Goal: Task Accomplishment & Management: Complete application form

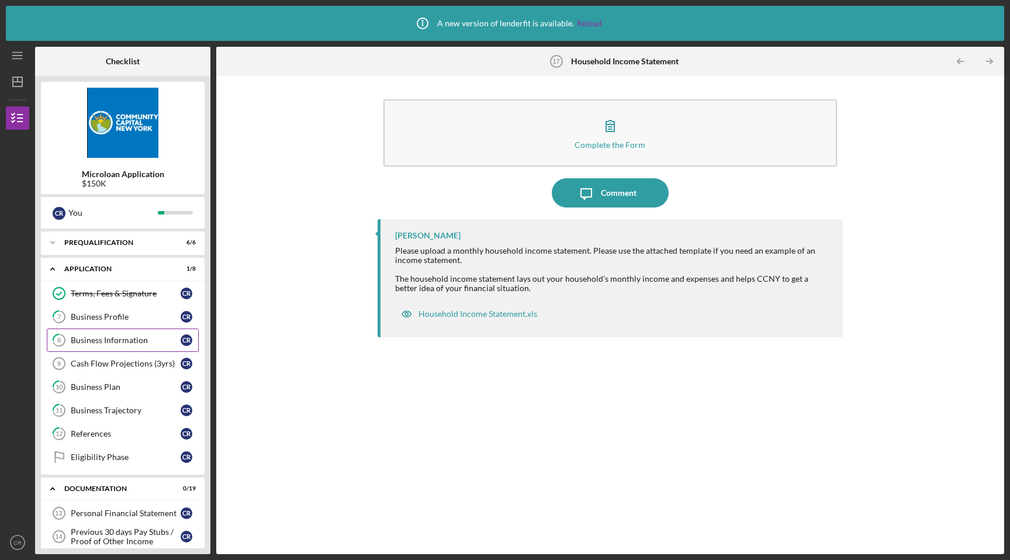
click at [147, 339] on div "Business Information" at bounding box center [126, 339] width 110 height 9
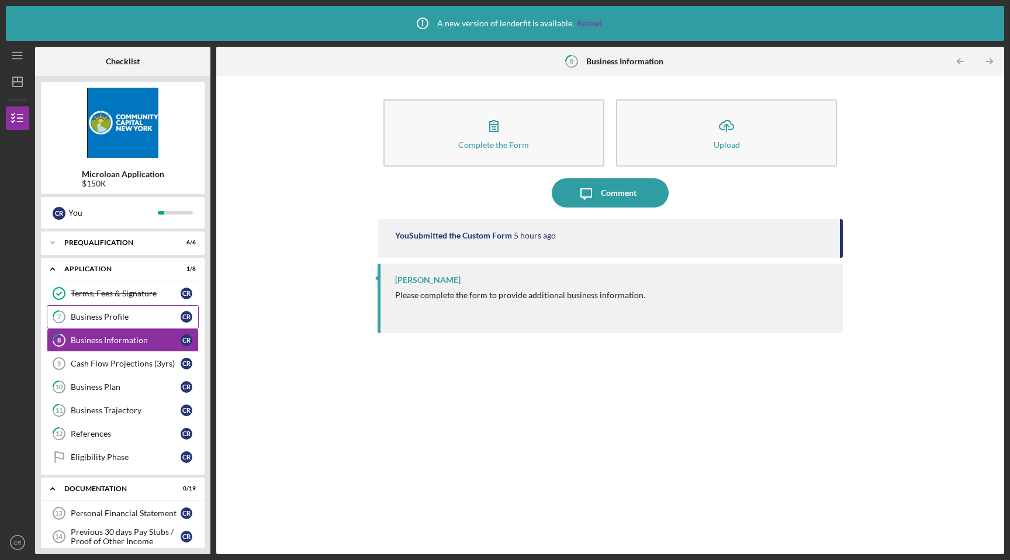
click at [145, 323] on link "7 Business Profile C R" at bounding box center [123, 316] width 152 height 23
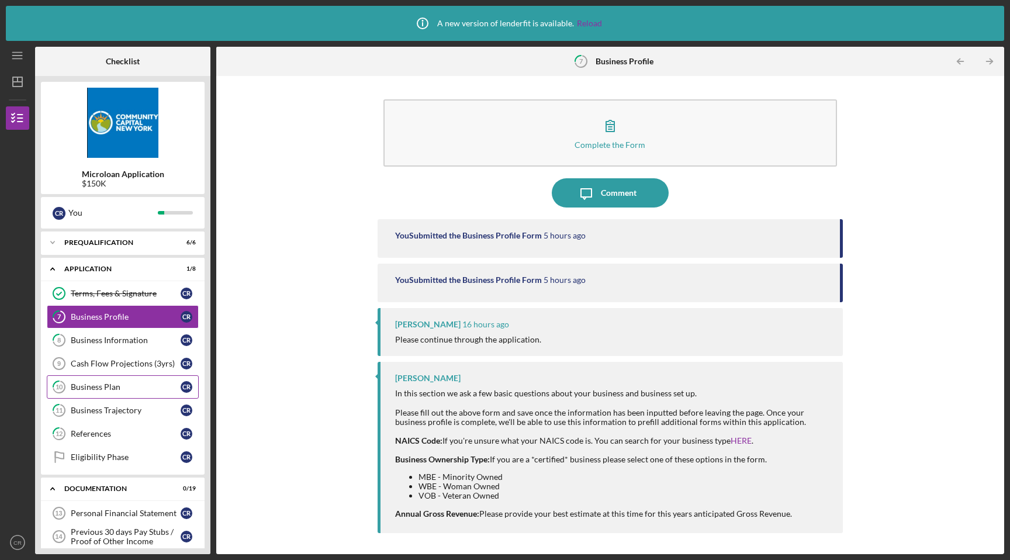
click at [133, 386] on div "Business Plan" at bounding box center [126, 386] width 110 height 9
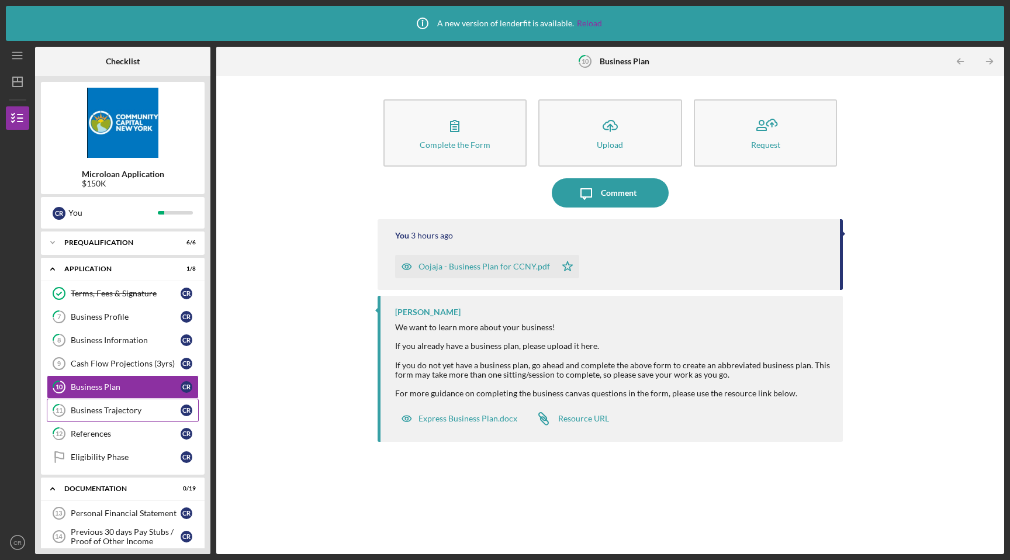
click at [130, 406] on div "Business Trajectory" at bounding box center [126, 410] width 110 height 9
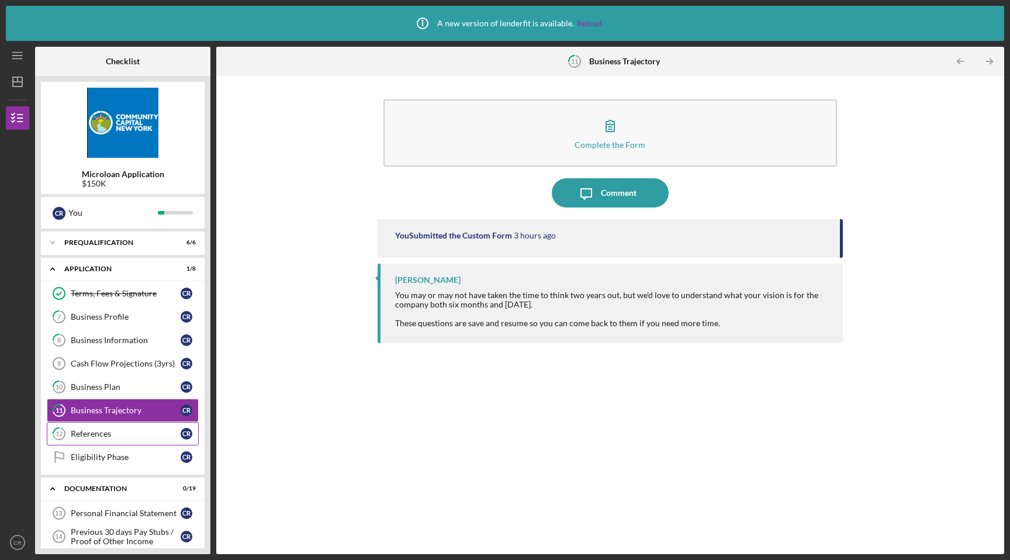
click at [126, 430] on div "References" at bounding box center [126, 433] width 110 height 9
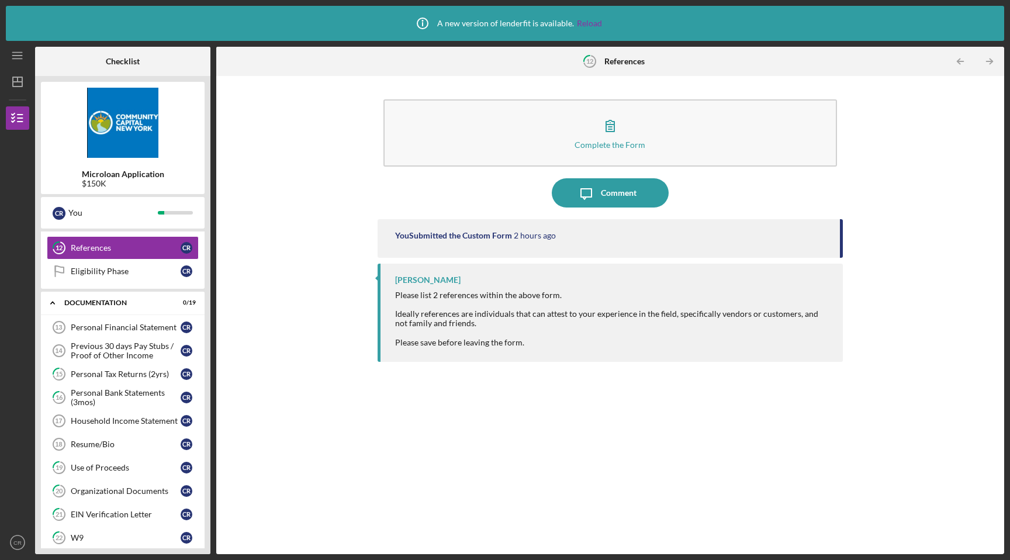
scroll to position [199, 0]
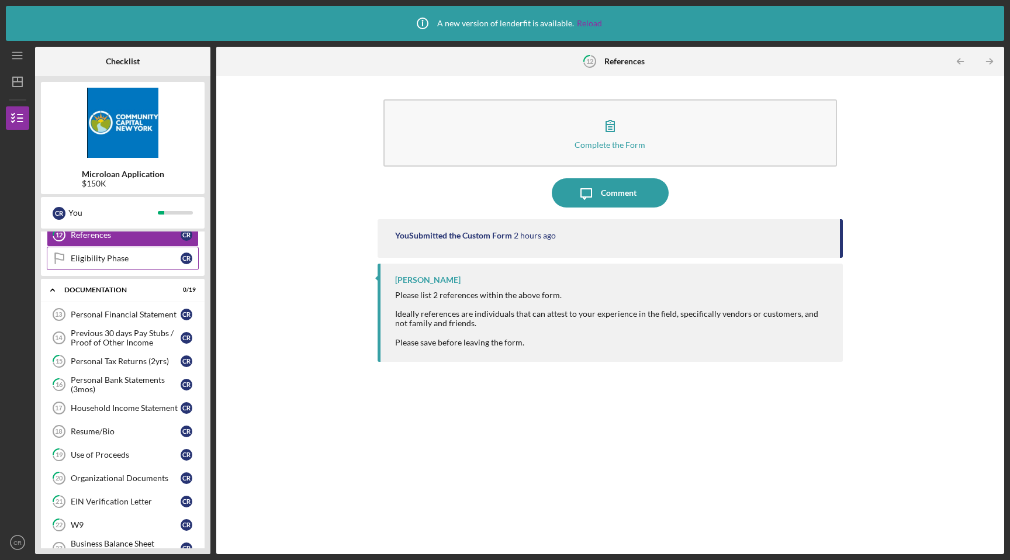
click at [141, 261] on div "Eligibility Phase" at bounding box center [126, 258] width 110 height 9
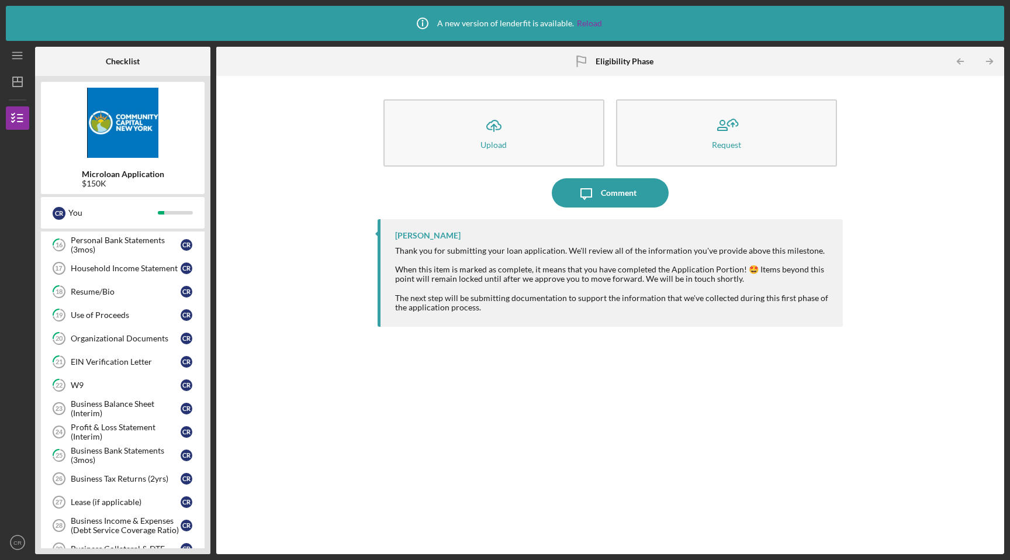
scroll to position [488, 0]
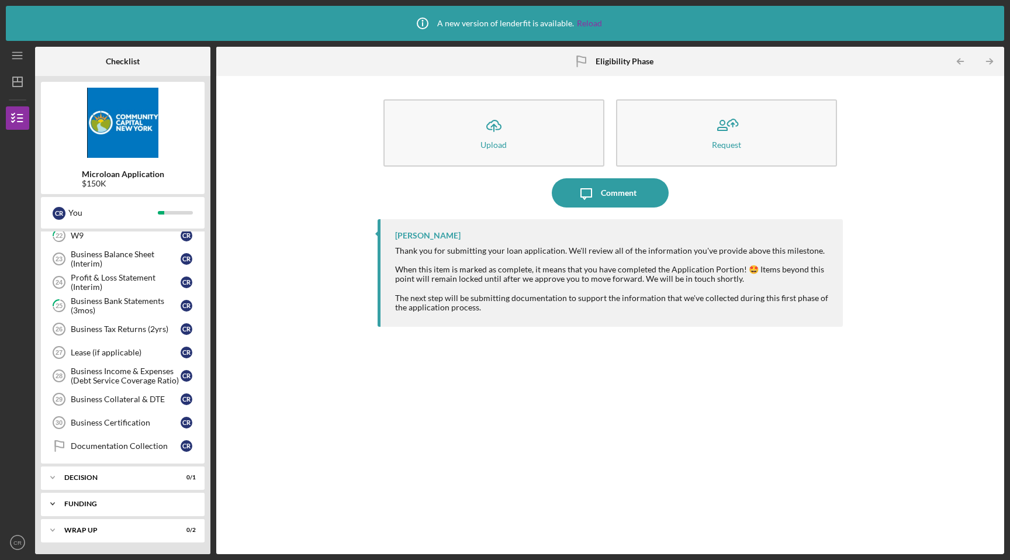
click at [72, 503] on div "Funding" at bounding box center [127, 503] width 126 height 7
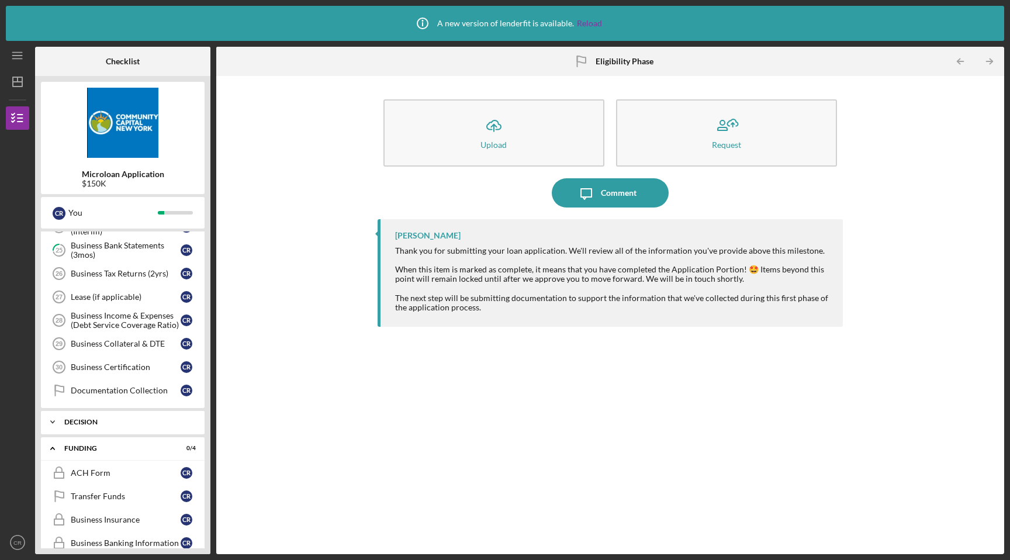
scroll to position [588, 0]
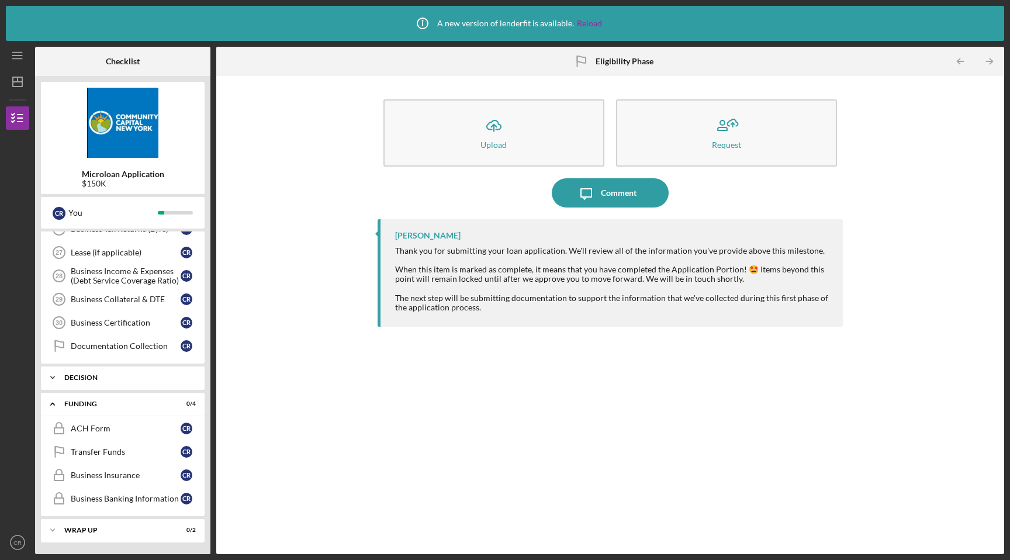
click at [94, 385] on div "Icon/Expander Decision 0 / 1" at bounding box center [123, 377] width 164 height 23
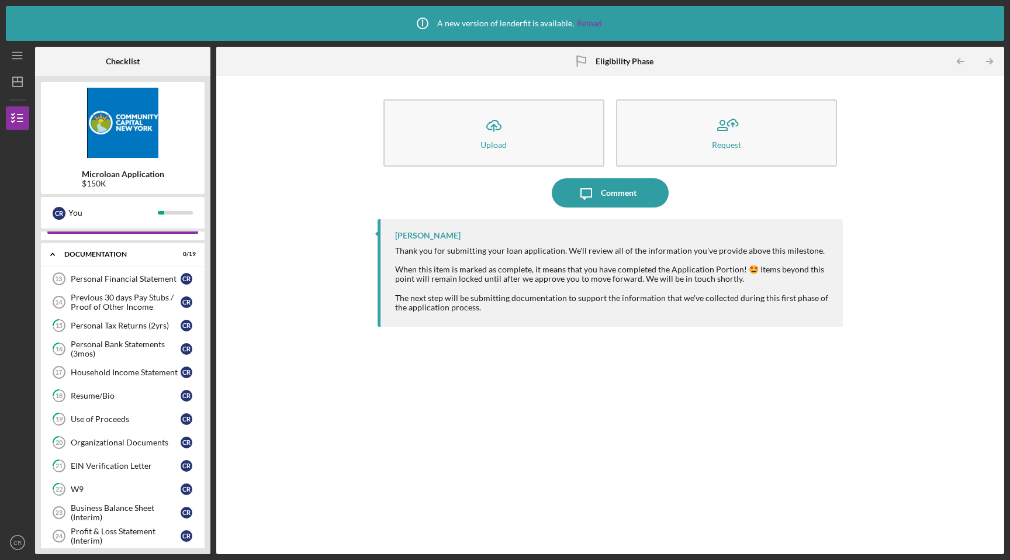
scroll to position [254, 0]
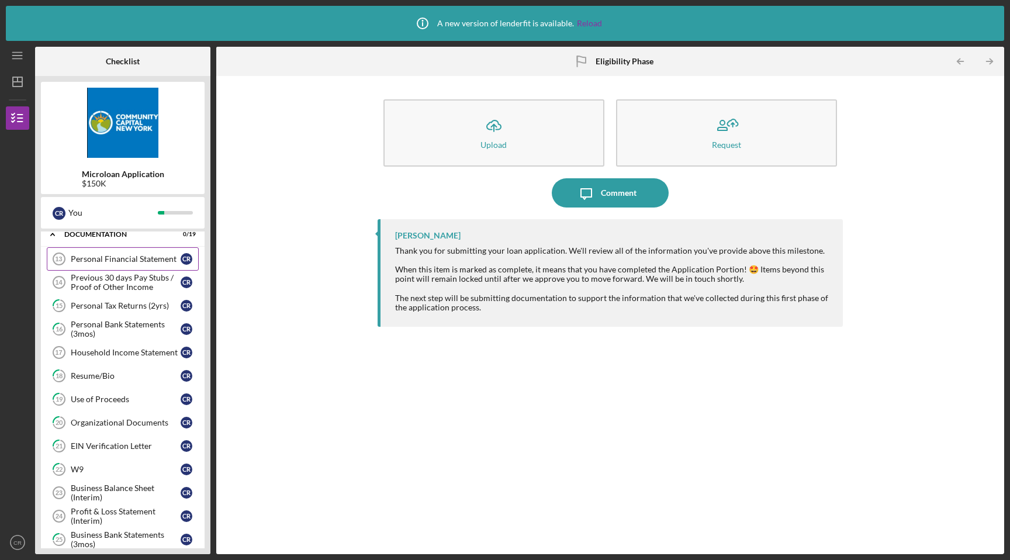
click at [137, 259] on div "Personal Financial Statement" at bounding box center [126, 258] width 110 height 9
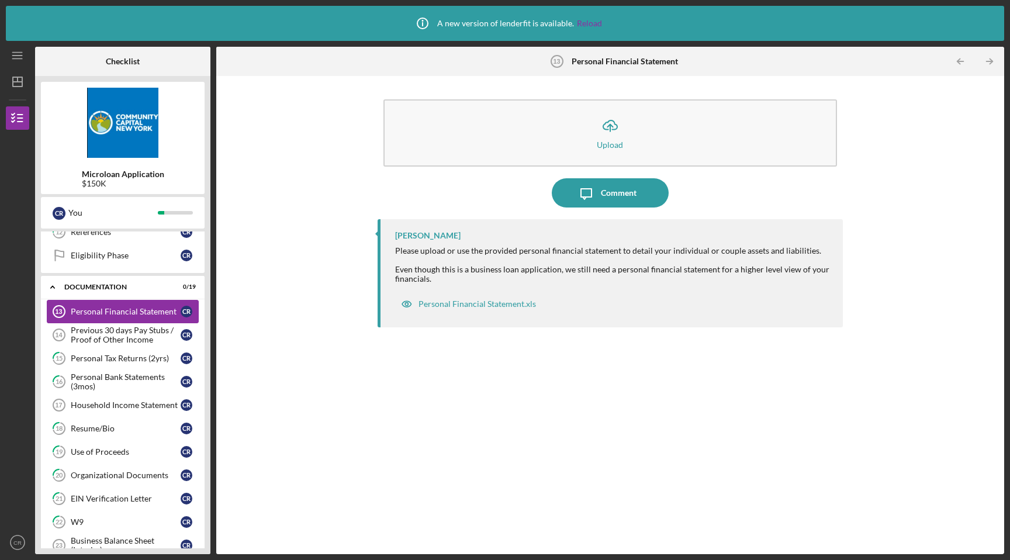
scroll to position [217, 0]
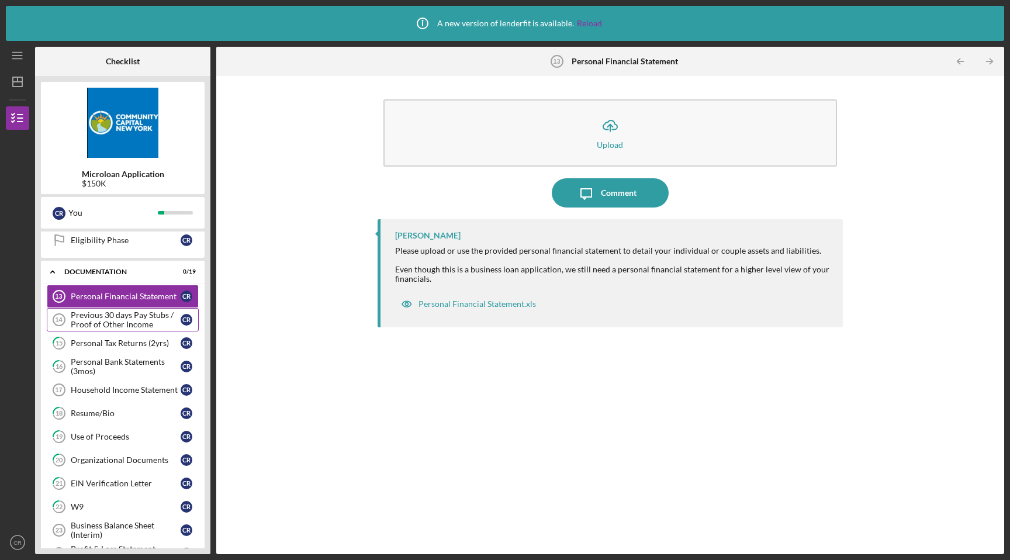
click at [137, 321] on div "Previous 30 days Pay Stubs / Proof of Other Income" at bounding box center [126, 319] width 110 height 19
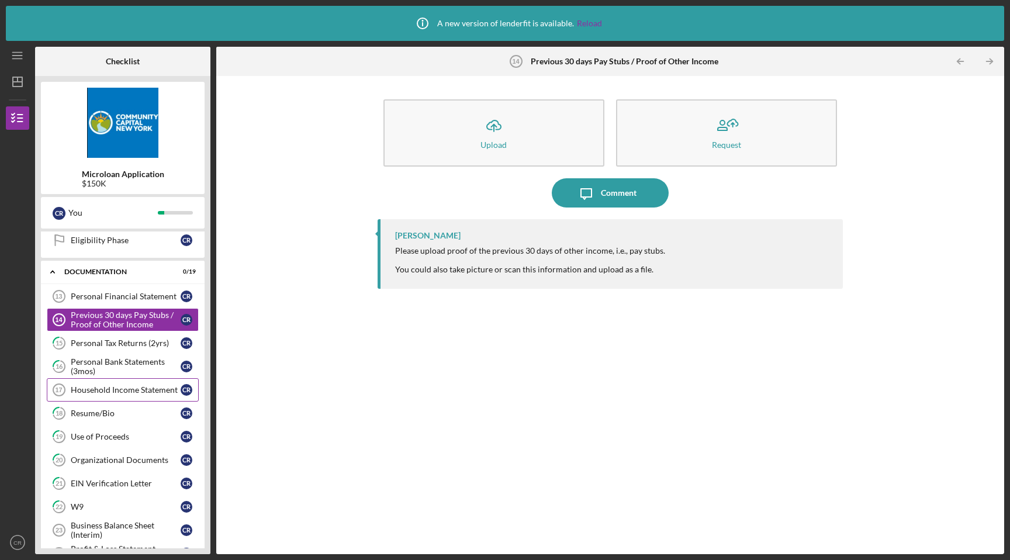
click at [138, 388] on div "Household Income Statement" at bounding box center [126, 389] width 110 height 9
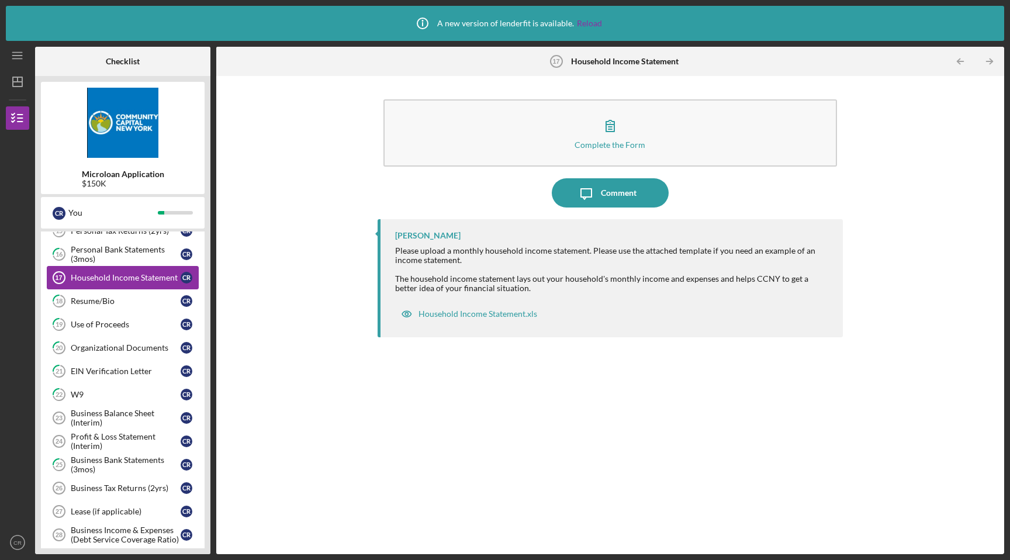
scroll to position [340, 0]
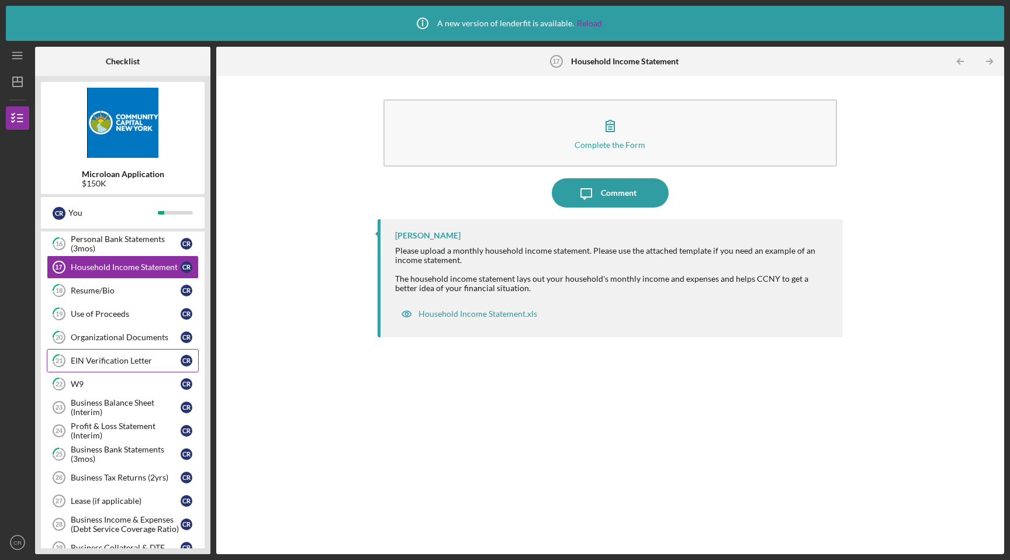
click at [139, 361] on div "EIN Verification Letter" at bounding box center [126, 360] width 110 height 9
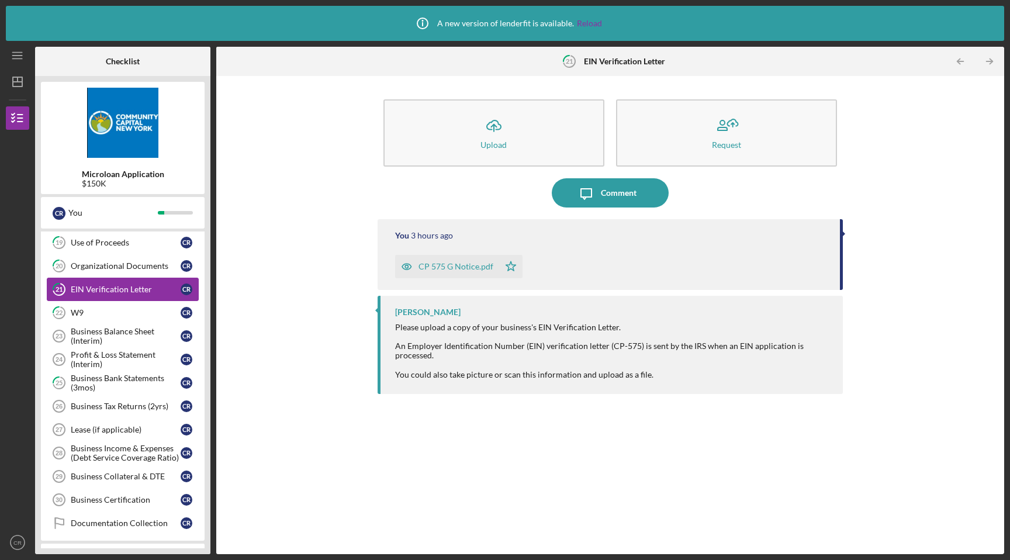
scroll to position [439, 0]
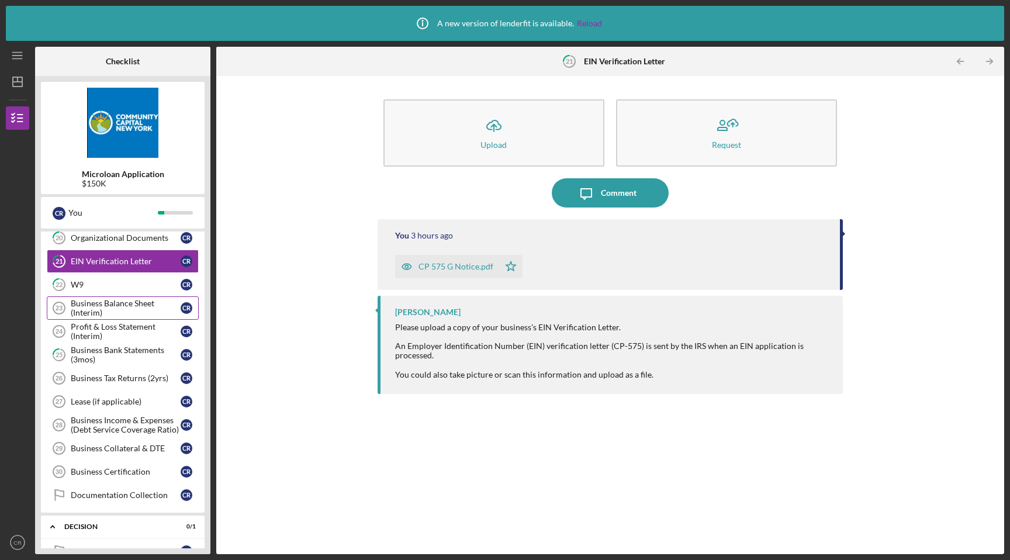
click at [139, 311] on div "Business Balance Sheet (Interim)" at bounding box center [126, 308] width 110 height 19
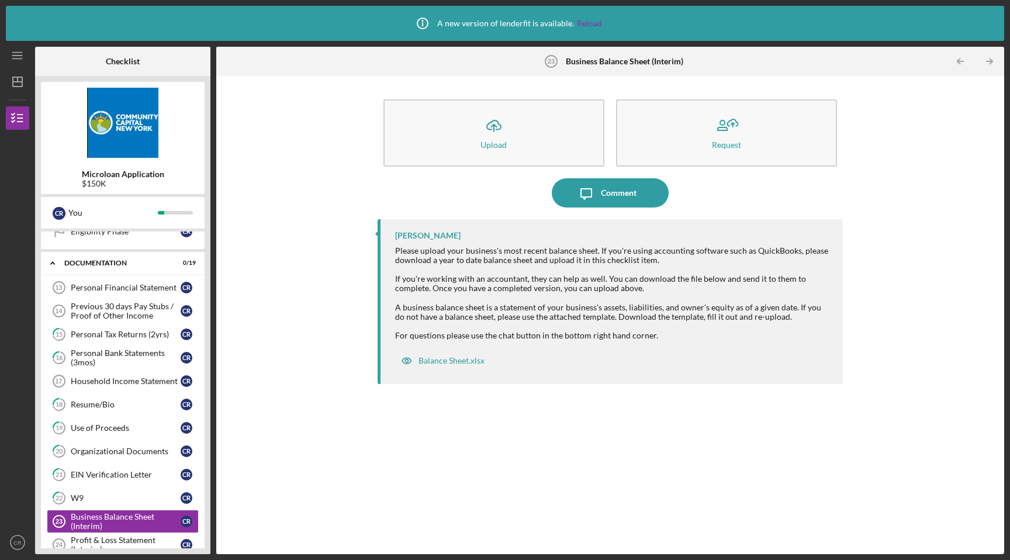
scroll to position [229, 0]
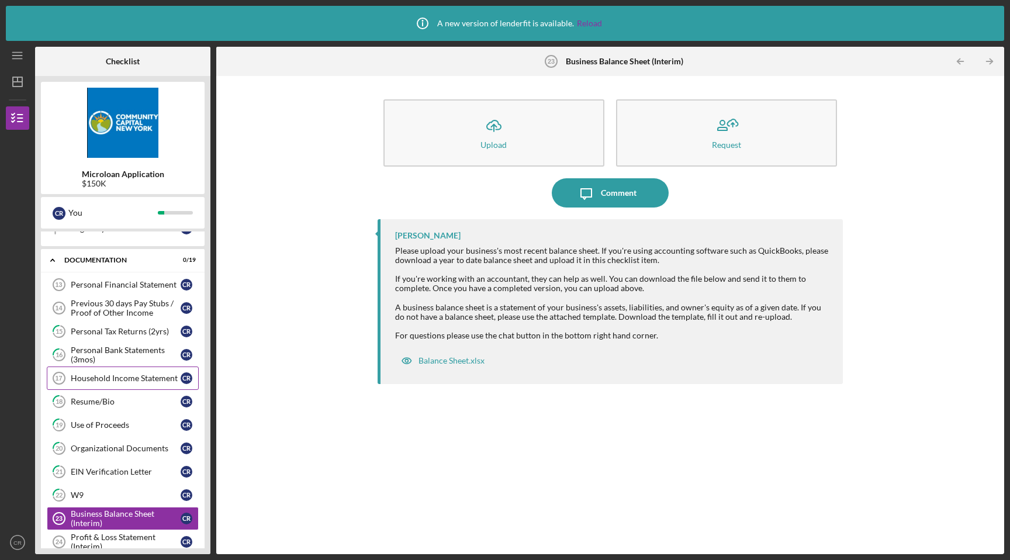
click at [129, 384] on link "Household Income Statement 17 Household Income Statement C R" at bounding box center [123, 377] width 152 height 23
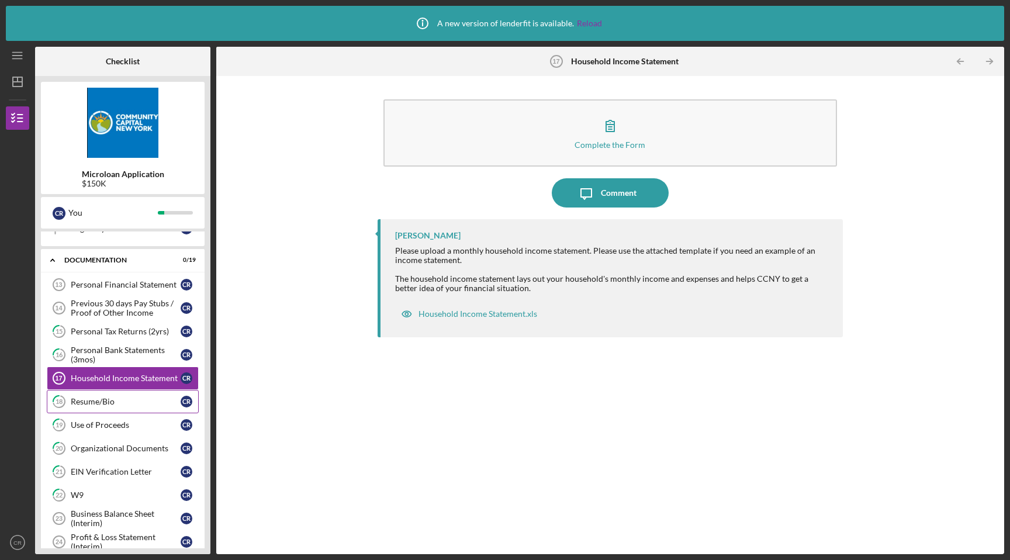
click at [128, 401] on div "Resume/Bio" at bounding box center [126, 401] width 110 height 9
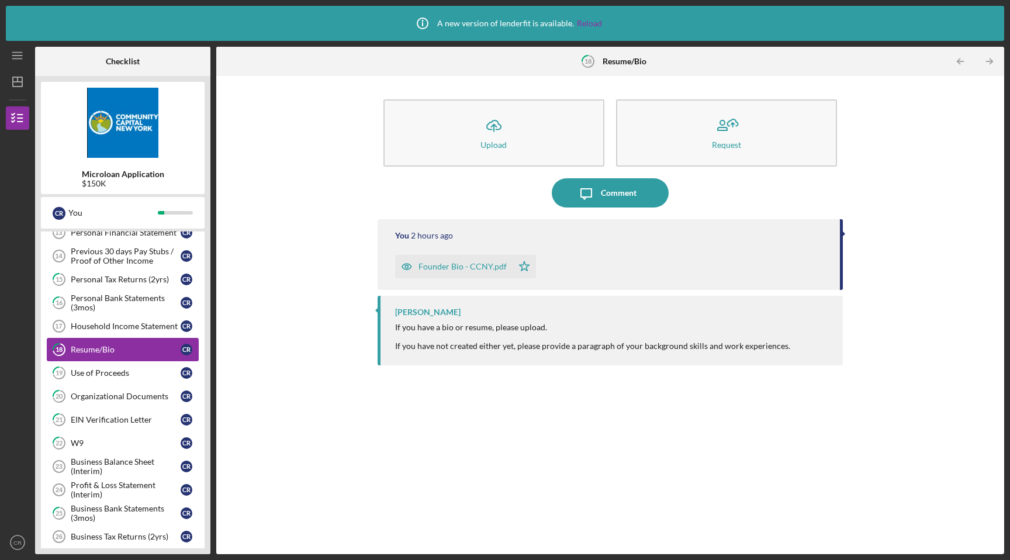
scroll to position [307, 0]
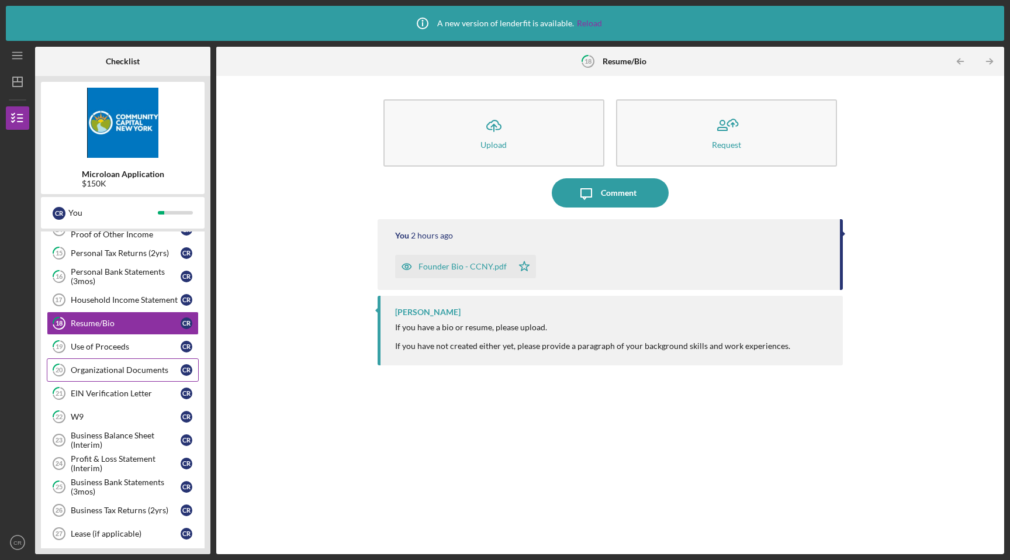
click at [134, 371] on div "Organizational Documents" at bounding box center [126, 369] width 110 height 9
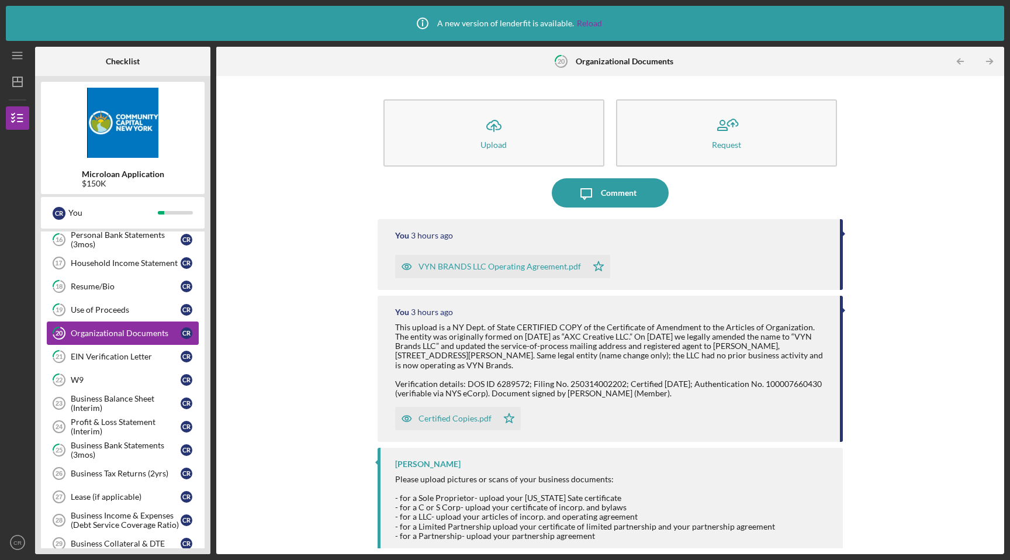
scroll to position [353, 0]
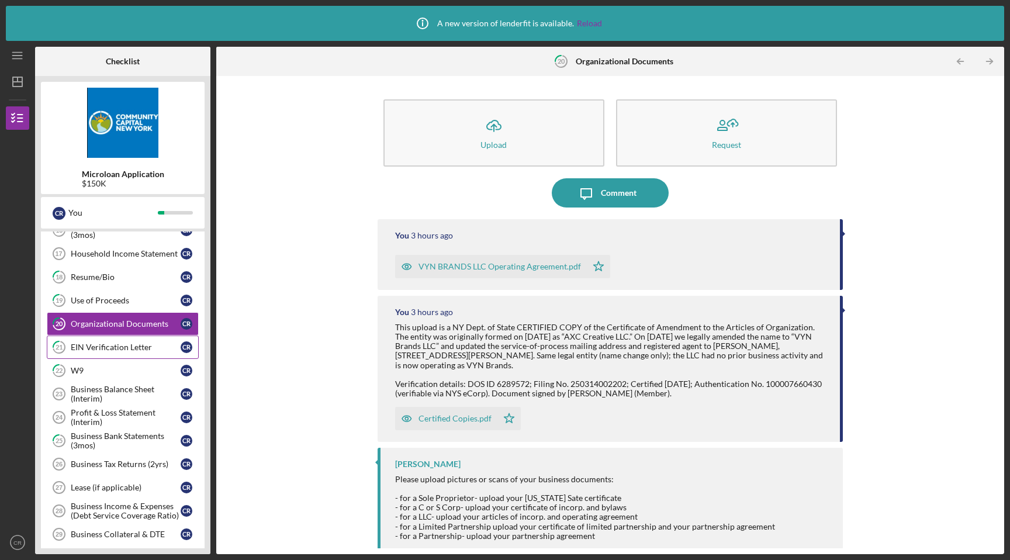
click at [136, 347] on div "EIN Verification Letter" at bounding box center [126, 346] width 110 height 9
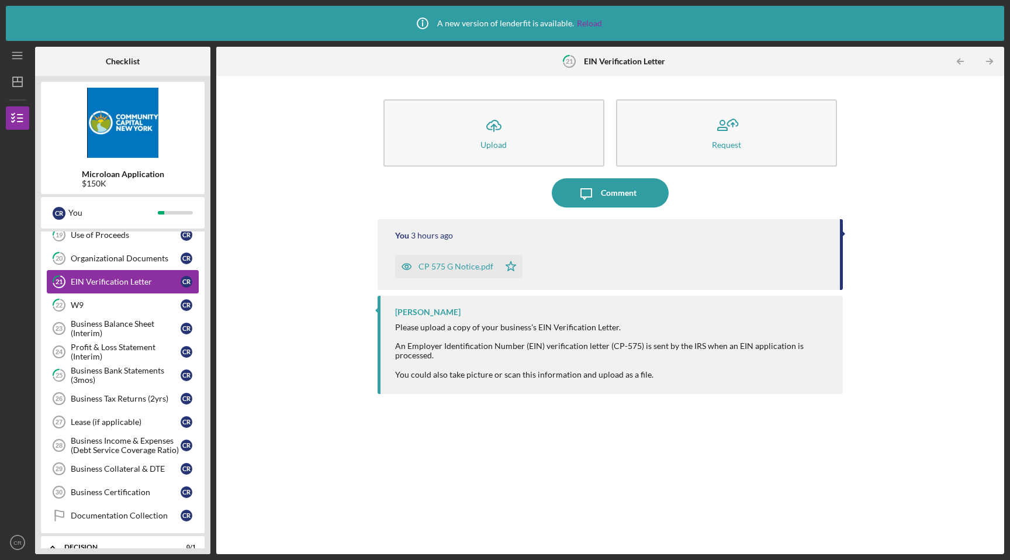
scroll to position [431, 0]
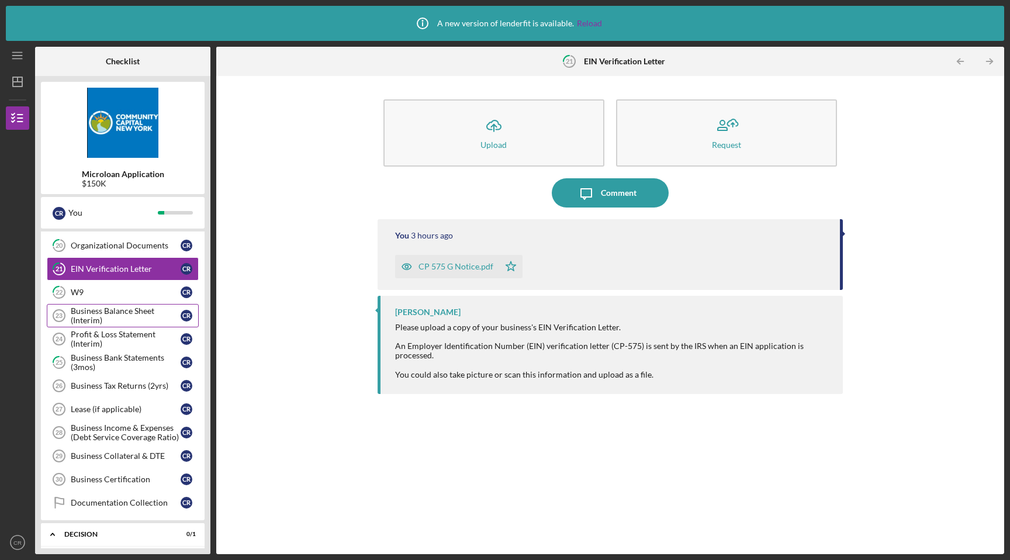
click at [138, 311] on div "Business Balance Sheet (Interim)" at bounding box center [126, 315] width 110 height 19
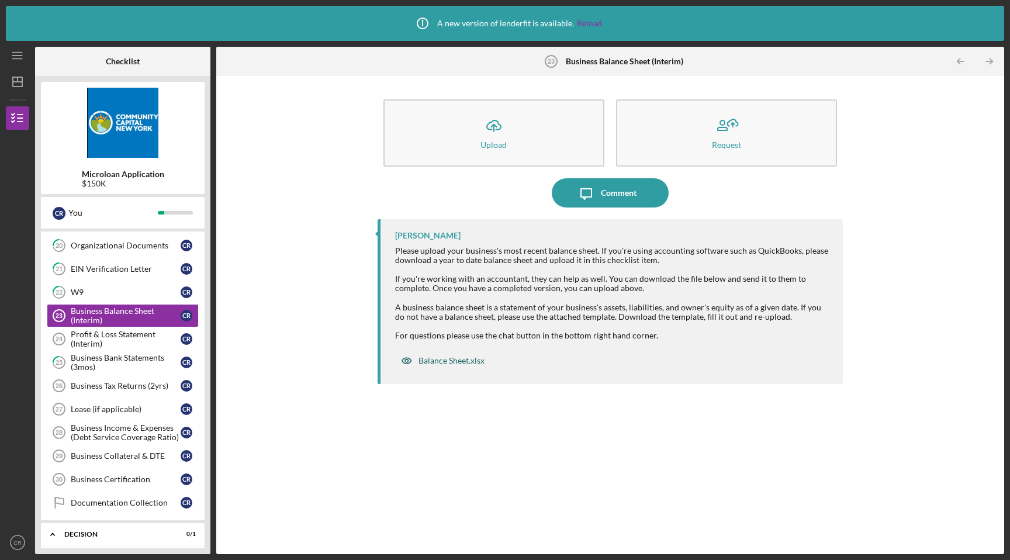
click at [433, 358] on div "Balance Sheet.xlsx" at bounding box center [451, 360] width 66 height 9
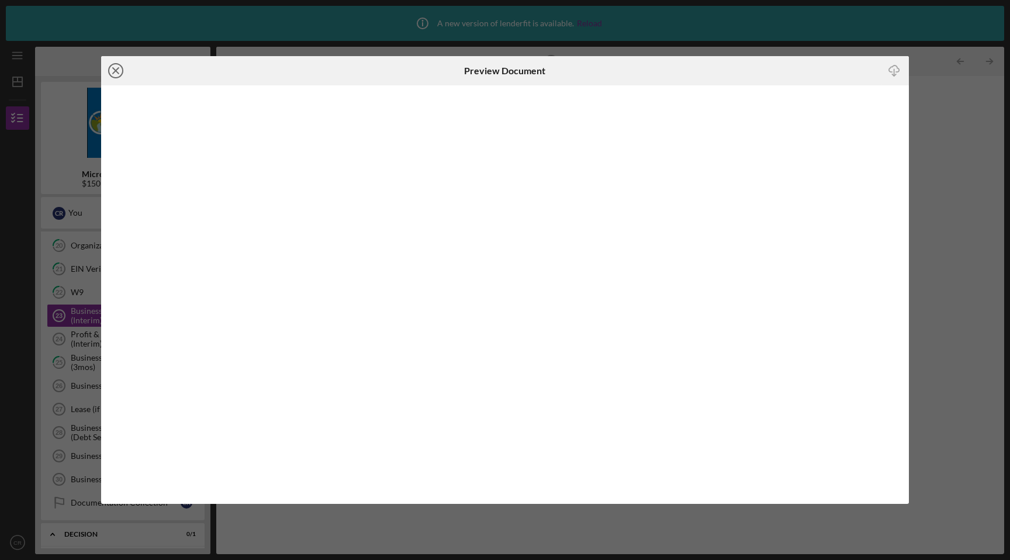
click at [114, 68] on line at bounding box center [116, 71] width 6 height 6
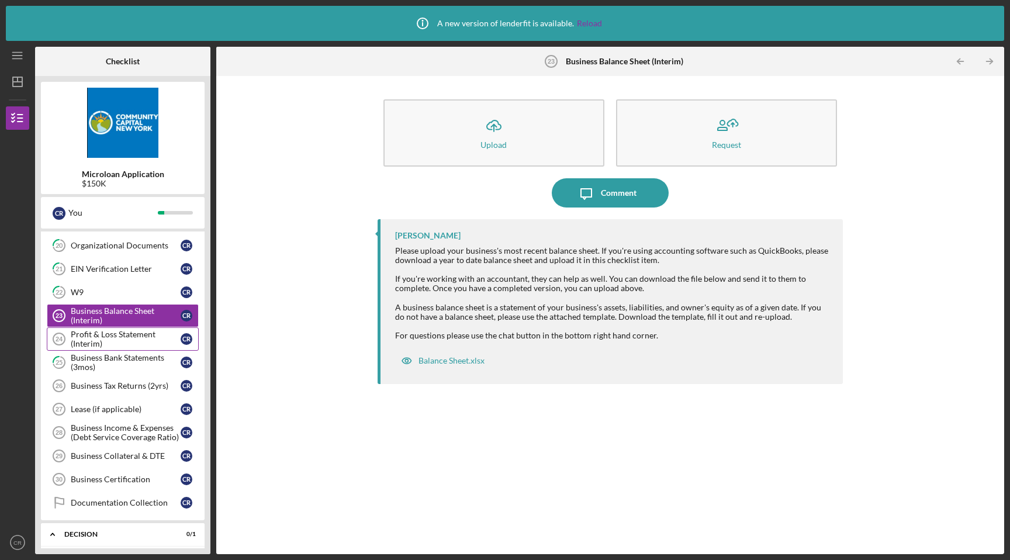
click at [131, 339] on div "Profit & Loss Statement (Interim)" at bounding box center [126, 339] width 110 height 19
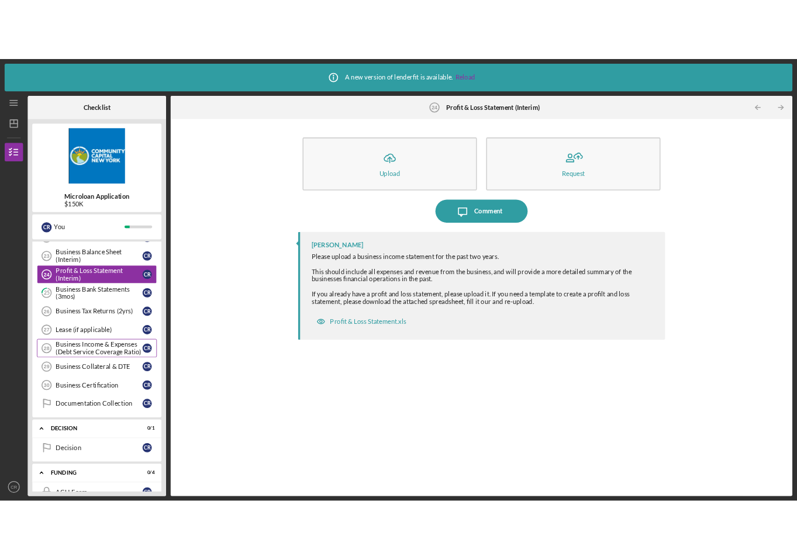
scroll to position [503, 0]
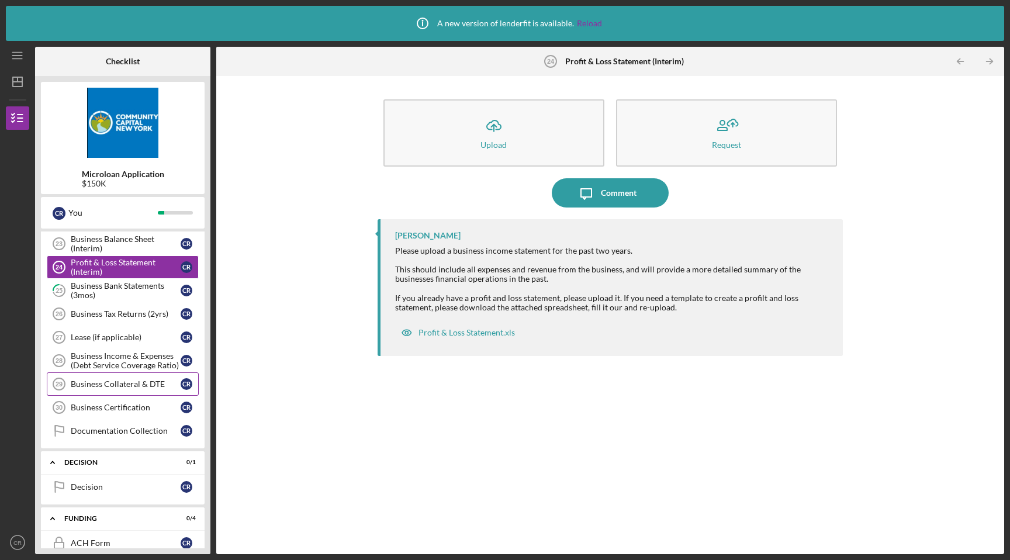
click at [144, 385] on div "Business Collateral & DTE" at bounding box center [126, 383] width 110 height 9
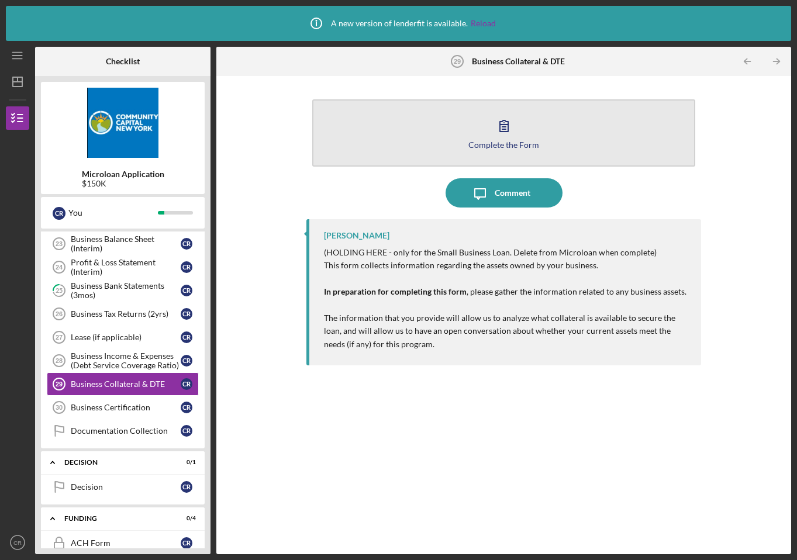
click at [506, 146] on div "Complete the Form" at bounding box center [503, 144] width 71 height 9
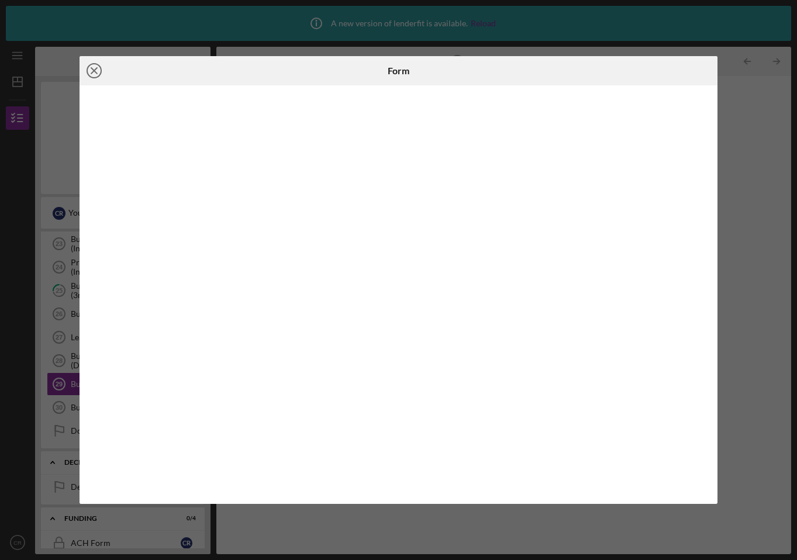
click at [96, 71] on line at bounding box center [94, 71] width 6 height 6
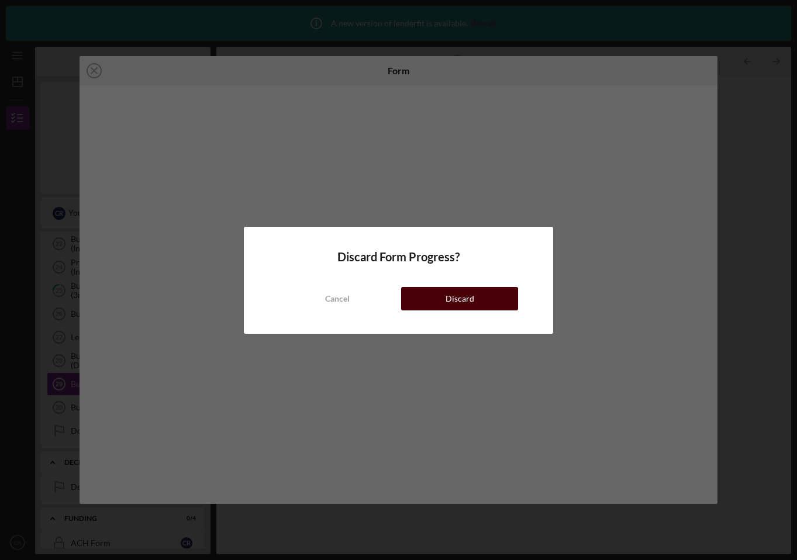
click at [428, 299] on button "Discard" at bounding box center [459, 298] width 116 height 23
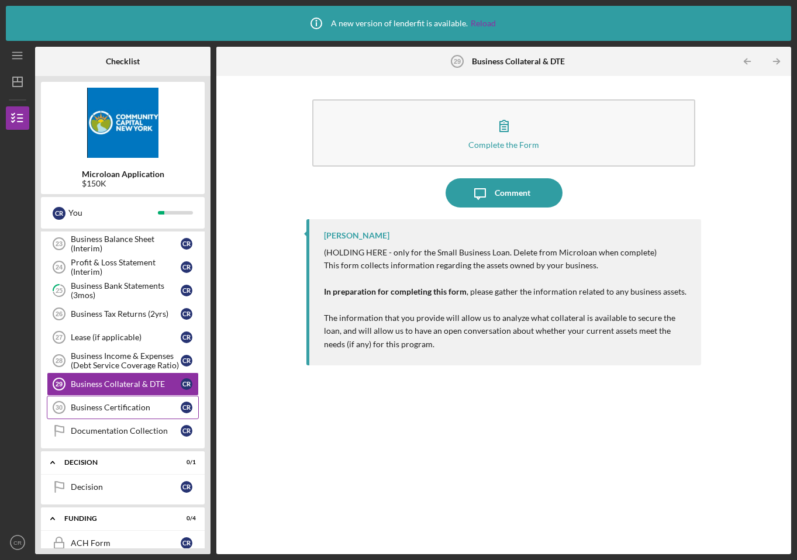
click at [143, 407] on div "Business Certification" at bounding box center [126, 407] width 110 height 9
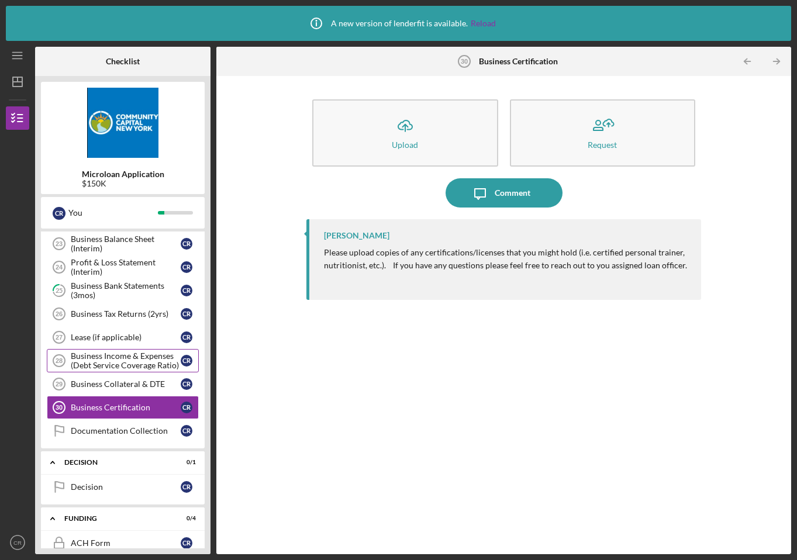
click at [141, 364] on div "Business Income & Expenses (Debt Service Coverage Ratio)" at bounding box center [126, 360] width 110 height 19
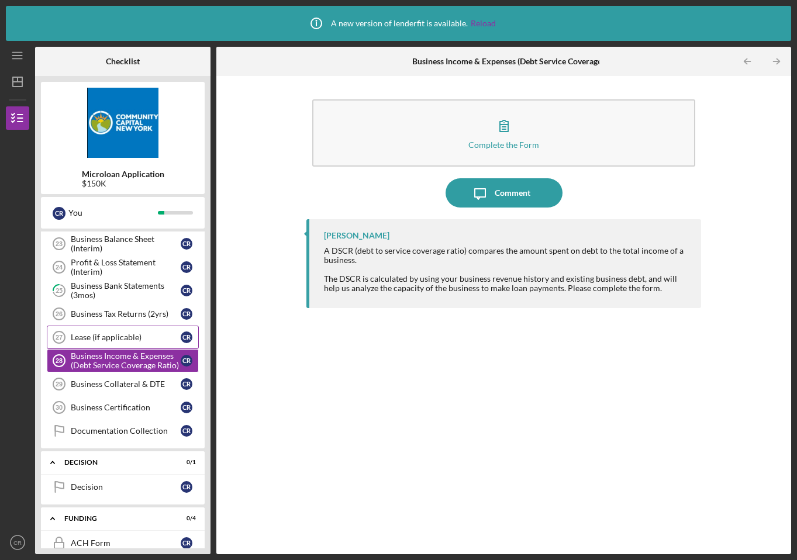
click at [143, 338] on div "Lease (if applicable)" at bounding box center [126, 337] width 110 height 9
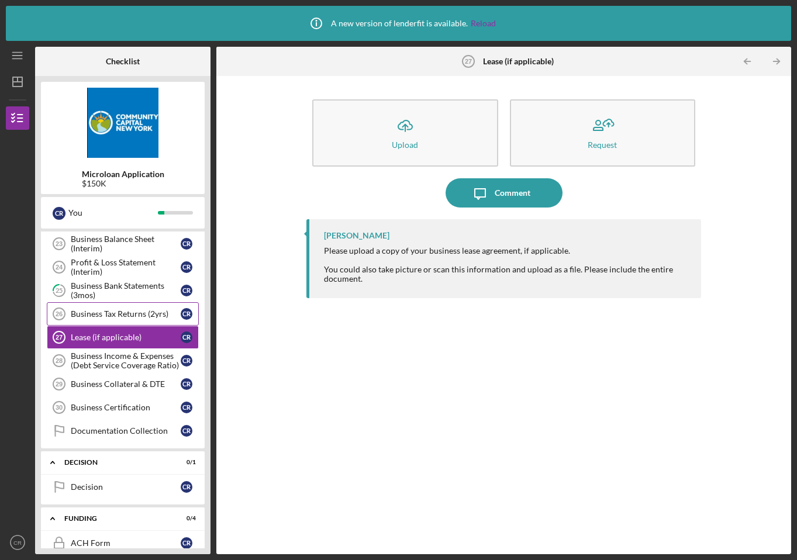
click at [141, 319] on link "Business Tax Returns (2yrs) 26 Business Tax Returns (2yrs) C R" at bounding box center [123, 313] width 152 height 23
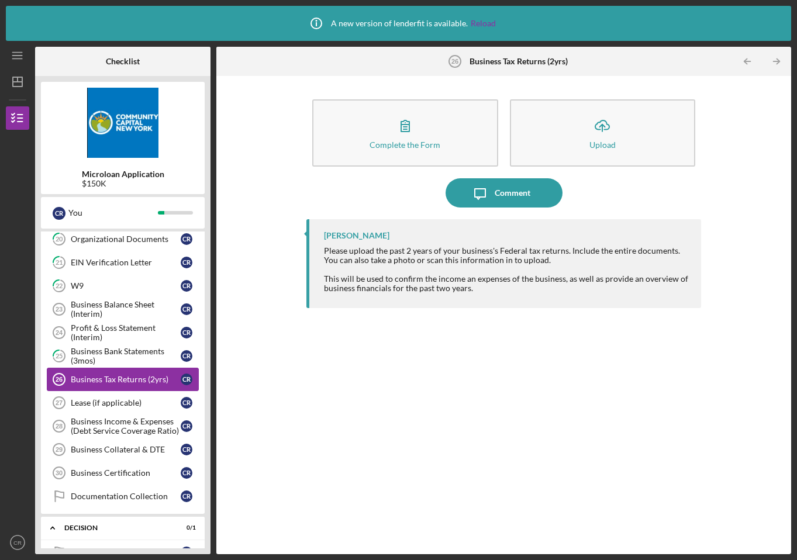
scroll to position [437, 0]
click at [139, 354] on div "Business Bank Statements (3mos)" at bounding box center [126, 356] width 110 height 19
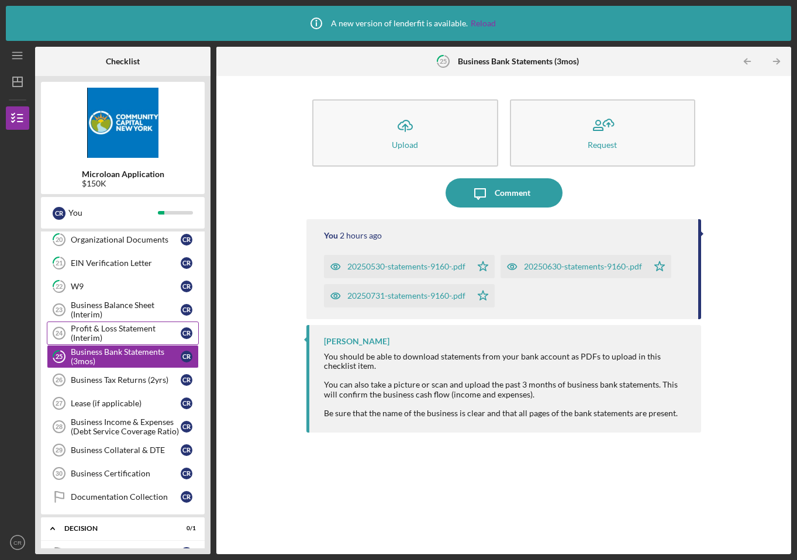
click at [139, 331] on div "Profit & Loss Statement (Interim)" at bounding box center [126, 333] width 110 height 19
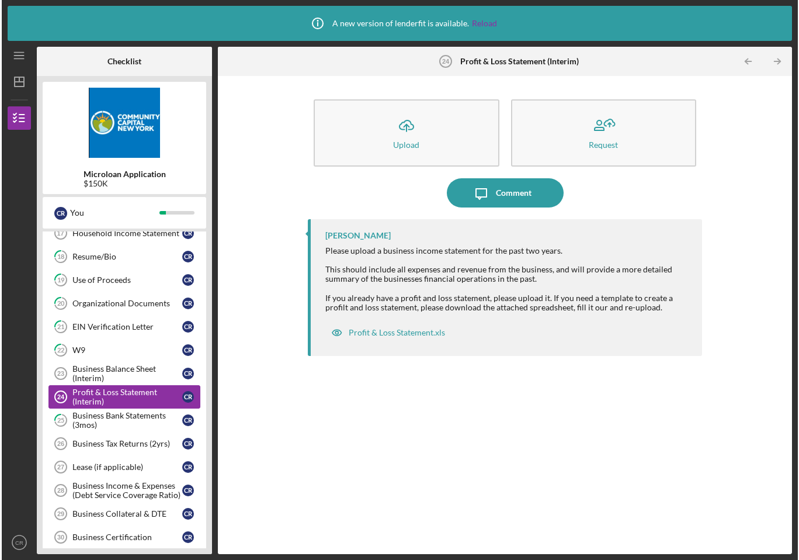
scroll to position [371, 0]
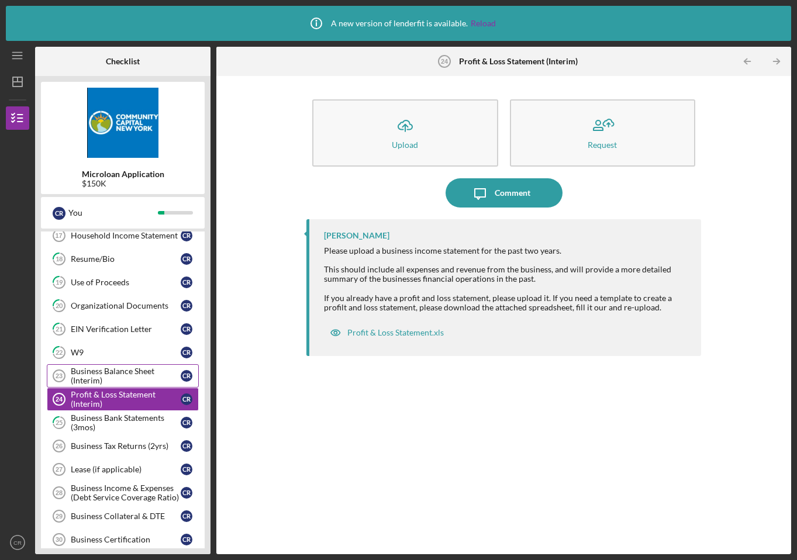
click at [137, 373] on div "Business Balance Sheet (Interim)" at bounding box center [126, 375] width 110 height 19
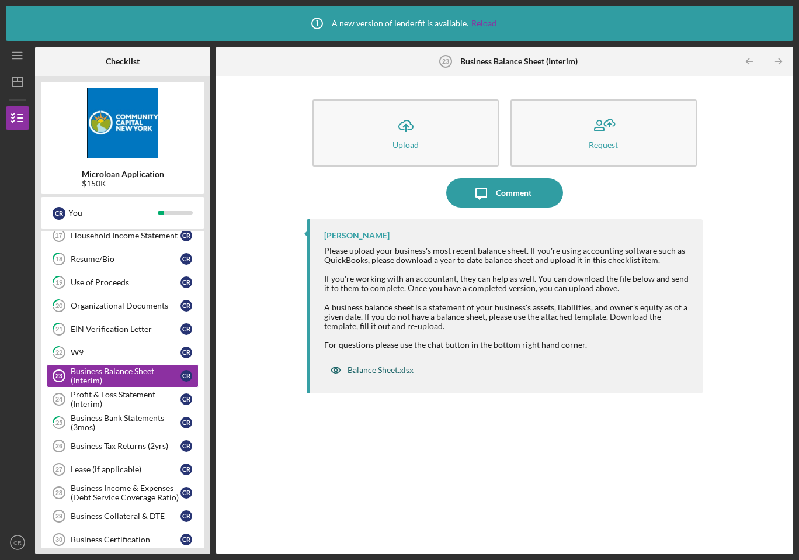
click at [389, 370] on div "Balance Sheet.xlsx" at bounding box center [381, 369] width 66 height 9
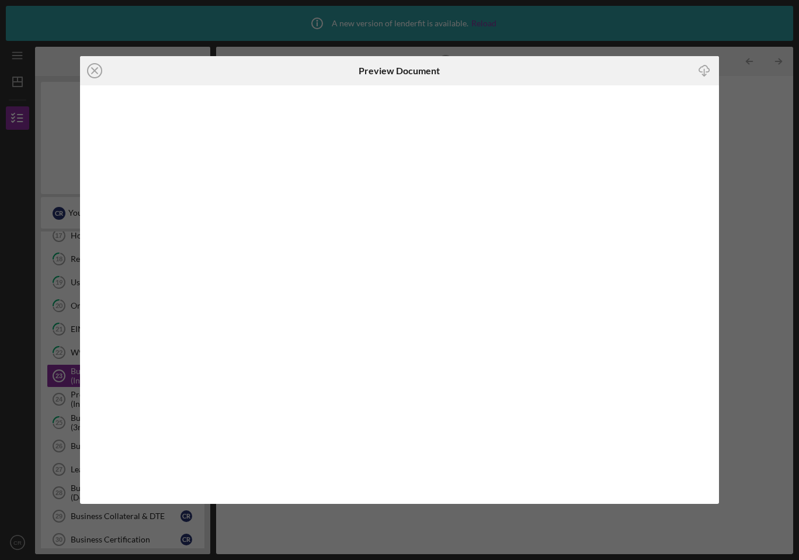
click at [702, 73] on icon "Icon/Download" at bounding box center [705, 70] width 26 height 26
click at [99, 67] on icon "Icon/Close" at bounding box center [94, 70] width 29 height 29
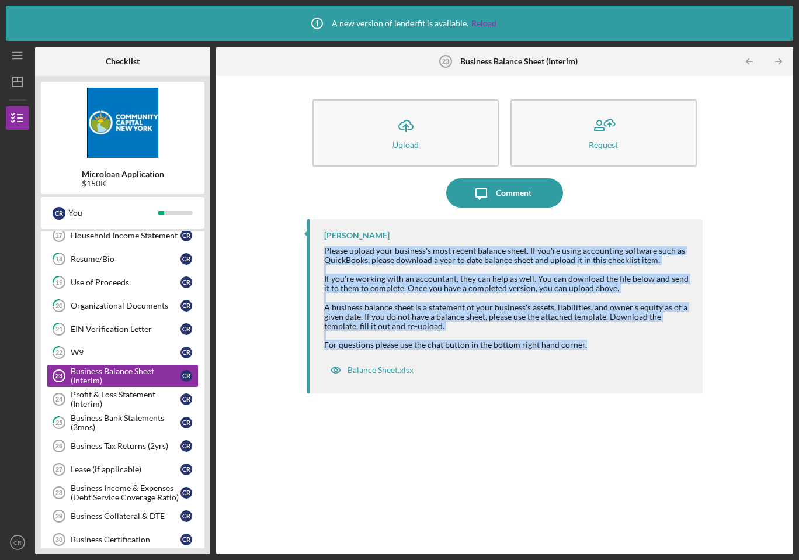
drag, startPoint x: 324, startPoint y: 249, endPoint x: 588, endPoint y: 348, distance: 281.7
click at [588, 348] on div "Please upload your business's most recent balance sheet. If you're using accoun…" at bounding box center [507, 297] width 367 height 103
copy div "Please upload your business's most recent balance sheet. If you're using accoun…"
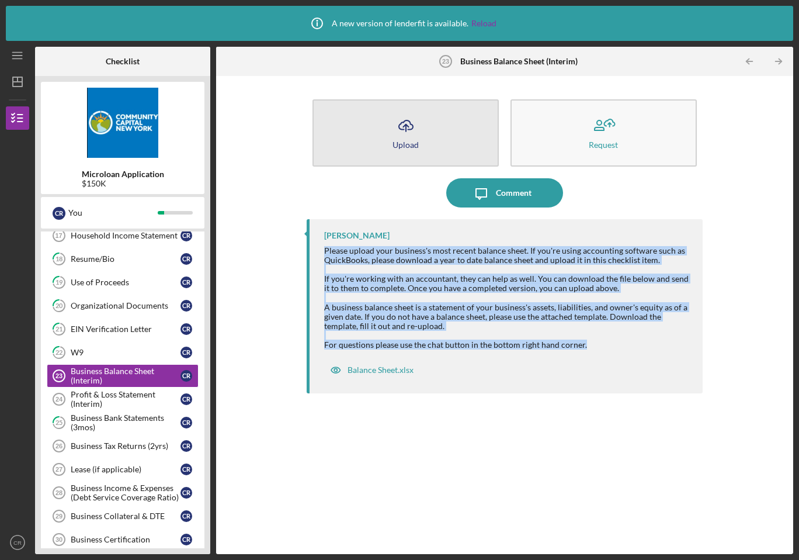
click at [456, 139] on button "Icon/Upload Upload" at bounding box center [406, 132] width 186 height 67
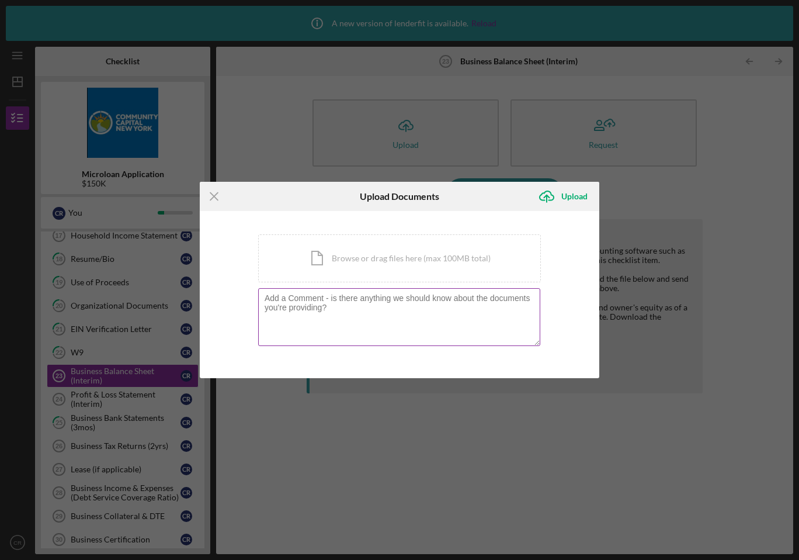
drag, startPoint x: 344, startPoint y: 310, endPoint x: 278, endPoint y: 305, distance: 66.2
click at [276, 305] on textarea at bounding box center [399, 316] width 282 height 57
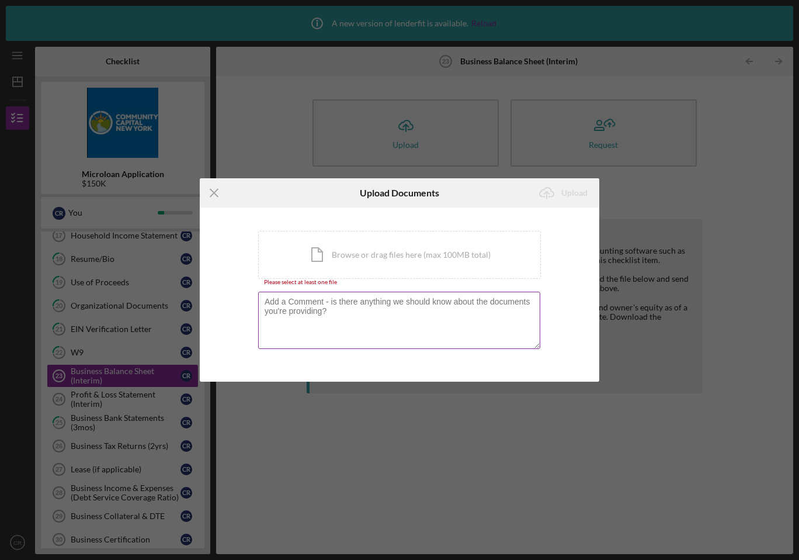
click at [433, 317] on textarea at bounding box center [399, 320] width 282 height 57
paste textarea "Notes on Balance Sheet for VYN Brands LLC (as of [DATE]): Owner Contributions (…"
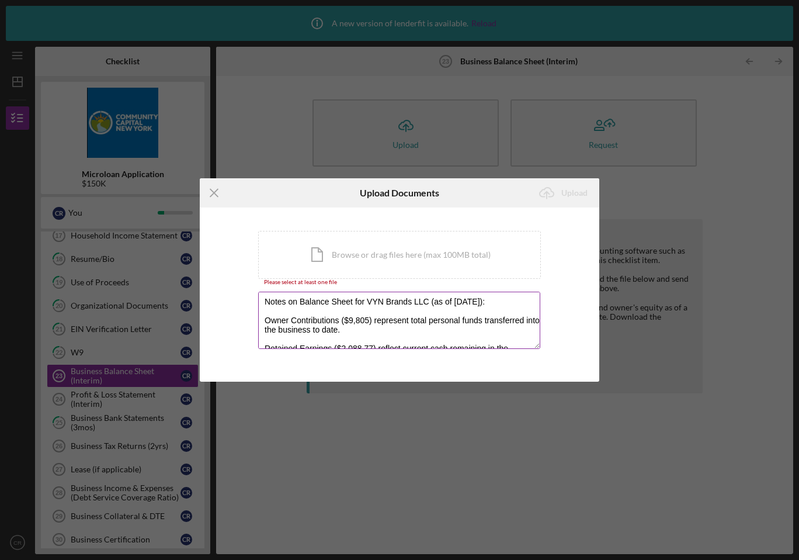
drag, startPoint x: 431, startPoint y: 302, endPoint x: 506, endPoint y: 300, distance: 74.2
click at [506, 300] on textarea "Notes on Balance Sheet for VYN Brands LLC (as of [DATE]): Owner Contributions (…" at bounding box center [399, 320] width 282 height 57
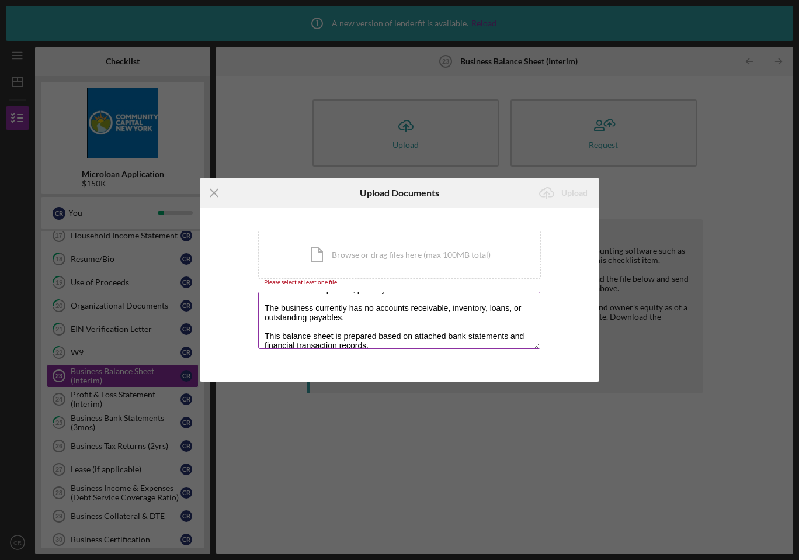
scroll to position [75, 0]
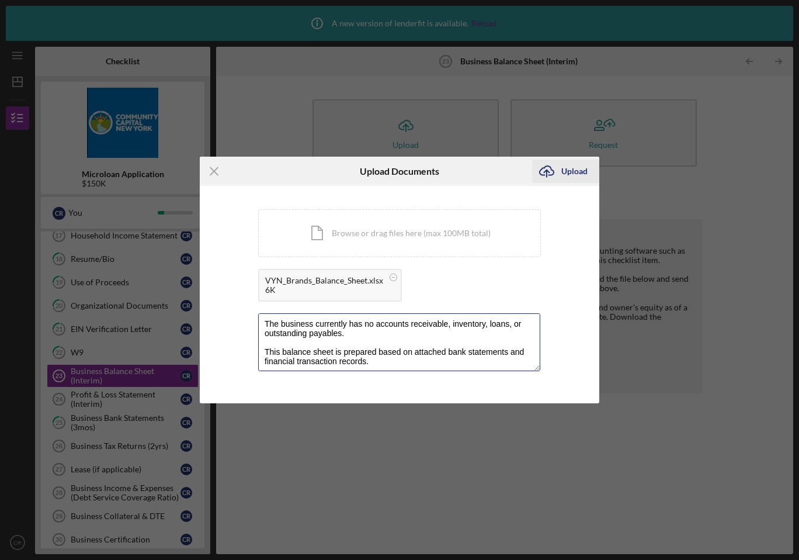
type textarea "Notes on Balance Sheet for VYN Brands LLC: Owner Contributions ($9,805) represe…"
click at [568, 175] on div "Upload" at bounding box center [575, 171] width 26 height 23
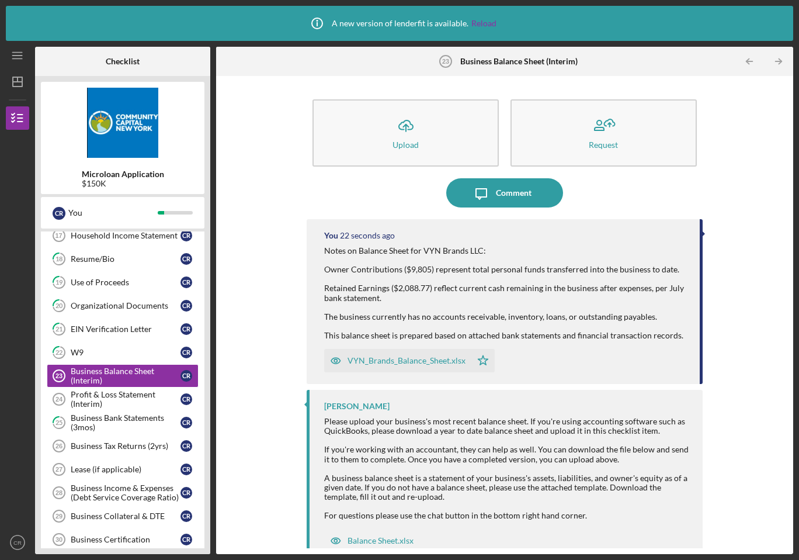
scroll to position [16, 0]
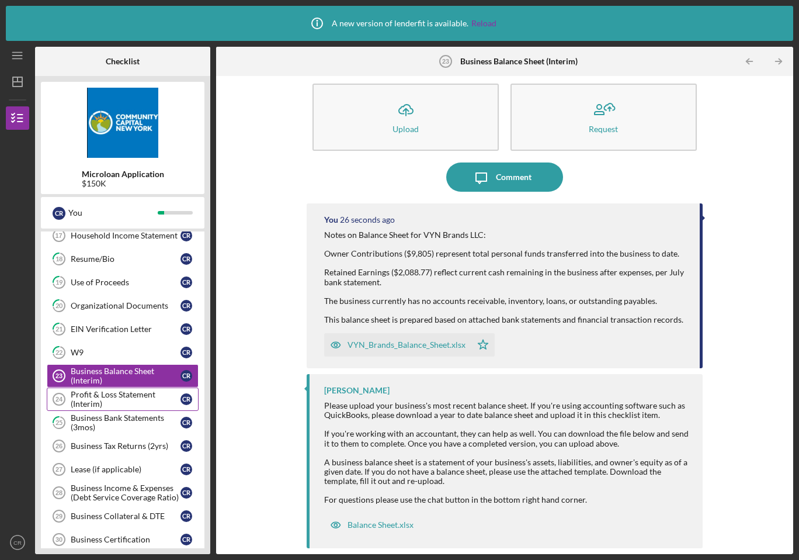
click at [140, 399] on div "Profit & Loss Statement (Interim)" at bounding box center [126, 399] width 110 height 19
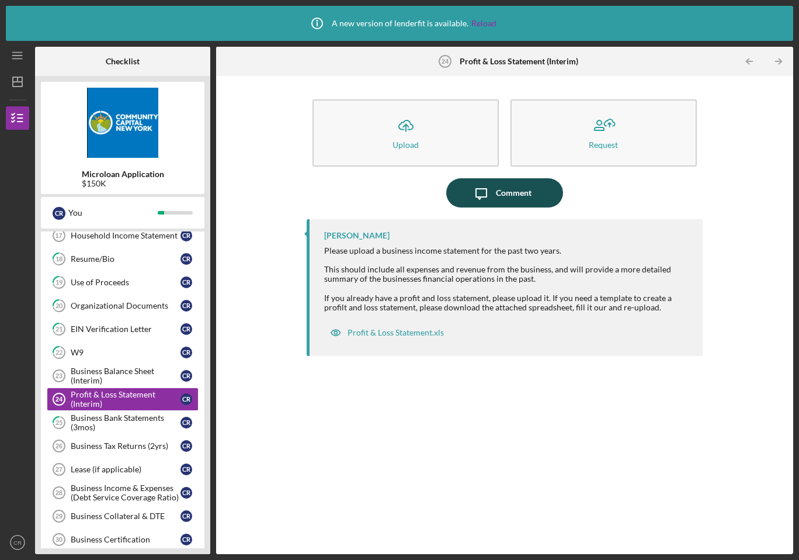
click at [511, 187] on div "Comment" at bounding box center [514, 192] width 36 height 29
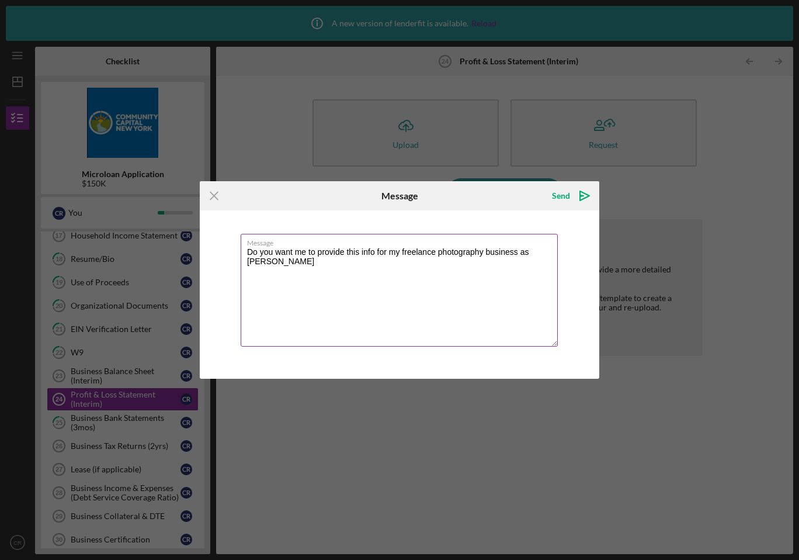
click at [466, 266] on textarea "Do you want me to provide this info for my freelance photography business as [P…" at bounding box center [399, 290] width 317 height 113
paste textarea "Would you like me to provide this balance sheet information for my freelance ph…"
type textarea "Would you like me to provide this balance sheet information for my freelance ph…"
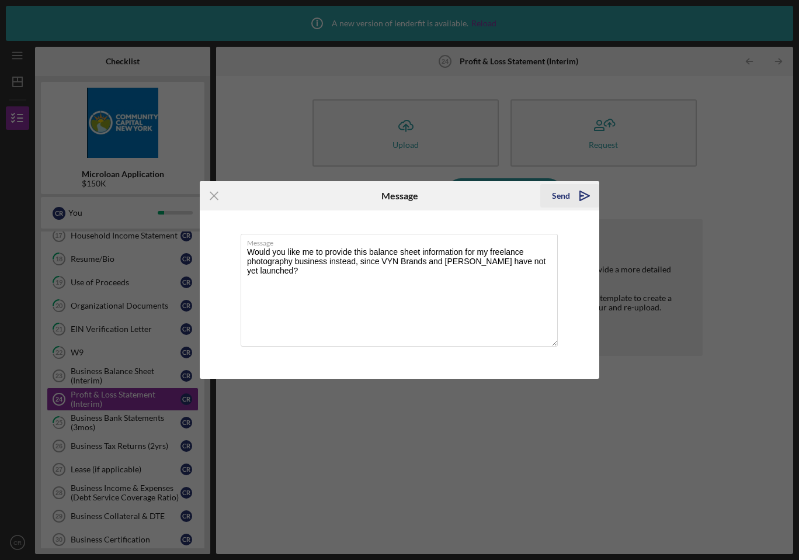
click at [568, 199] on div "Send" at bounding box center [561, 195] width 18 height 23
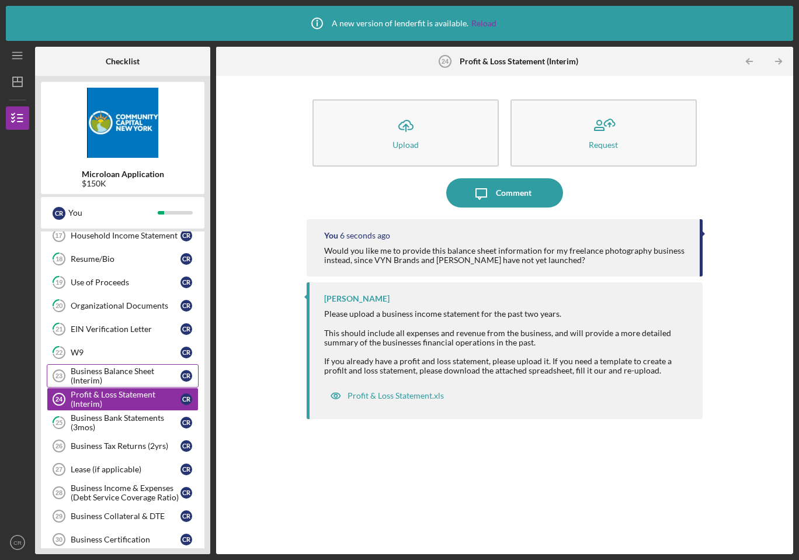
click at [131, 379] on div "Business Balance Sheet (Interim)" at bounding box center [126, 375] width 110 height 19
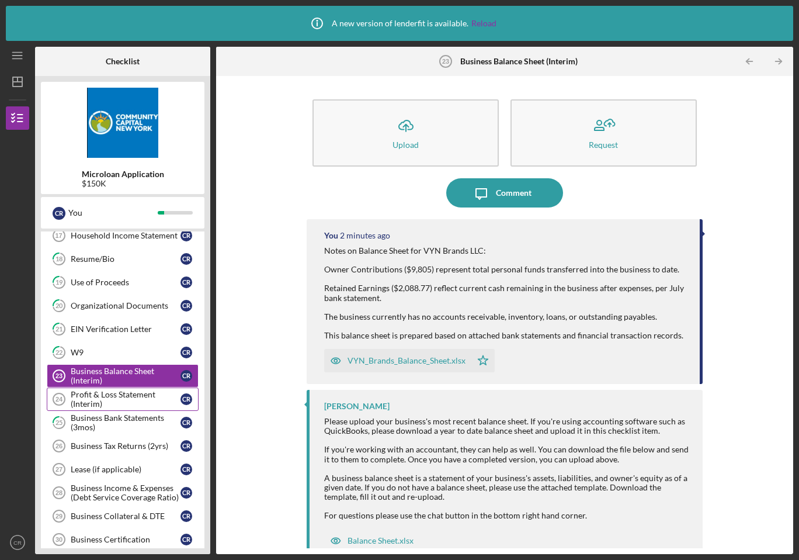
click at [131, 398] on div "Profit & Loss Statement (Interim)" at bounding box center [126, 399] width 110 height 19
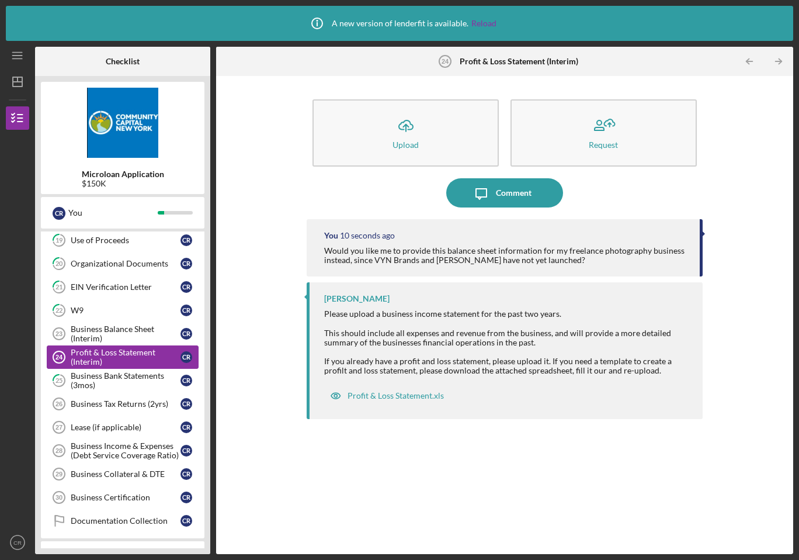
scroll to position [428, 0]
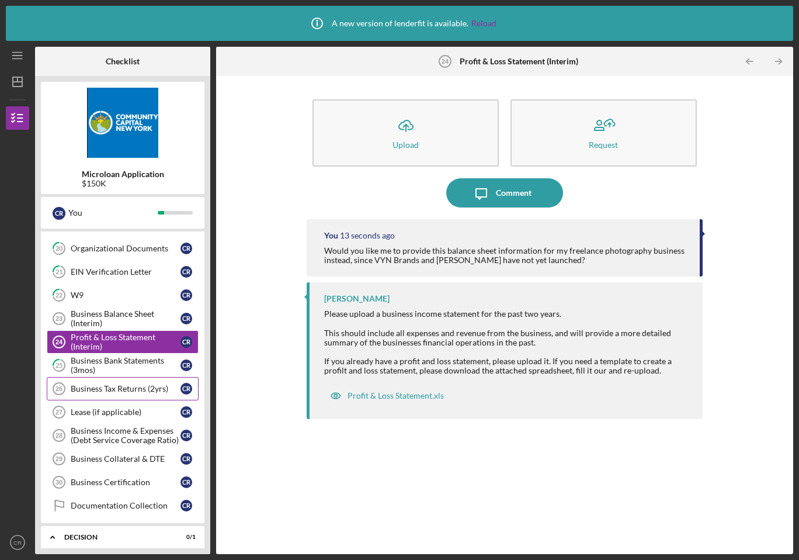
click at [132, 393] on link "Business Tax Returns (2yrs) 26 Business Tax Returns (2yrs) C R" at bounding box center [123, 388] width 152 height 23
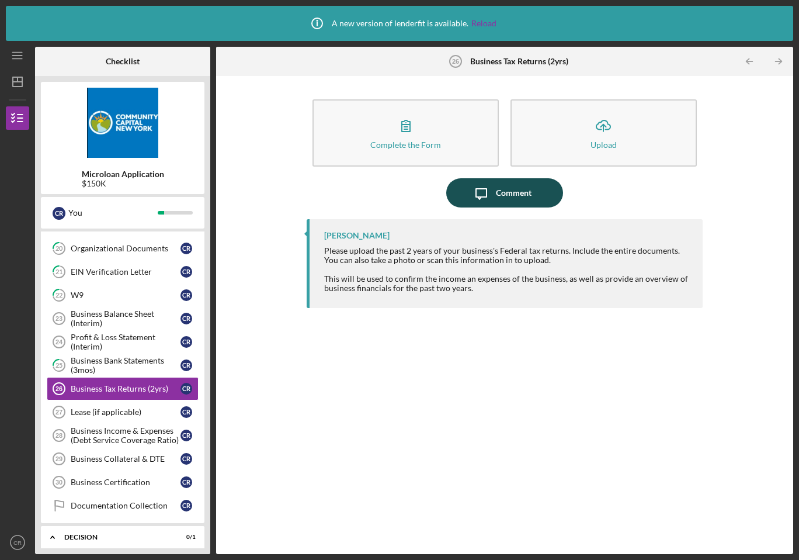
click at [482, 193] on icon "Icon/Message" at bounding box center [481, 192] width 29 height 29
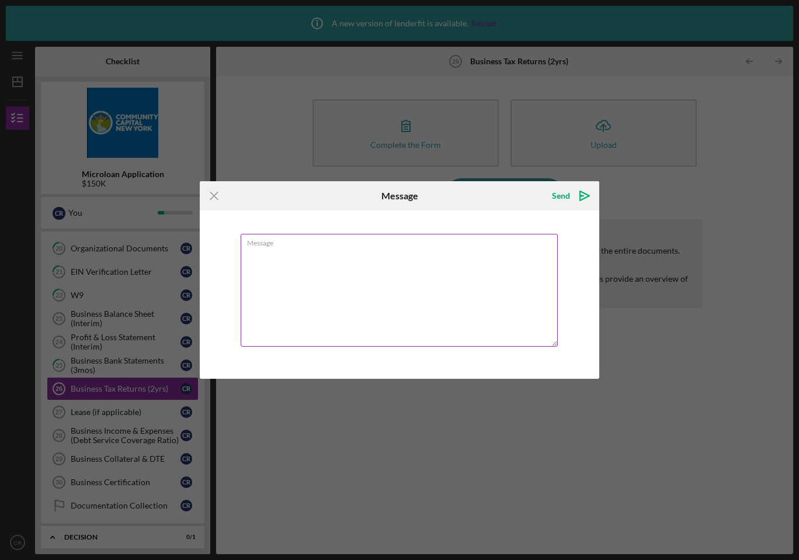
click at [437, 257] on textarea "Message" at bounding box center [399, 290] width 317 height 113
click at [454, 251] on textarea "Since VYN Brands and Oojaja have not yet launched — and VYN Brands is not old e…" at bounding box center [399, 290] width 317 height 113
click at [404, 263] on textarea "Since VYN Brands and Oojaja have not yet launched, and VYN Brands is not old en…" at bounding box center [399, 290] width 317 height 113
drag, startPoint x: 460, startPoint y: 250, endPoint x: 248, endPoint y: 238, distance: 212.4
click at [248, 238] on div "Message Since VYN Brands and Oojaja have not yet launched, and VYN Brands is no…" at bounding box center [400, 291] width 318 height 115
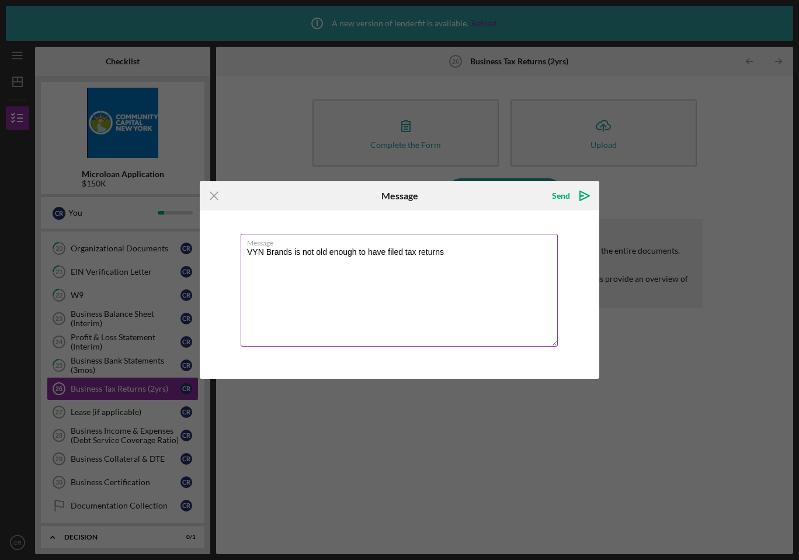
click at [468, 254] on textarea "VYN Brands is not old enough to have filed tax returns" at bounding box center [399, 290] width 317 height 113
type textarea "VYN Brands is not old enough to have filed tax returns."
click at [573, 193] on icon "Icon/icon-invite-send" at bounding box center [584, 195] width 29 height 29
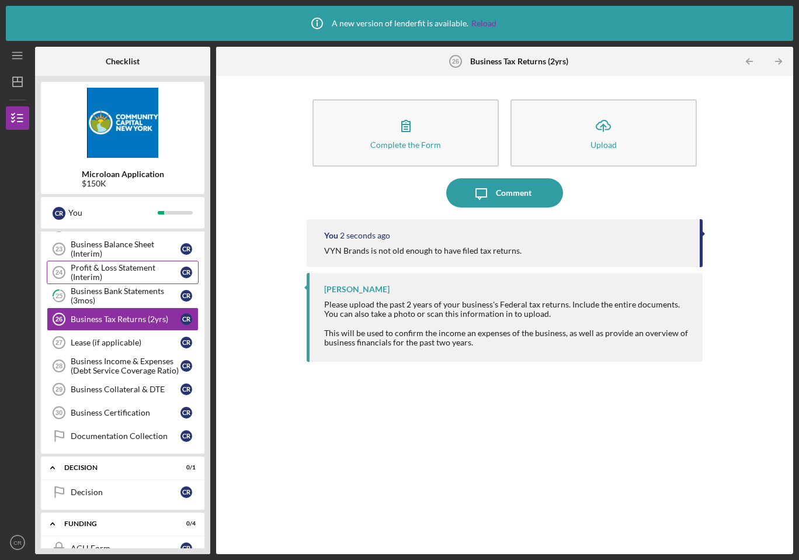
scroll to position [500, 0]
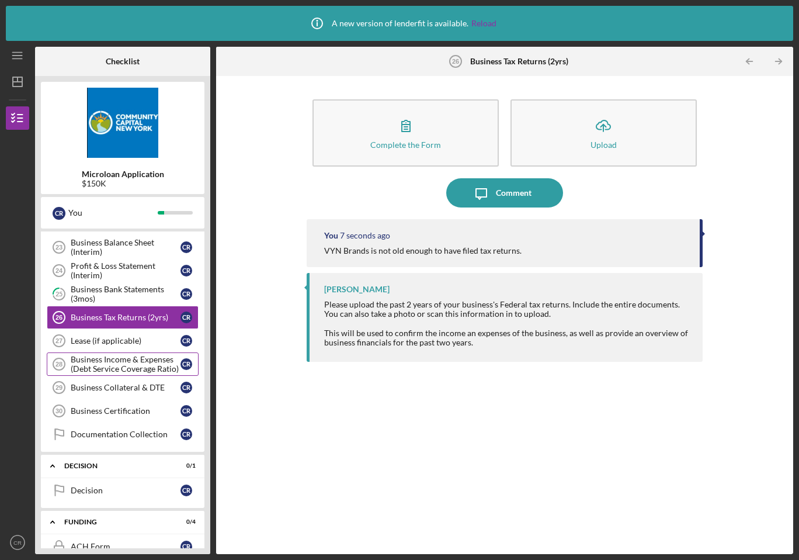
click at [159, 368] on div "Business Income & Expenses (Debt Service Coverage Ratio)" at bounding box center [126, 364] width 110 height 19
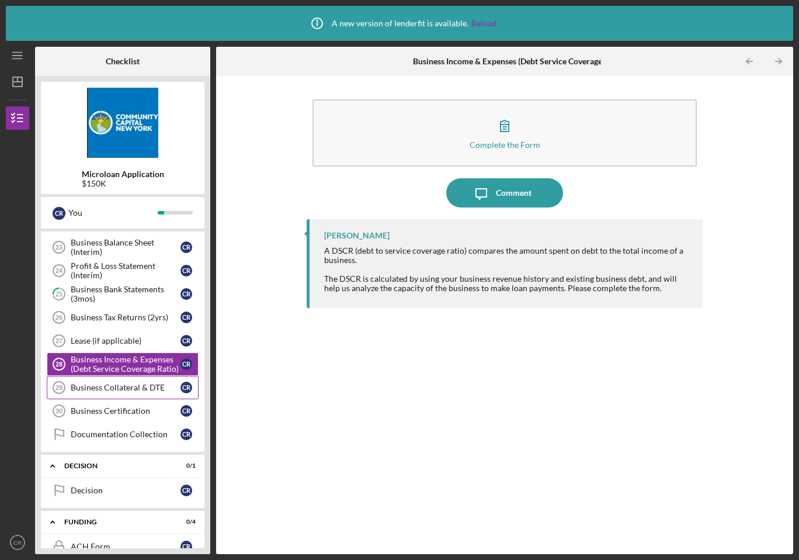
click at [147, 392] on link "Business Collateral & DTE 29 Business Collateral & DTE C R" at bounding box center [123, 387] width 152 height 23
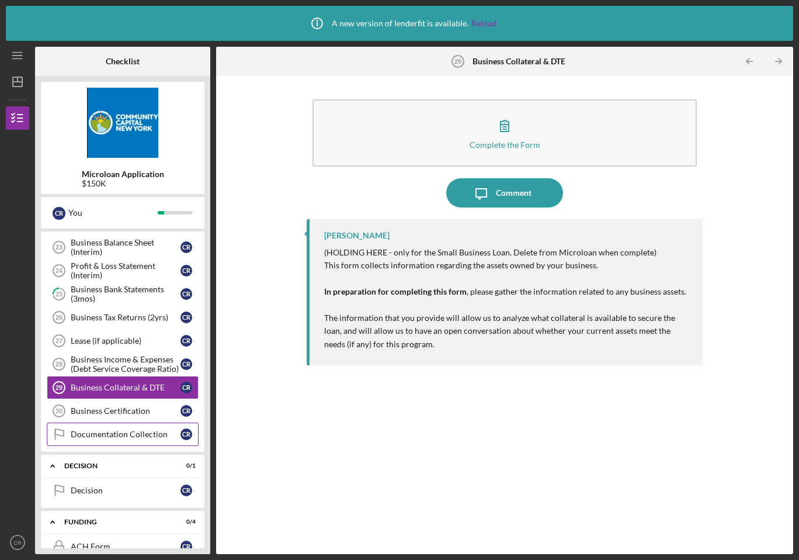
click at [146, 436] on div "Documentation Collection" at bounding box center [126, 434] width 110 height 9
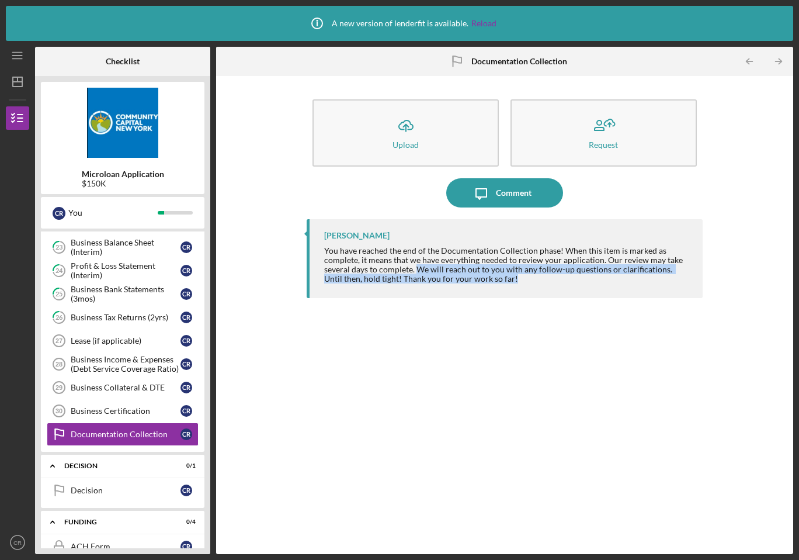
drag, startPoint x: 417, startPoint y: 271, endPoint x: 499, endPoint y: 282, distance: 82.0
click at [499, 282] on div "You have reached the end of the Documentation Collection phase! When this item …" at bounding box center [507, 264] width 367 height 37
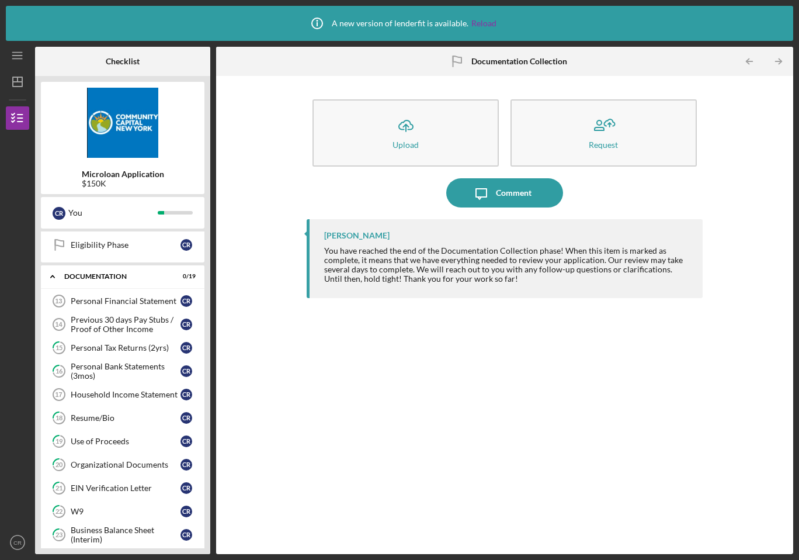
scroll to position [215, 0]
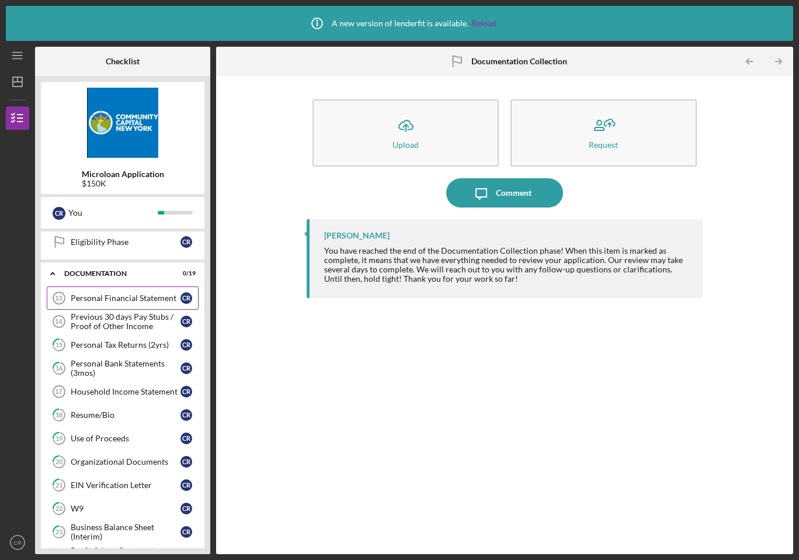
click at [136, 300] on div "Personal Financial Statement" at bounding box center [126, 297] width 110 height 9
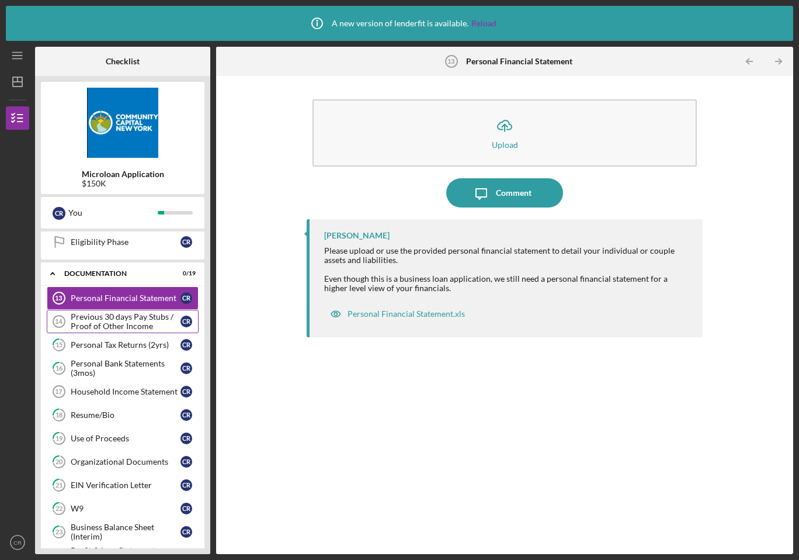
click at [134, 317] on div "Previous 30 days Pay Stubs / Proof of Other Income" at bounding box center [126, 321] width 110 height 19
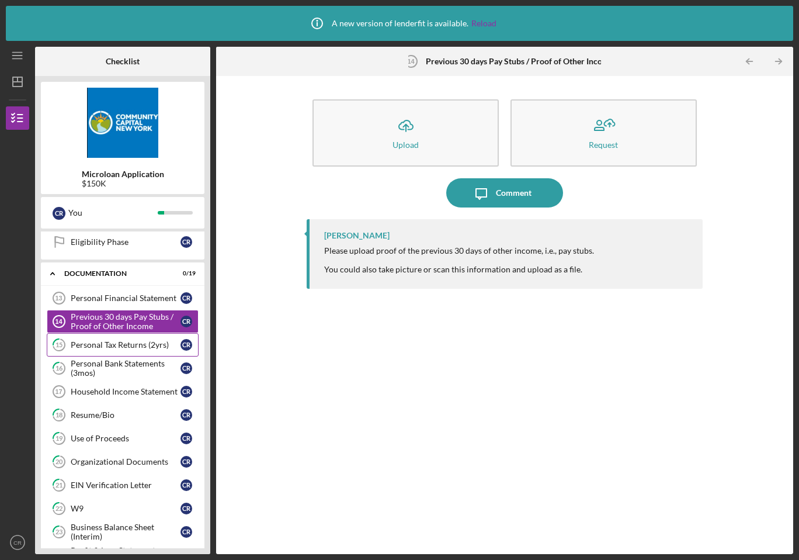
click at [132, 341] on div "Personal Tax Returns (2yrs)" at bounding box center [126, 344] width 110 height 9
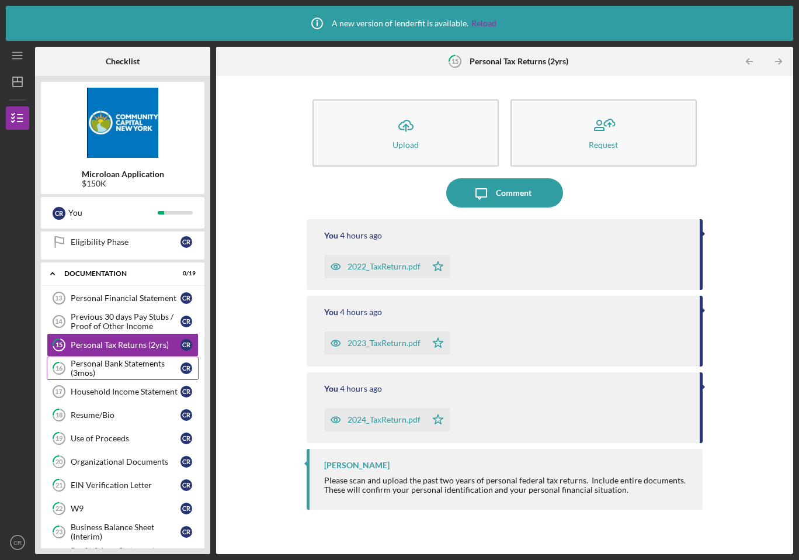
click at [124, 369] on div "Personal Bank Statements (3mos)" at bounding box center [126, 368] width 110 height 19
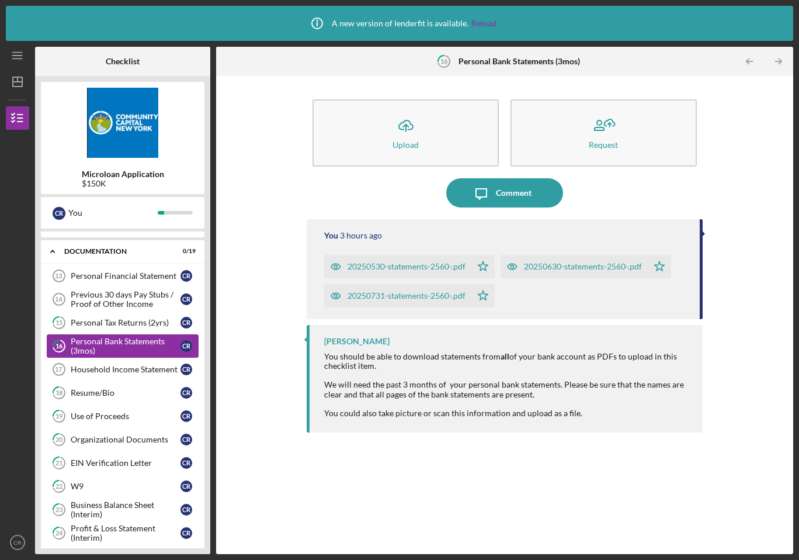
scroll to position [241, 0]
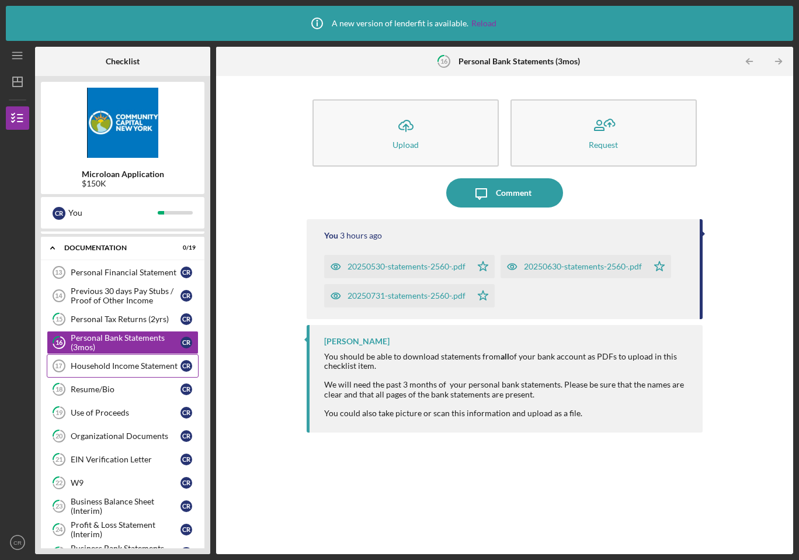
click at [129, 363] on div "Household Income Statement" at bounding box center [126, 365] width 110 height 9
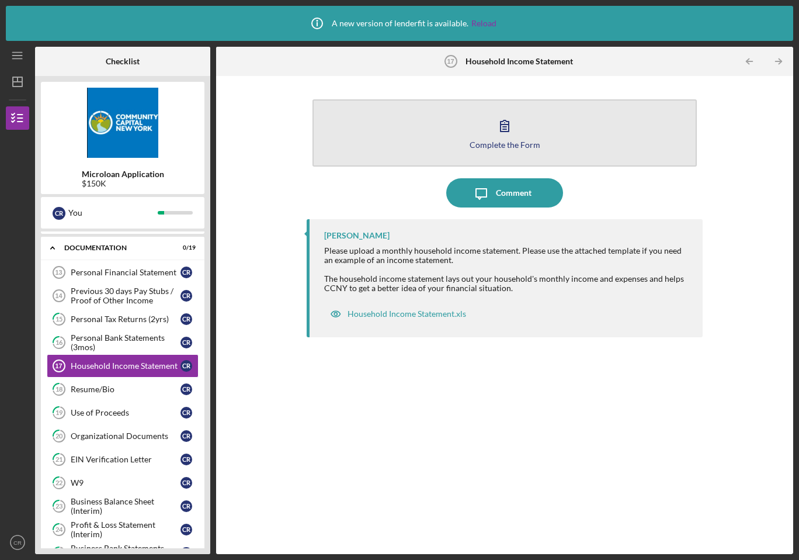
click at [496, 148] on div "Complete the Form" at bounding box center [505, 144] width 71 height 9
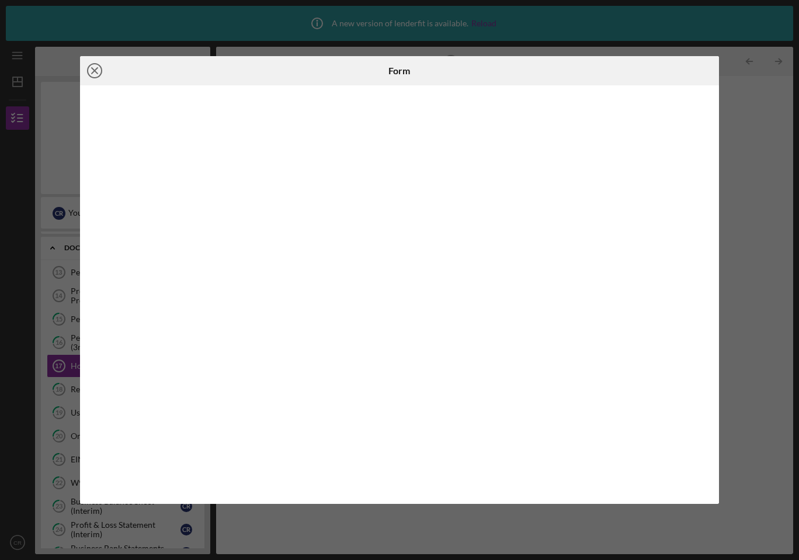
click at [91, 67] on icon "Icon/Close" at bounding box center [94, 70] width 29 height 29
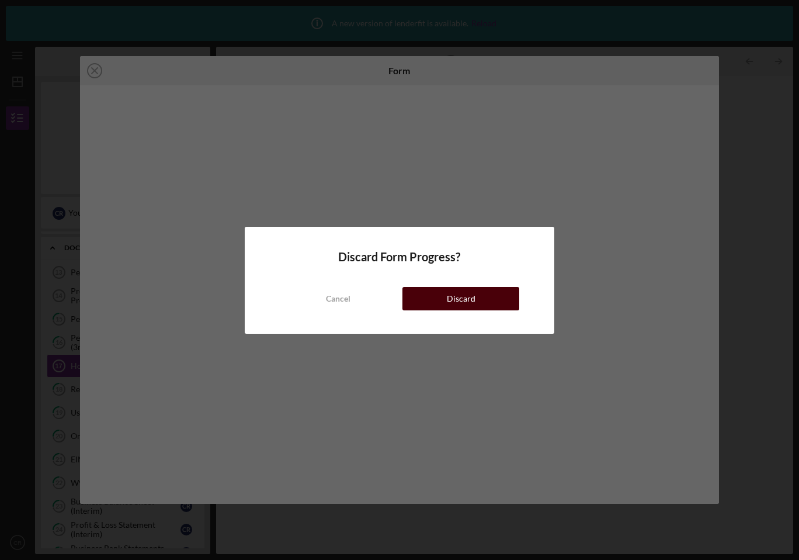
click at [437, 302] on button "Discard" at bounding box center [461, 298] width 117 height 23
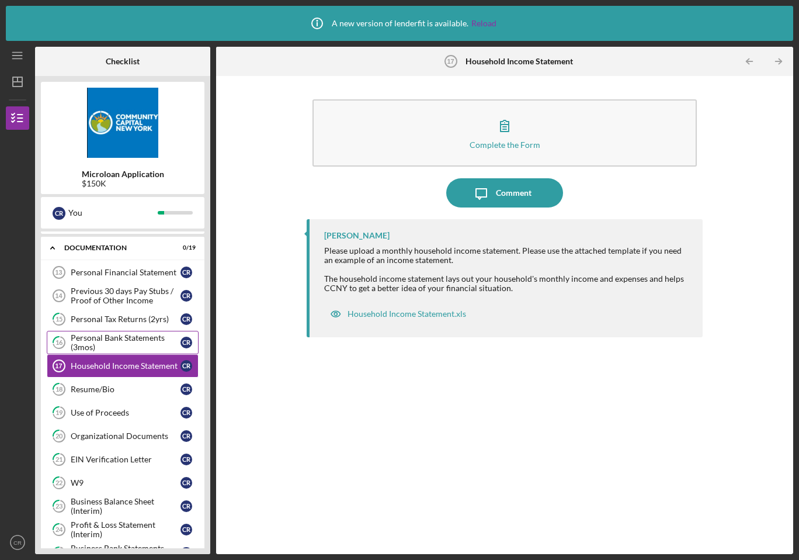
click at [150, 340] on div "Personal Bank Statements (3mos)" at bounding box center [126, 342] width 110 height 19
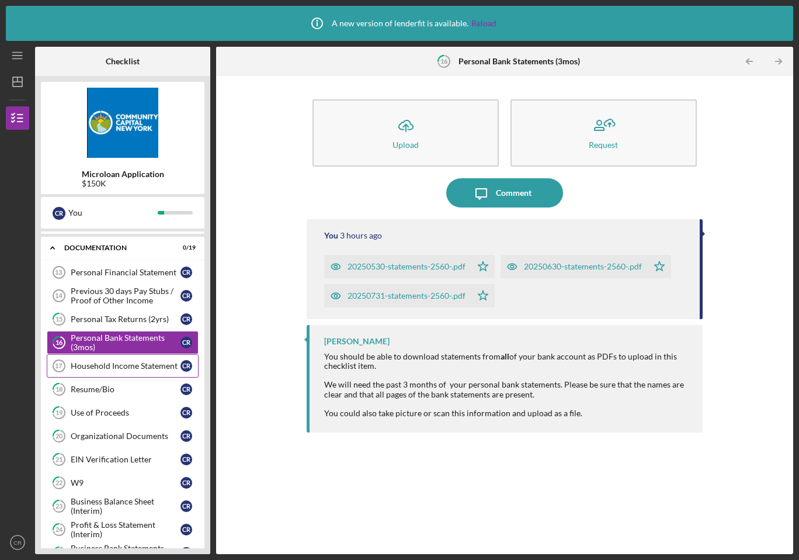
click at [149, 360] on link "Household Income Statement 17 Household Income Statement C R" at bounding box center [123, 365] width 152 height 23
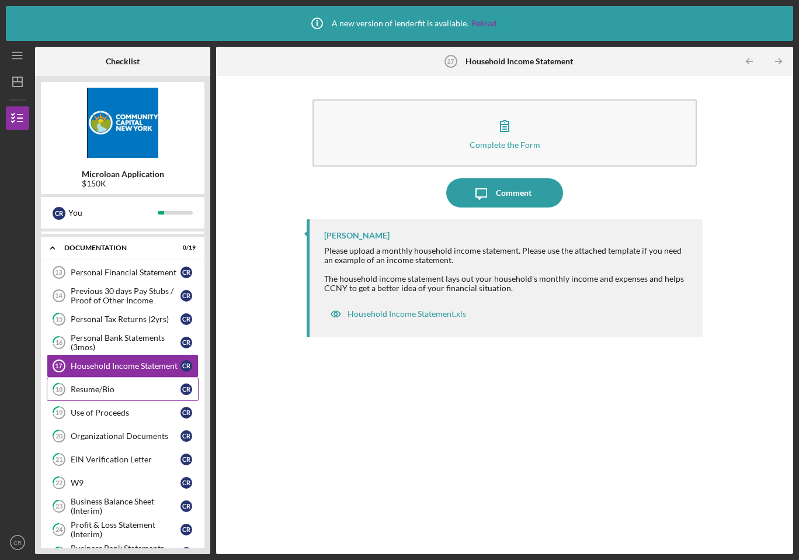
click at [126, 393] on div "Resume/Bio" at bounding box center [126, 389] width 110 height 9
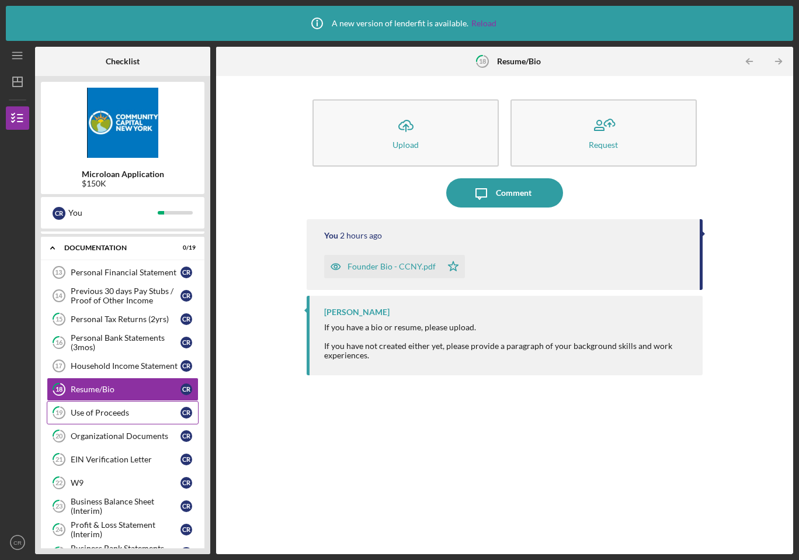
click at [127, 413] on div "Use of Proceeds" at bounding box center [126, 412] width 110 height 9
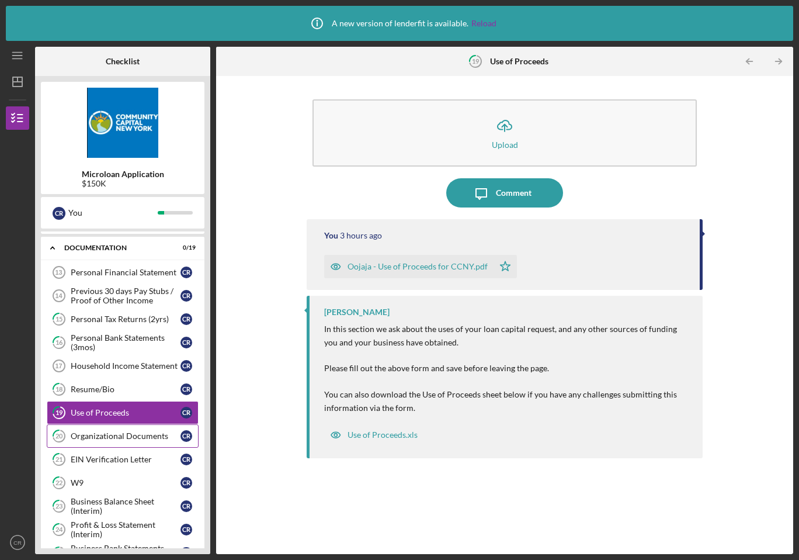
click at [130, 434] on div "Organizational Documents" at bounding box center [126, 435] width 110 height 9
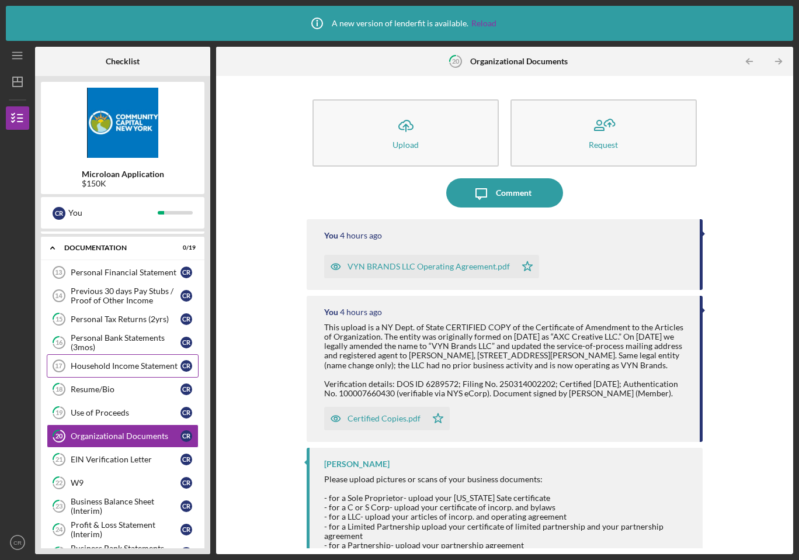
click at [136, 368] on div "Household Income Statement" at bounding box center [126, 365] width 110 height 9
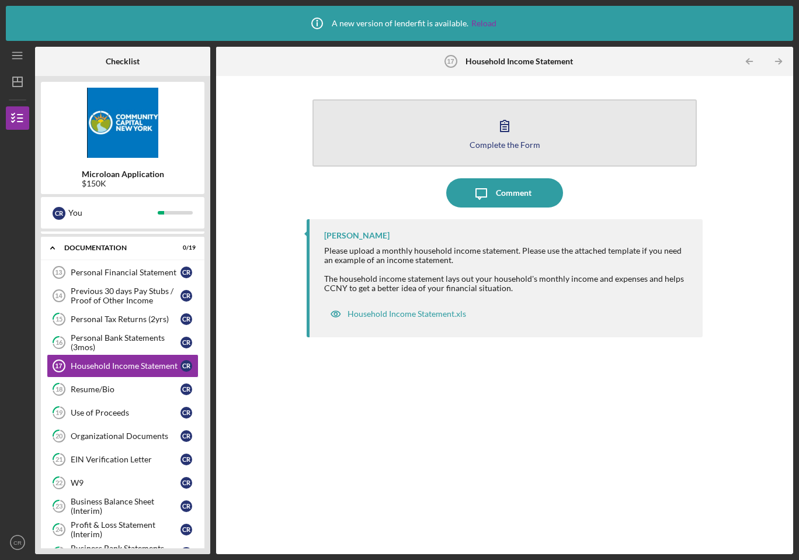
click at [502, 136] on icon "button" at bounding box center [504, 125] width 29 height 29
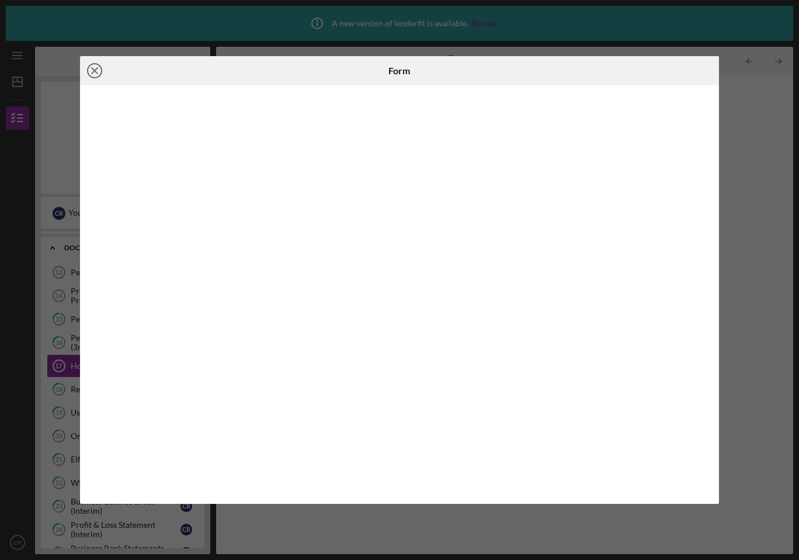
click at [99, 71] on icon "Icon/Close" at bounding box center [94, 70] width 29 height 29
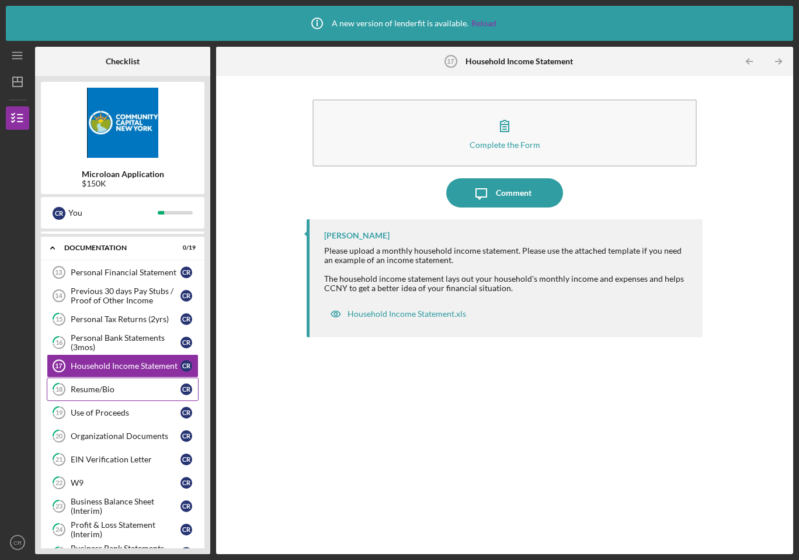
click at [132, 395] on link "18 Resume/Bio C R" at bounding box center [123, 389] width 152 height 23
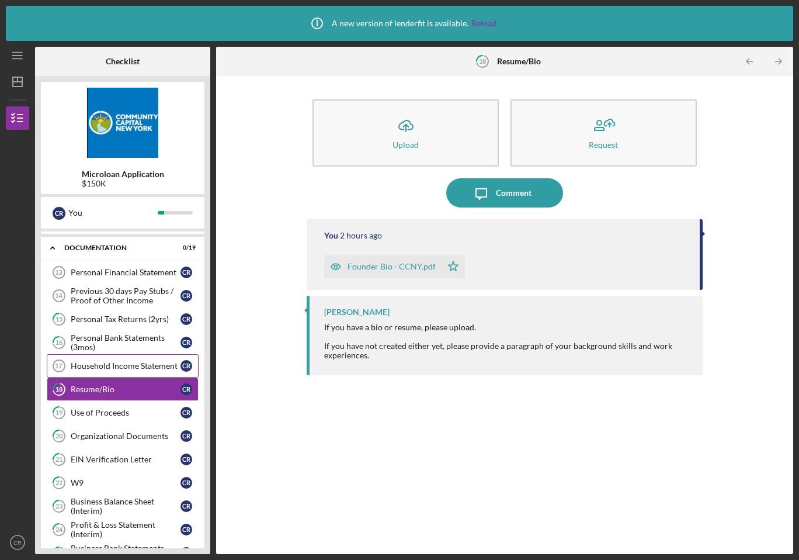
click at [144, 370] on div "Household Income Statement" at bounding box center [126, 365] width 110 height 9
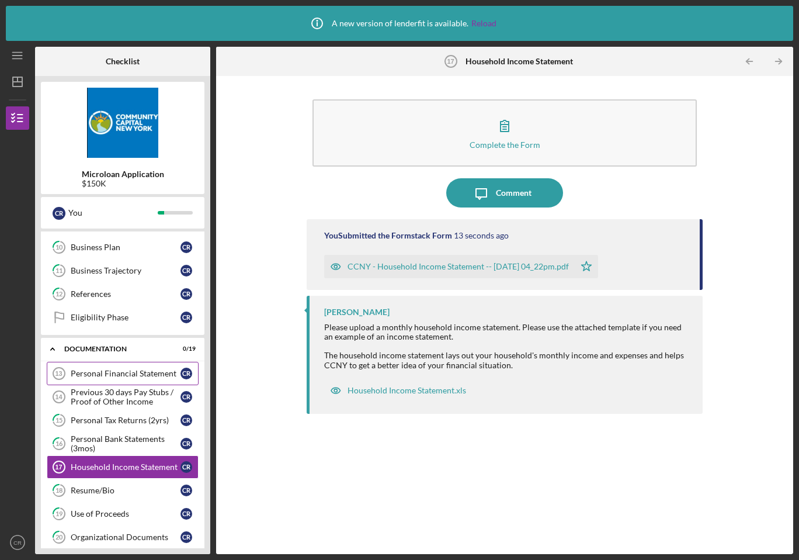
scroll to position [157, 0]
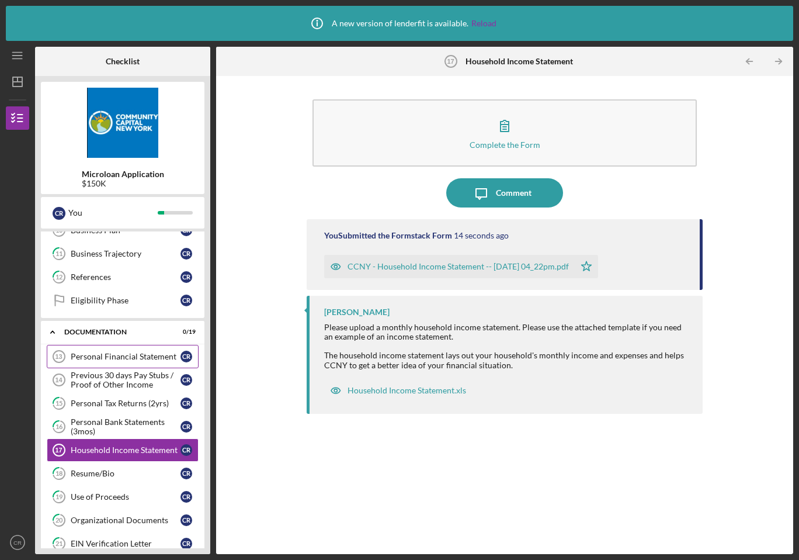
click at [118, 358] on div "Personal Financial Statement" at bounding box center [126, 356] width 110 height 9
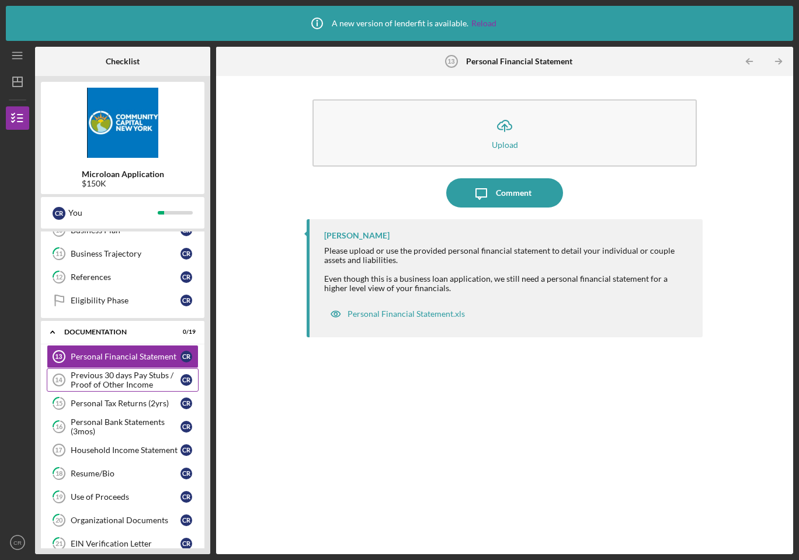
click at [120, 376] on div "Previous 30 days Pay Stubs / Proof of Other Income" at bounding box center [126, 380] width 110 height 19
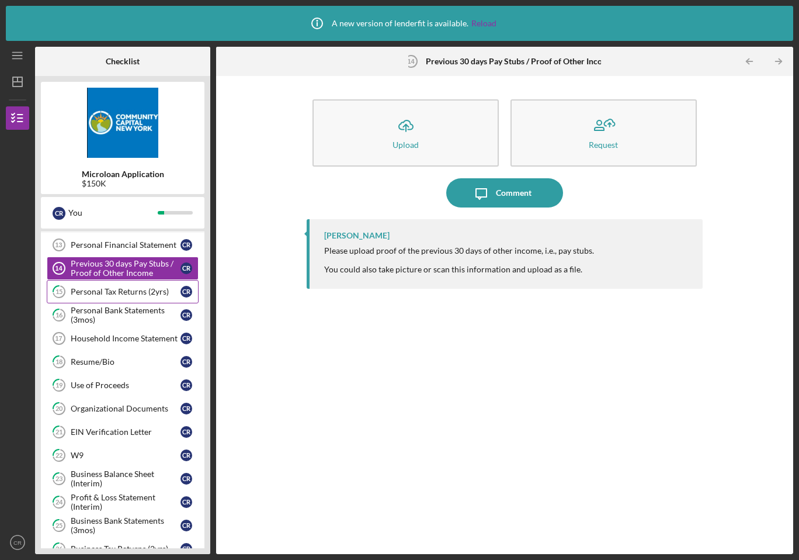
scroll to position [292, 0]
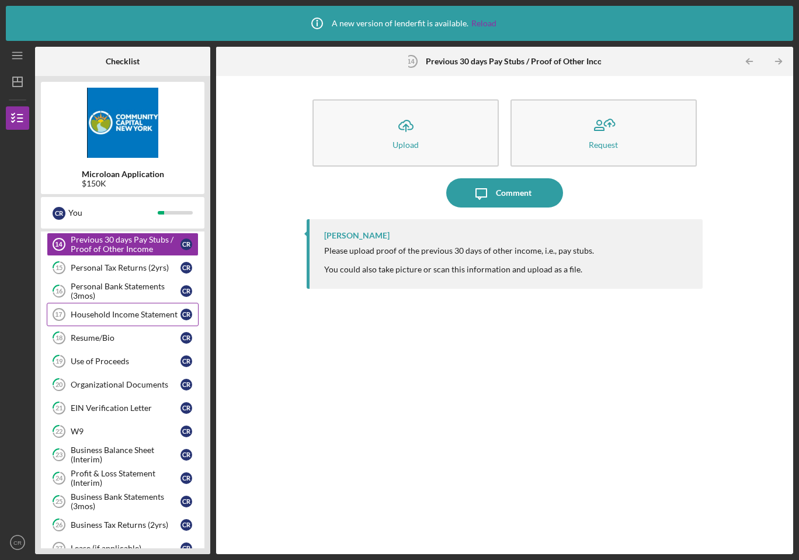
click at [130, 319] on link "Household Income Statement 17 Household Income Statement C R" at bounding box center [123, 314] width 152 height 23
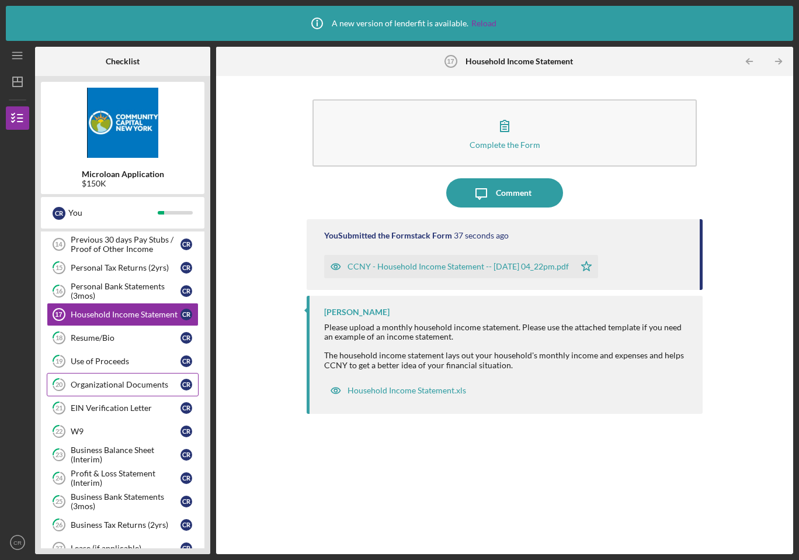
click at [126, 381] on div "Organizational Documents" at bounding box center [126, 384] width 110 height 9
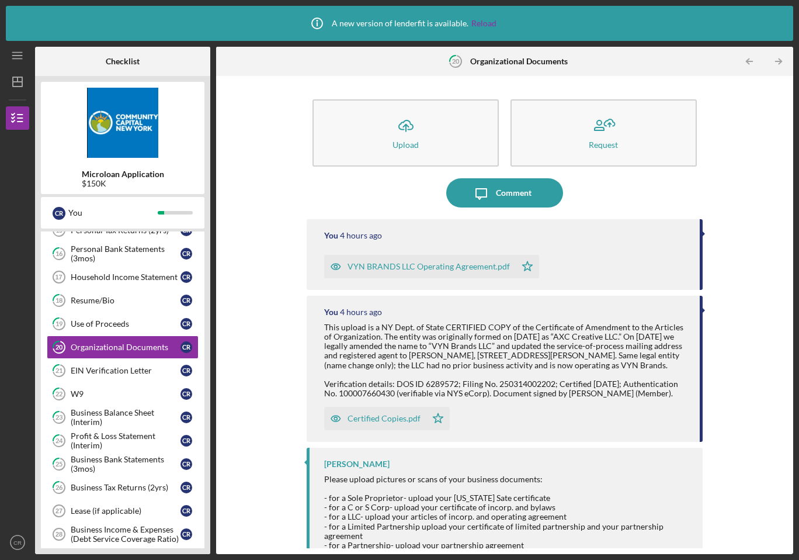
scroll to position [35, 0]
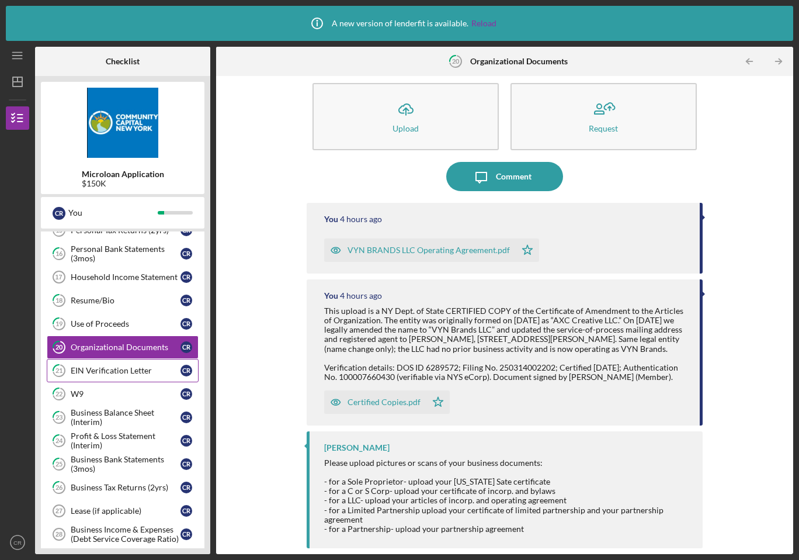
click at [148, 372] on div "EIN Verification Letter" at bounding box center [126, 370] width 110 height 9
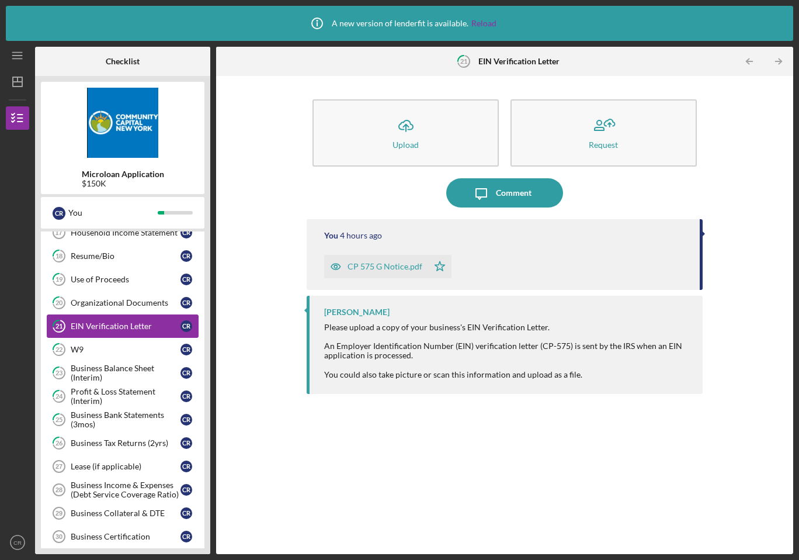
scroll to position [379, 0]
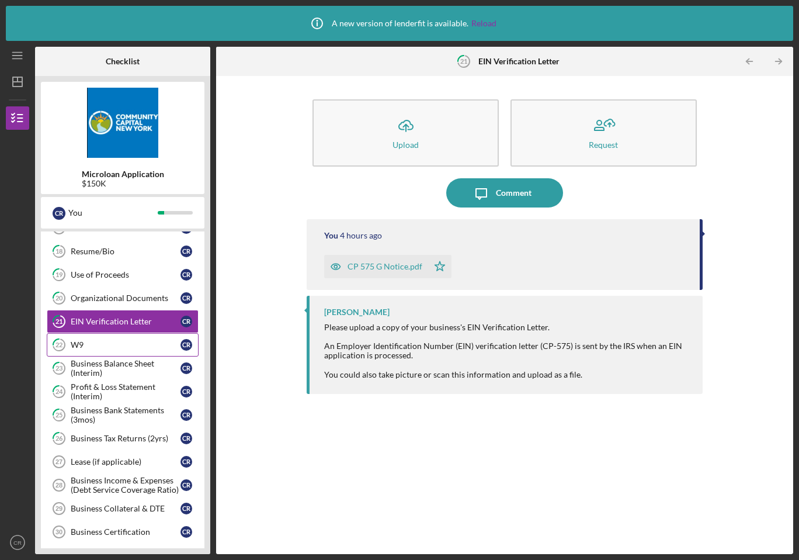
click at [144, 348] on div "W9" at bounding box center [126, 344] width 110 height 9
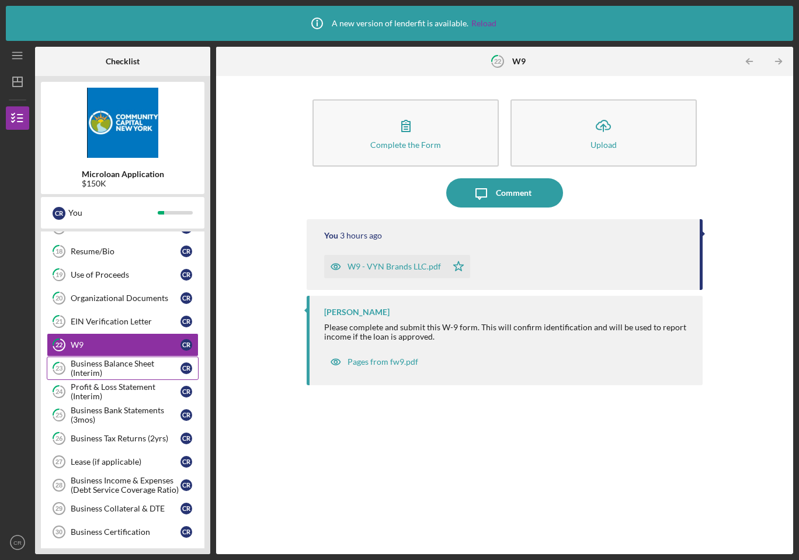
click at [144, 366] on div "Business Balance Sheet (Interim)" at bounding box center [126, 368] width 110 height 19
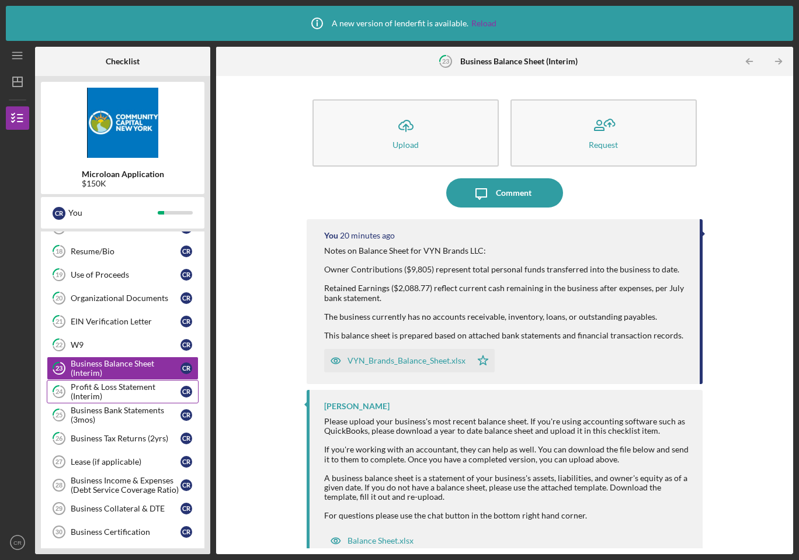
click at [142, 388] on div "Profit & Loss Statement (Interim)" at bounding box center [126, 391] width 110 height 19
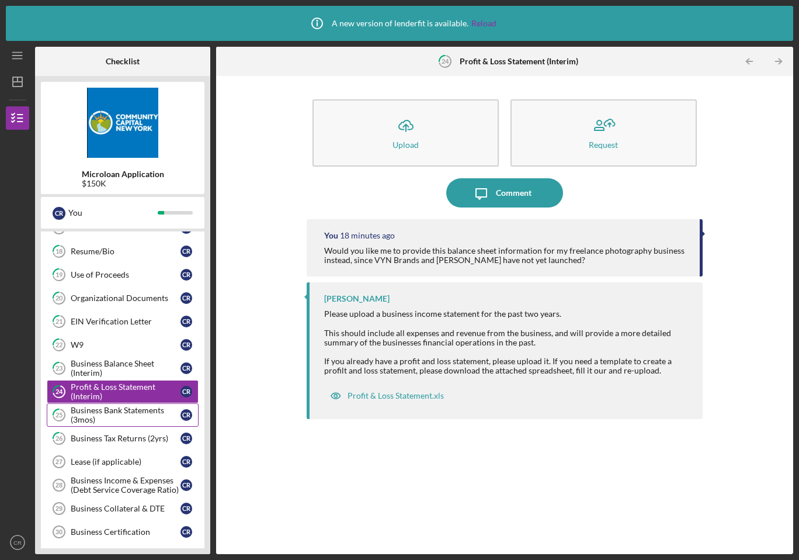
click at [139, 407] on div "Business Bank Statements (3mos)" at bounding box center [126, 415] width 110 height 19
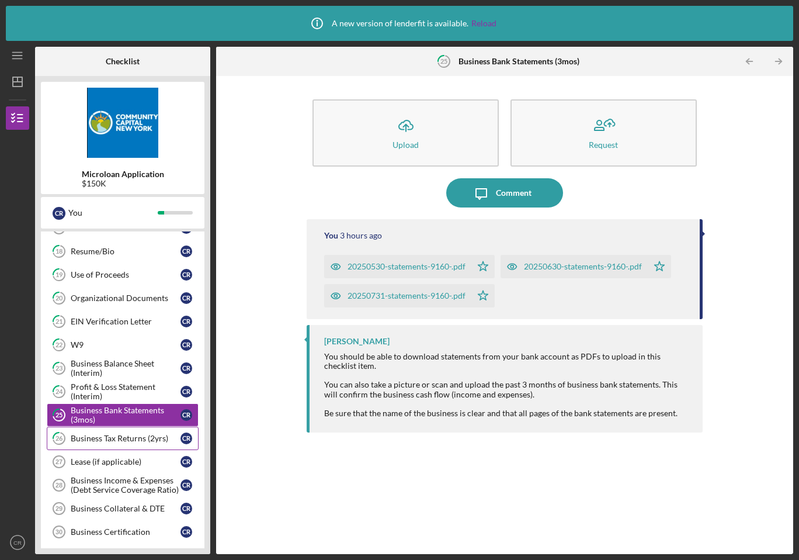
click at [133, 435] on div "Business Tax Returns (2yrs)" at bounding box center [126, 438] width 110 height 9
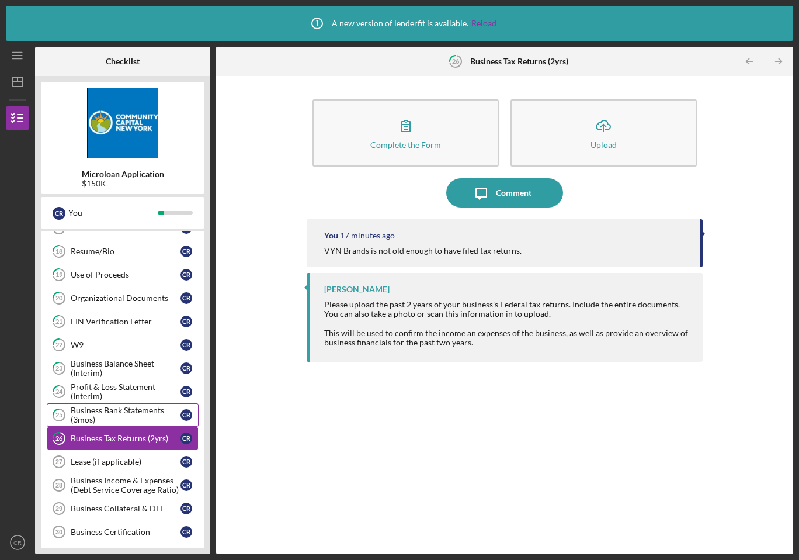
click at [137, 417] on div "Business Bank Statements (3mos)" at bounding box center [126, 415] width 110 height 19
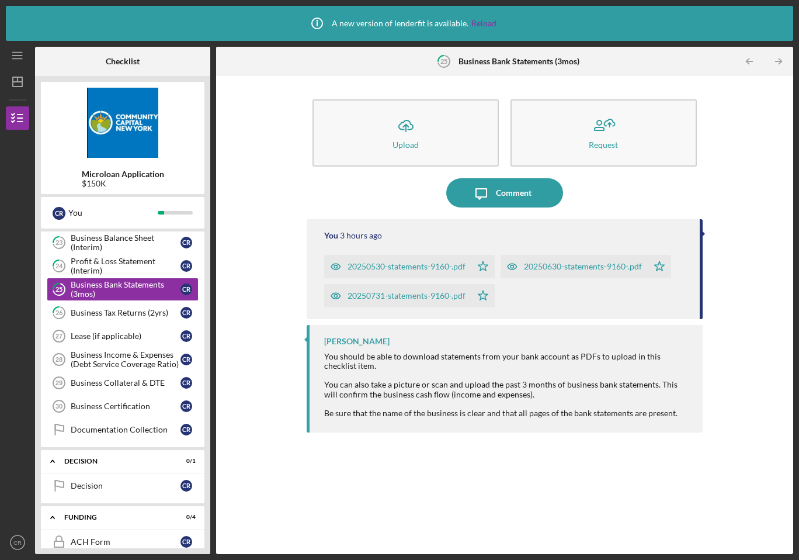
scroll to position [508, 0]
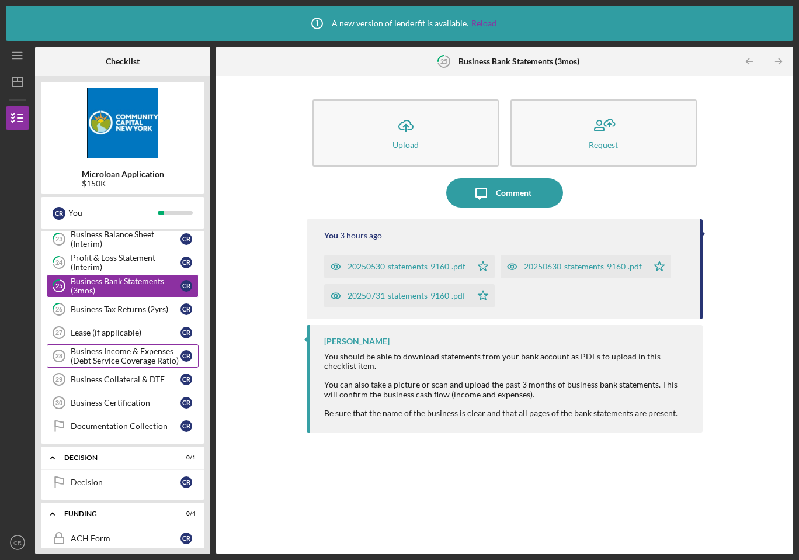
click at [136, 358] on div "Business Income & Expenses (Debt Service Coverage Ratio)" at bounding box center [126, 356] width 110 height 19
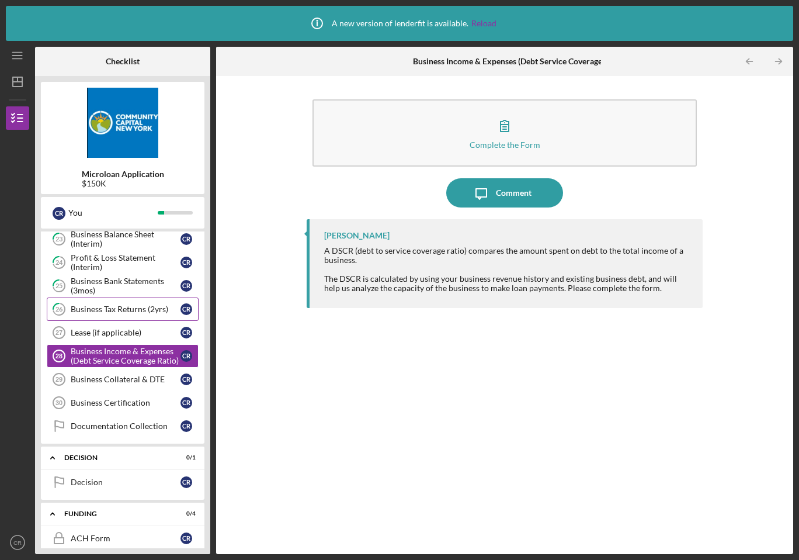
click at [139, 312] on div "Business Tax Returns (2yrs)" at bounding box center [126, 308] width 110 height 9
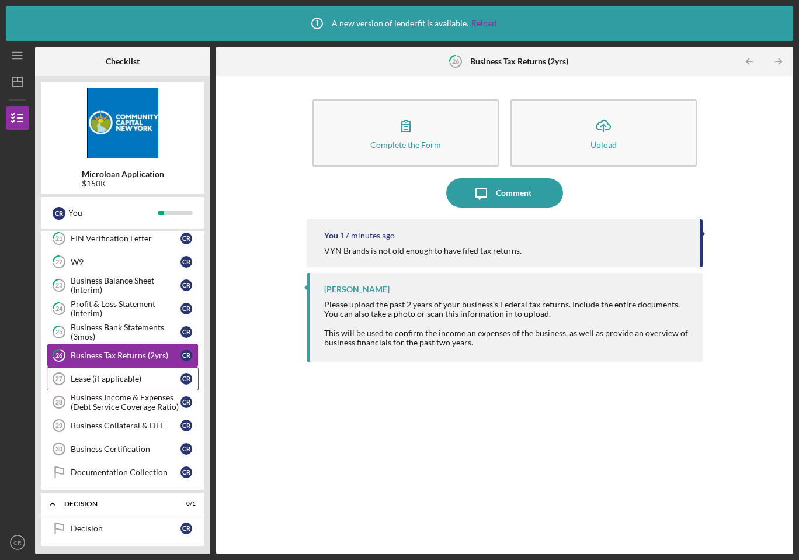
scroll to position [458, 0]
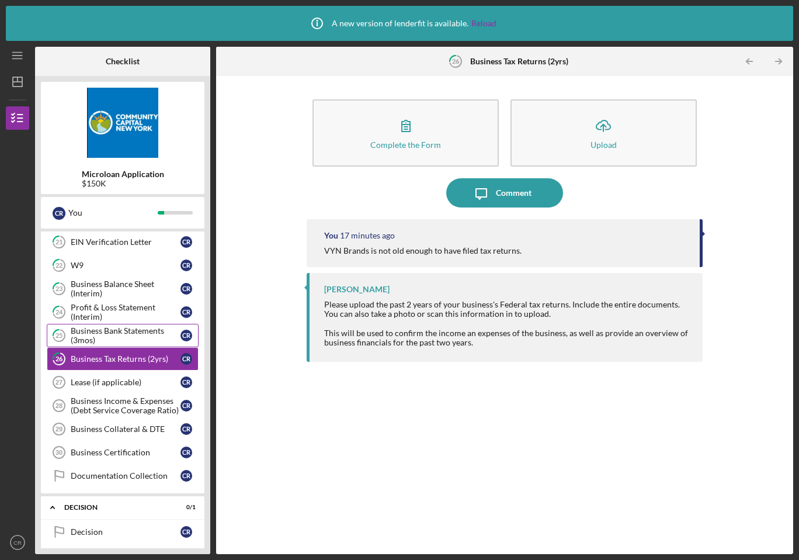
click at [134, 331] on div "Business Bank Statements (3mos)" at bounding box center [126, 335] width 110 height 19
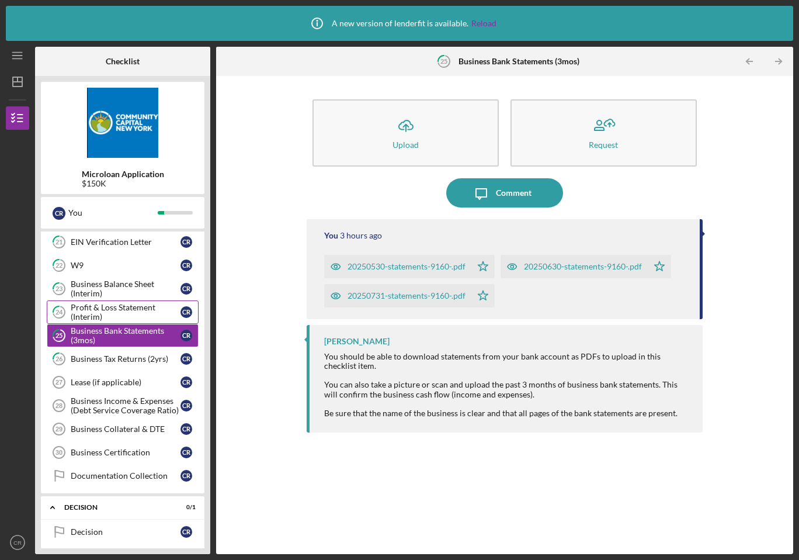
click at [137, 307] on div "Profit & Loss Statement (Interim)" at bounding box center [126, 312] width 110 height 19
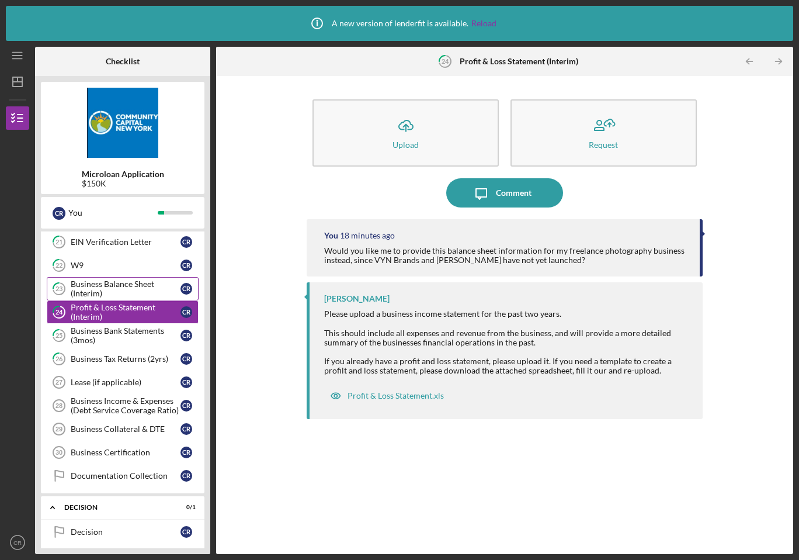
click at [139, 288] on div "Business Balance Sheet (Interim)" at bounding box center [126, 288] width 110 height 19
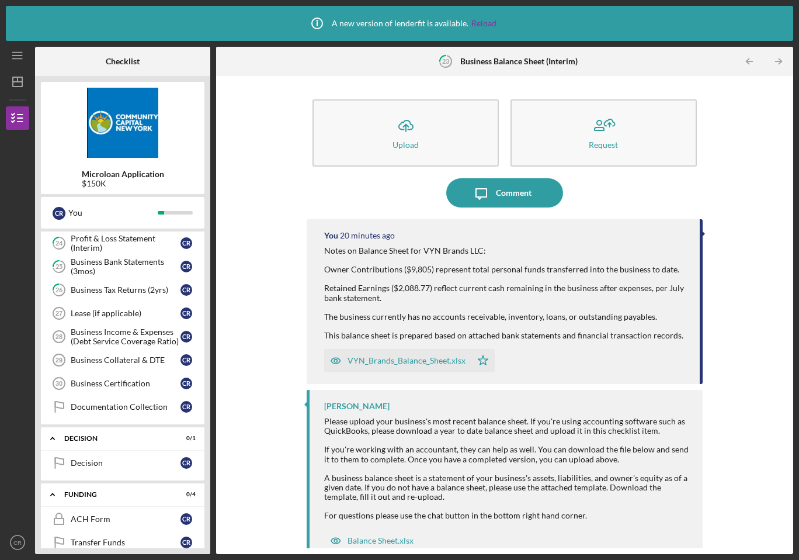
scroll to position [528, 0]
click at [138, 309] on div "Lease (if applicable)" at bounding box center [126, 311] width 110 height 9
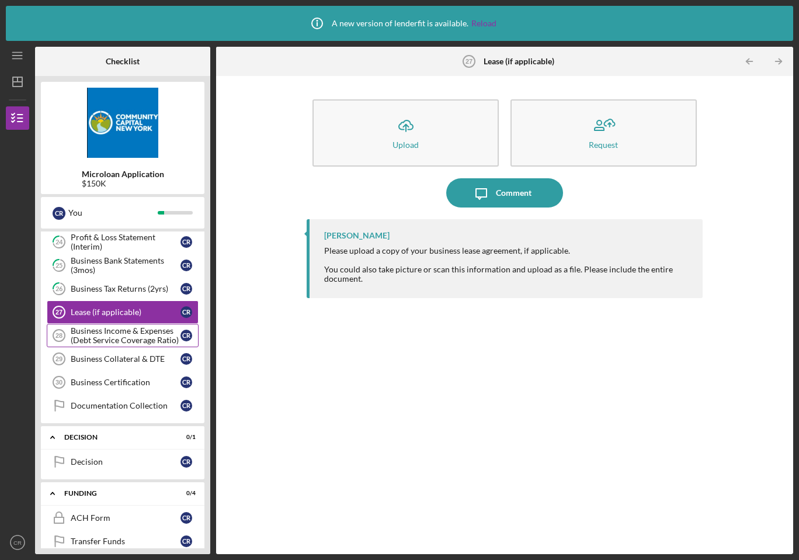
click at [133, 337] on div "Business Income & Expenses (Debt Service Coverage Ratio)" at bounding box center [126, 335] width 110 height 19
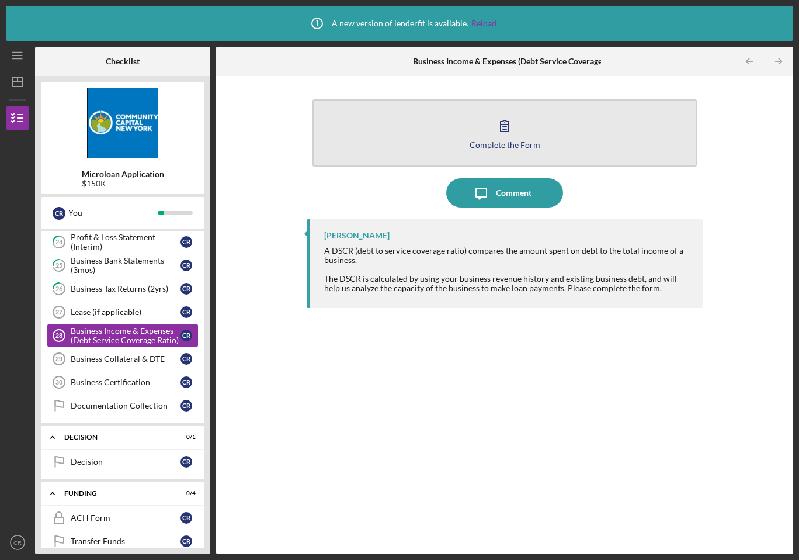
click at [508, 127] on icon "button" at bounding box center [505, 125] width 8 height 11
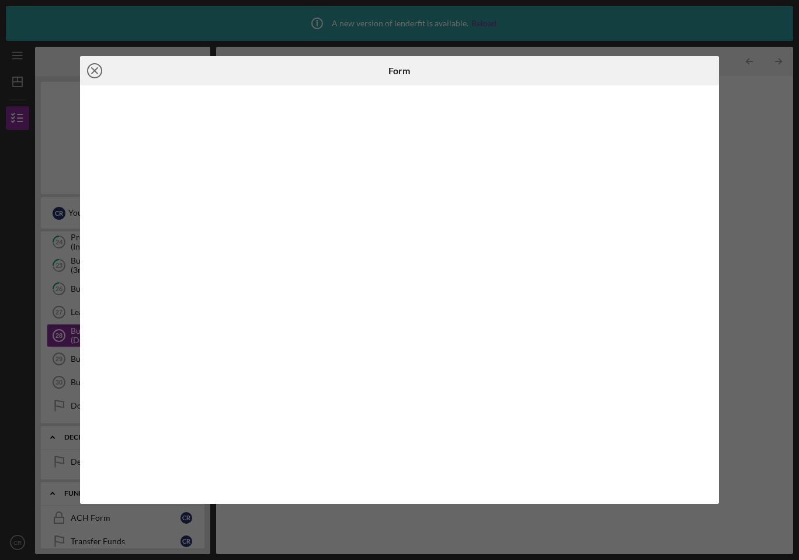
click at [98, 71] on icon "Icon/Close" at bounding box center [94, 70] width 29 height 29
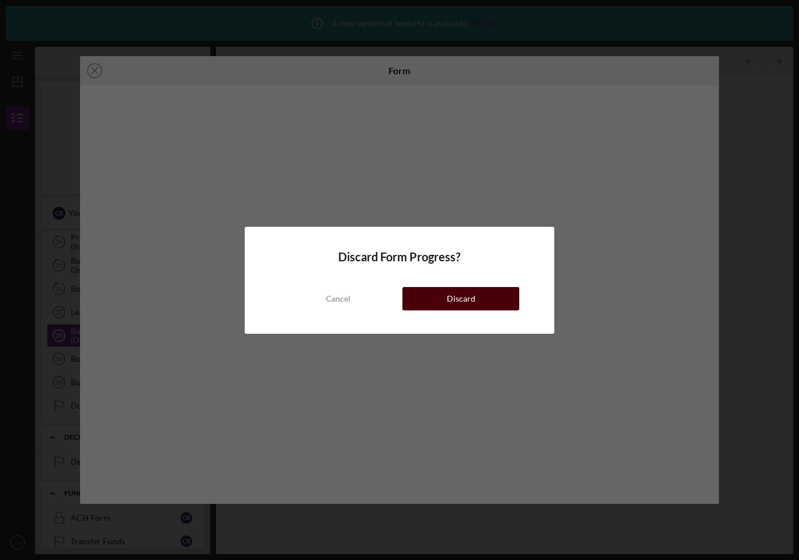
click at [446, 300] on button "Discard" at bounding box center [461, 298] width 117 height 23
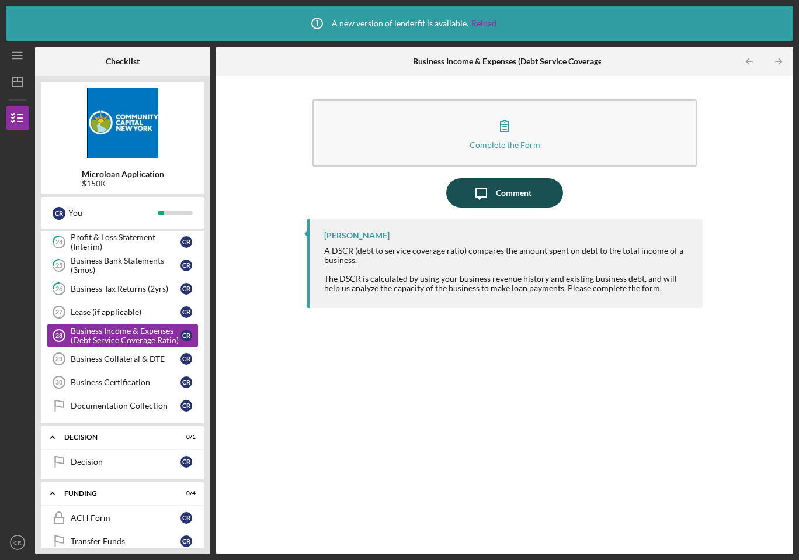
click at [514, 201] on div "Comment" at bounding box center [514, 192] width 36 height 29
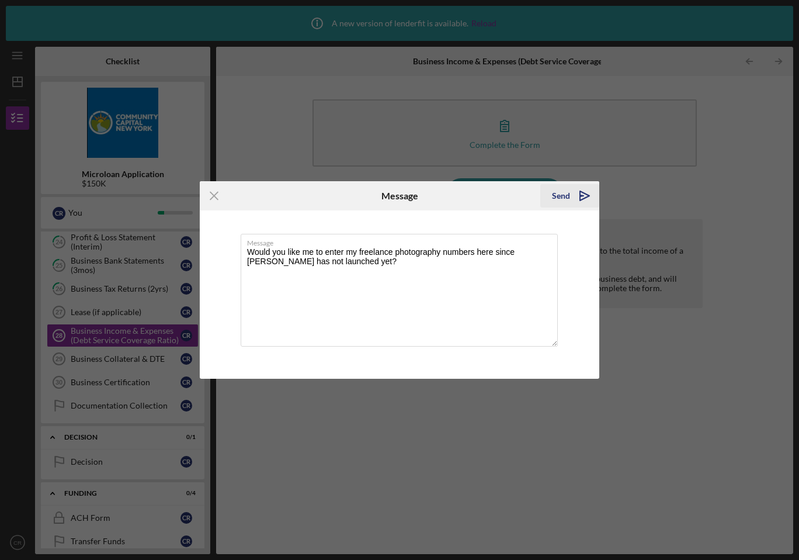
type textarea "Would you like me to enter my freelance photography numbers here since [PERSON_…"
click at [575, 198] on icon "Icon/icon-invite-send" at bounding box center [584, 195] width 29 height 29
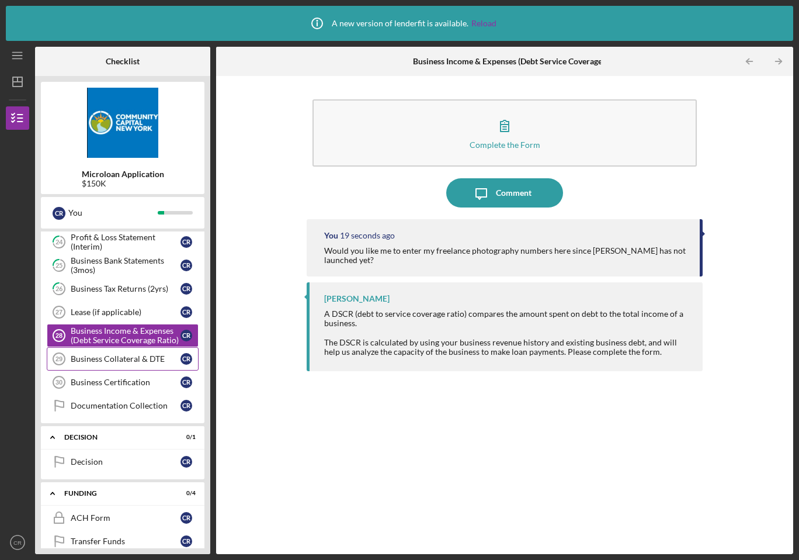
click at [120, 356] on div "Business Collateral & DTE" at bounding box center [126, 358] width 110 height 9
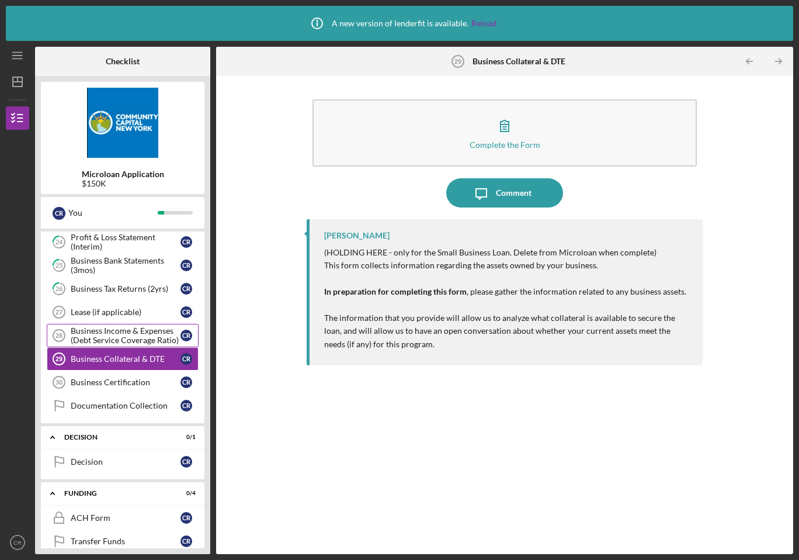
click at [126, 340] on div "Business Income & Expenses (Debt Service Coverage Ratio)" at bounding box center [126, 335] width 110 height 19
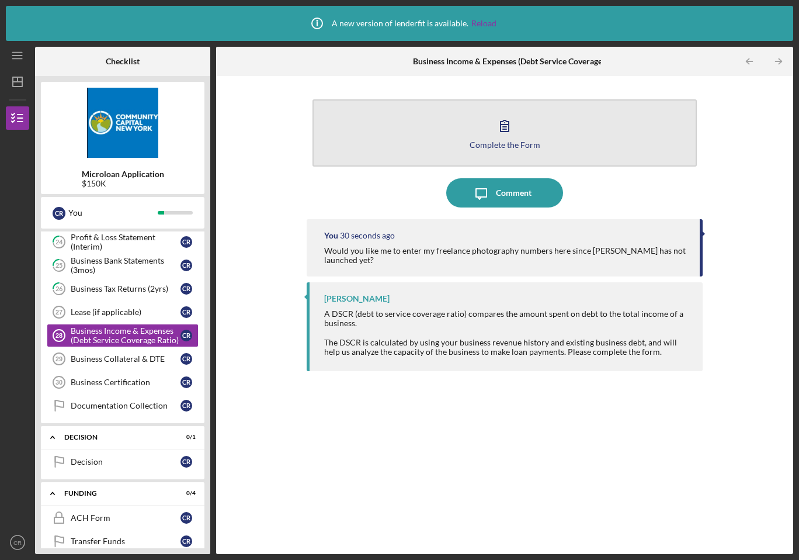
click at [510, 139] on button "Complete the Form Form" at bounding box center [505, 132] width 385 height 67
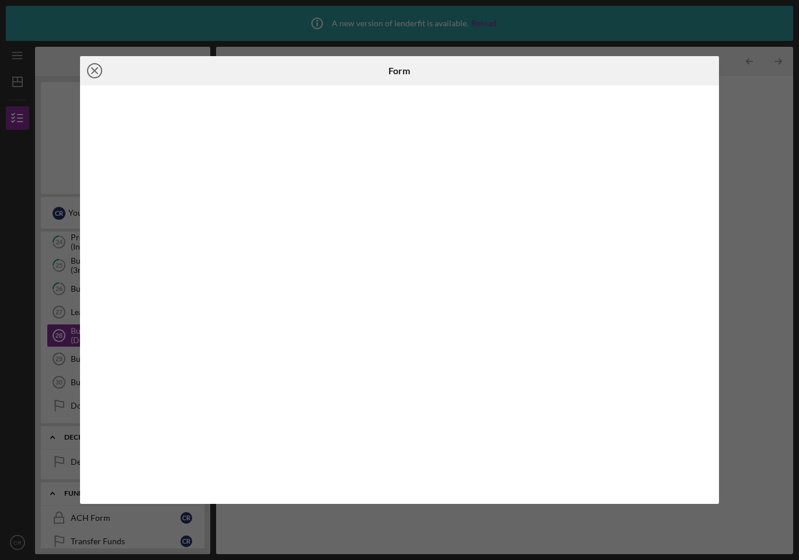
click at [99, 67] on icon "Icon/Close" at bounding box center [94, 70] width 29 height 29
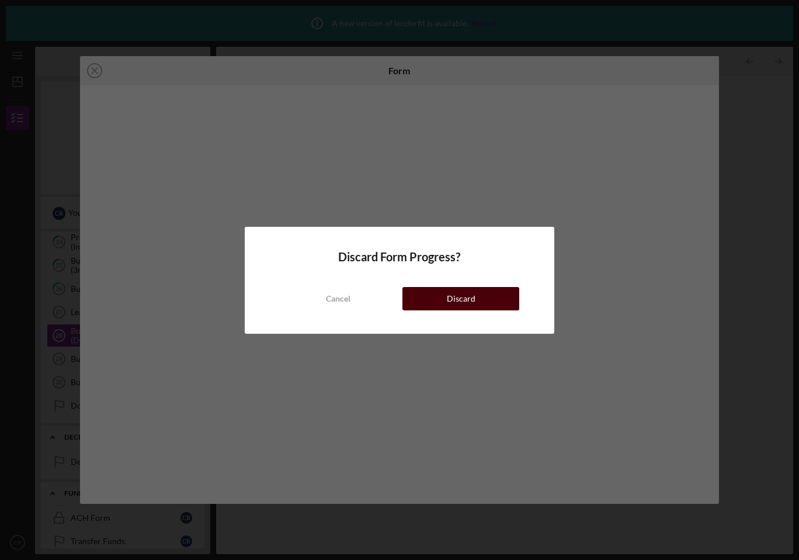
click at [436, 306] on button "Discard" at bounding box center [461, 298] width 117 height 23
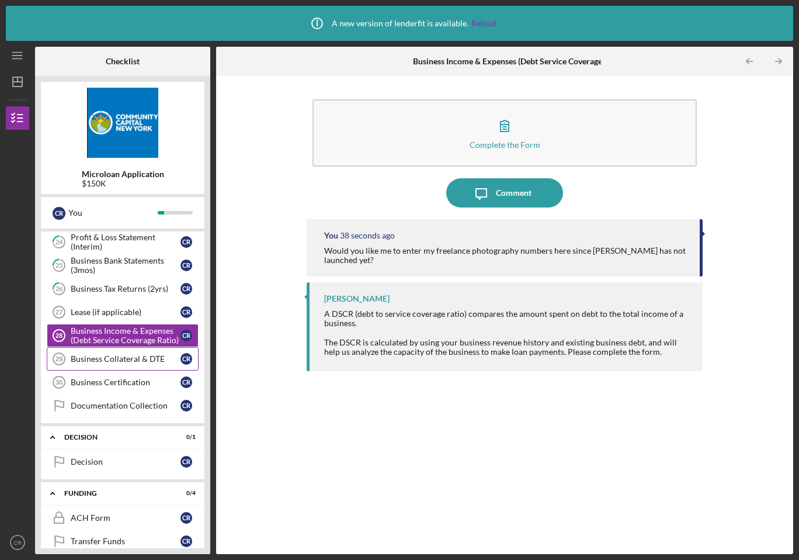
click at [127, 357] on div "Business Collateral & DTE" at bounding box center [126, 358] width 110 height 9
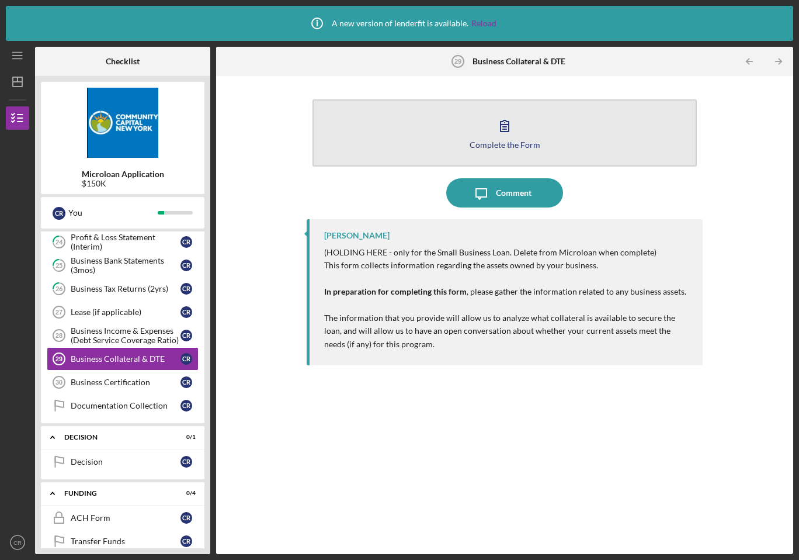
click at [486, 137] on button "Complete the Form Form" at bounding box center [505, 132] width 385 height 67
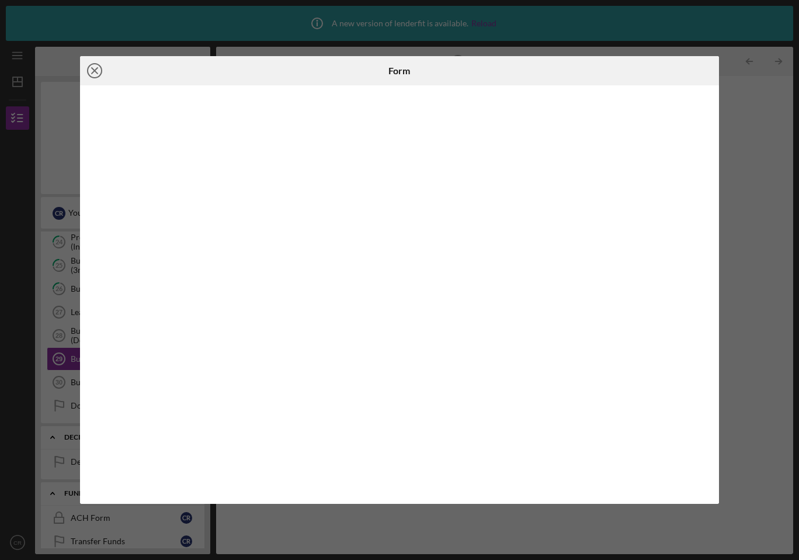
click at [100, 70] on icon "Icon/Close" at bounding box center [94, 70] width 29 height 29
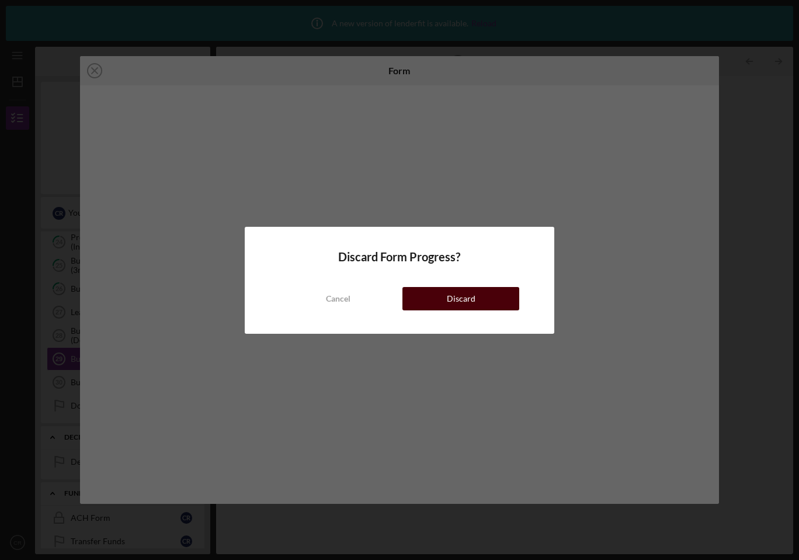
click at [416, 295] on button "Discard" at bounding box center [461, 298] width 117 height 23
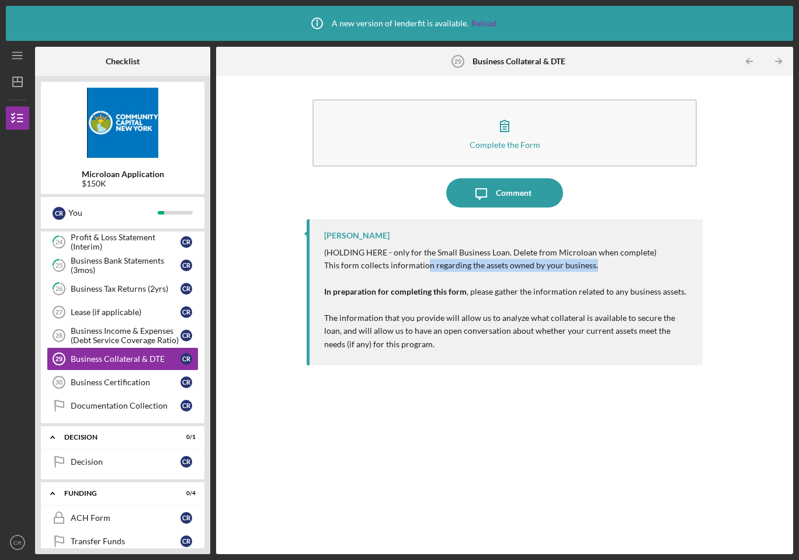
drag, startPoint x: 428, startPoint y: 266, endPoint x: 600, endPoint y: 270, distance: 172.4
click at [600, 270] on p "This form collects information regarding the assets owned by your business. In …" at bounding box center [507, 305] width 367 height 92
click at [137, 407] on div "Documentation Collection" at bounding box center [126, 405] width 110 height 9
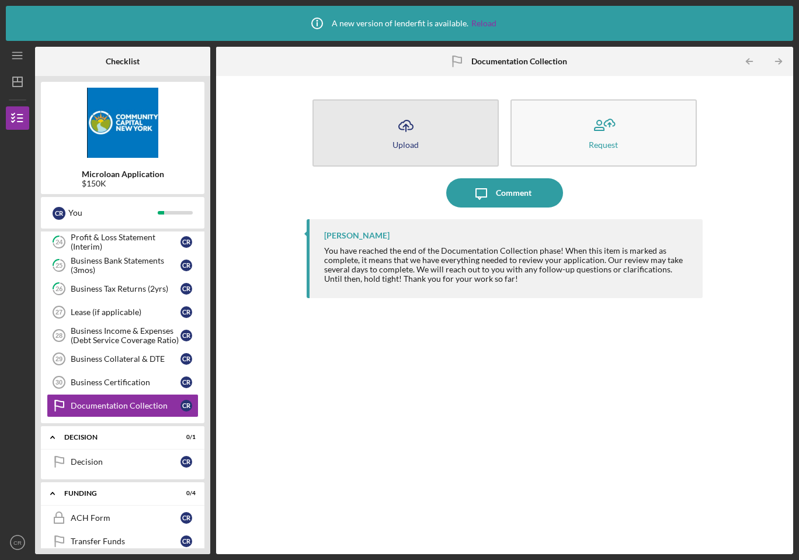
click at [408, 133] on icon "Icon/Upload" at bounding box center [406, 125] width 29 height 29
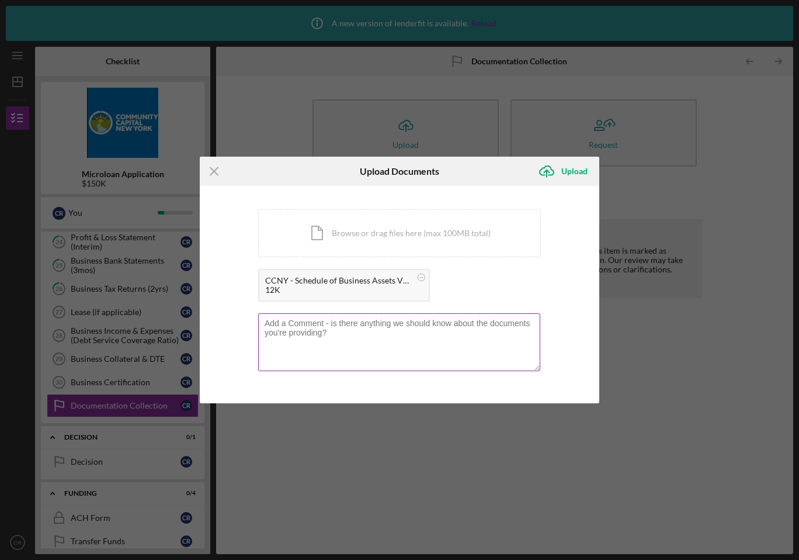
click at [409, 326] on textarea at bounding box center [399, 341] width 282 height 57
click at [456, 340] on textarea "Photography Equipment Assets" at bounding box center [399, 341] width 282 height 57
type textarea "Photography Equipment Assets"
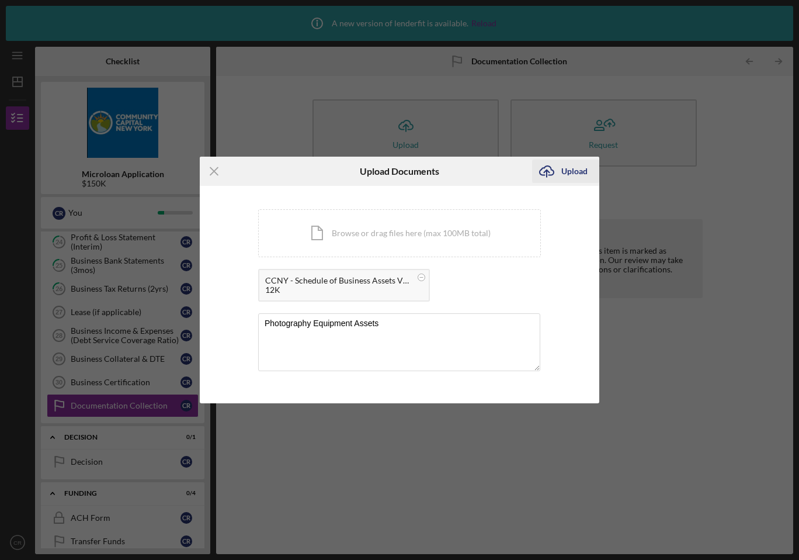
click at [569, 172] on div "Upload" at bounding box center [575, 171] width 26 height 23
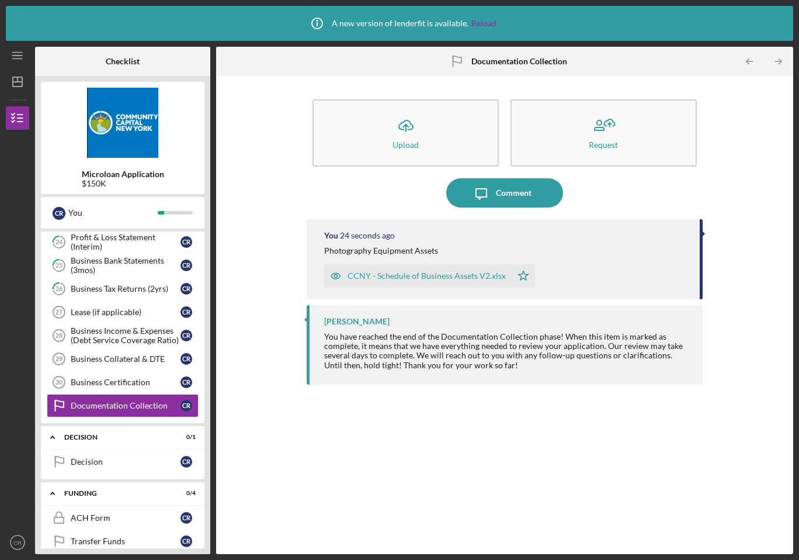
drag, startPoint x: 446, startPoint y: 275, endPoint x: 451, endPoint y: 262, distance: 13.4
click at [451, 262] on div "CCNY - Schedule of Business Assets V2.xlsx Icon/Star" at bounding box center [432, 272] width 217 height 29
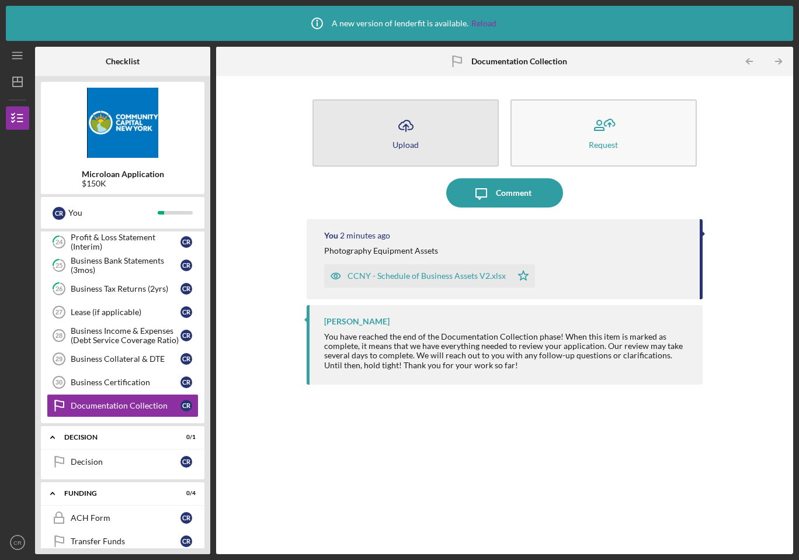
click at [404, 136] on icon "Icon/Upload" at bounding box center [406, 125] width 29 height 29
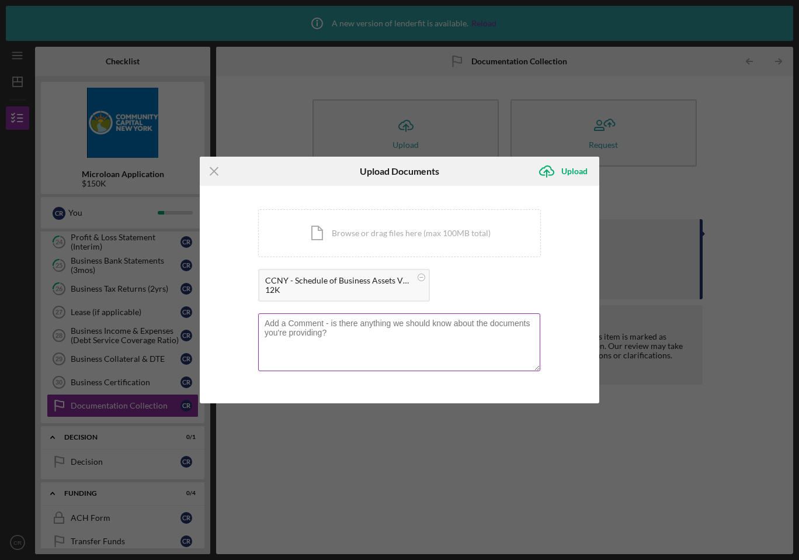
click at [413, 331] on textarea at bounding box center [399, 341] width 282 height 57
paste textarea "CCNY - Schedule of Business Assets V2"
type textarea "This document has the total. Please disregard "CCNY - Schedule of Business Asse…"
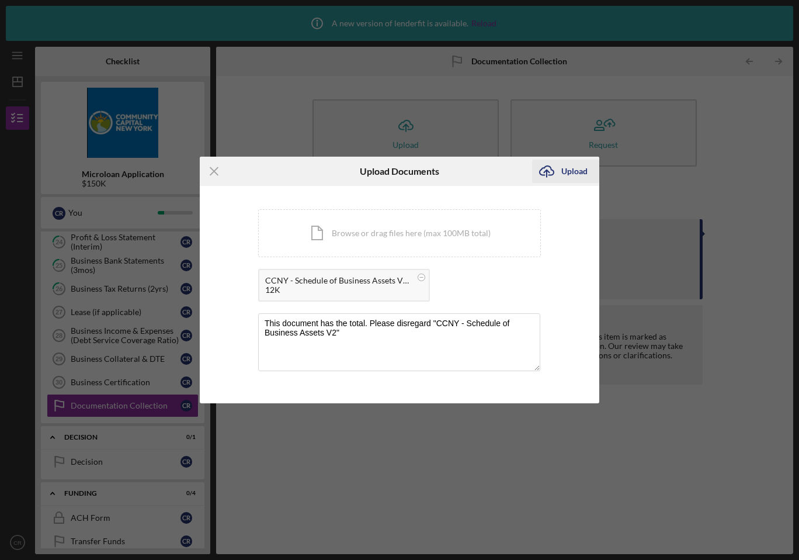
click at [560, 171] on icon "Icon/Upload" at bounding box center [546, 171] width 29 height 29
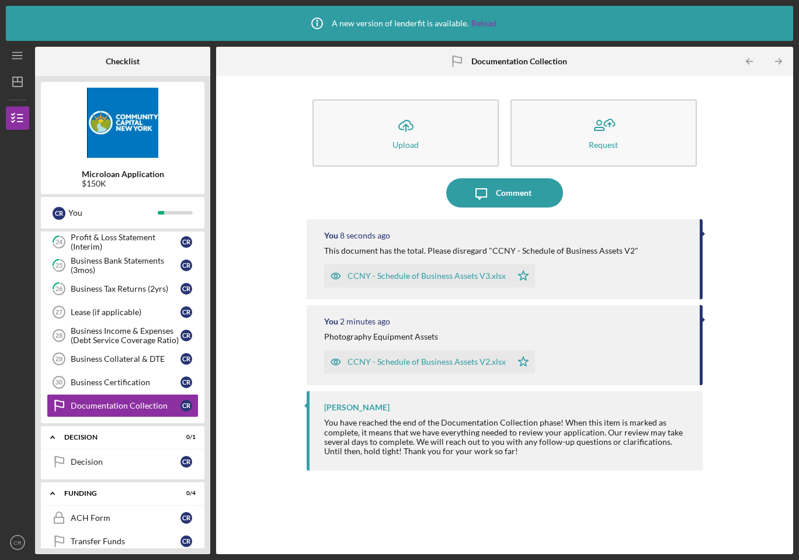
click at [506, 363] on div "CCNY - Schedule of Business Assets V2.xlsx" at bounding box center [418, 361] width 188 height 23
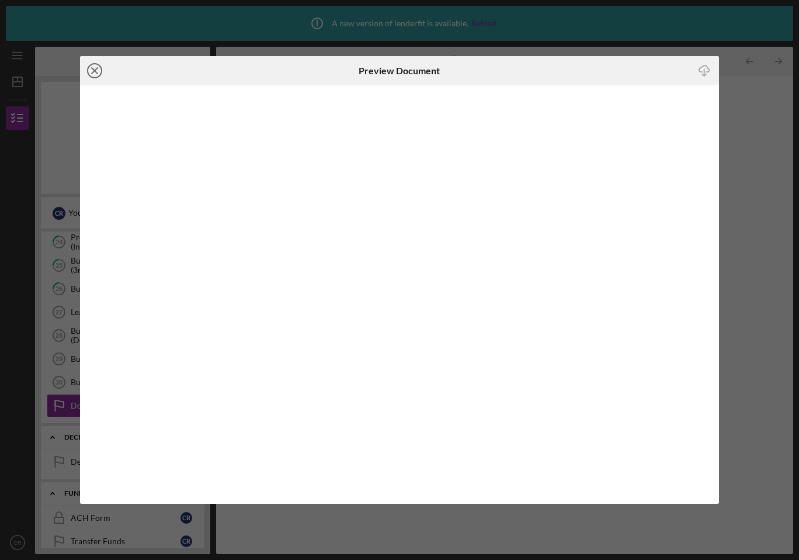
click at [90, 67] on icon "Icon/Close" at bounding box center [94, 70] width 29 height 29
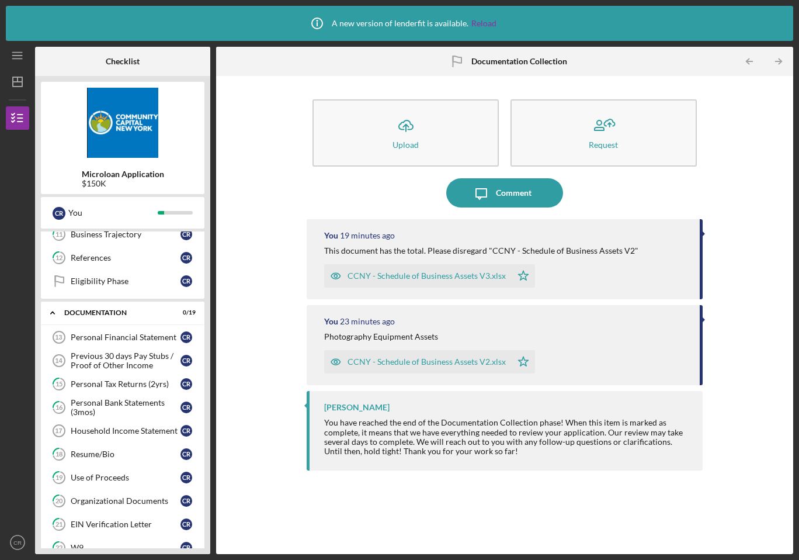
scroll to position [180, 0]
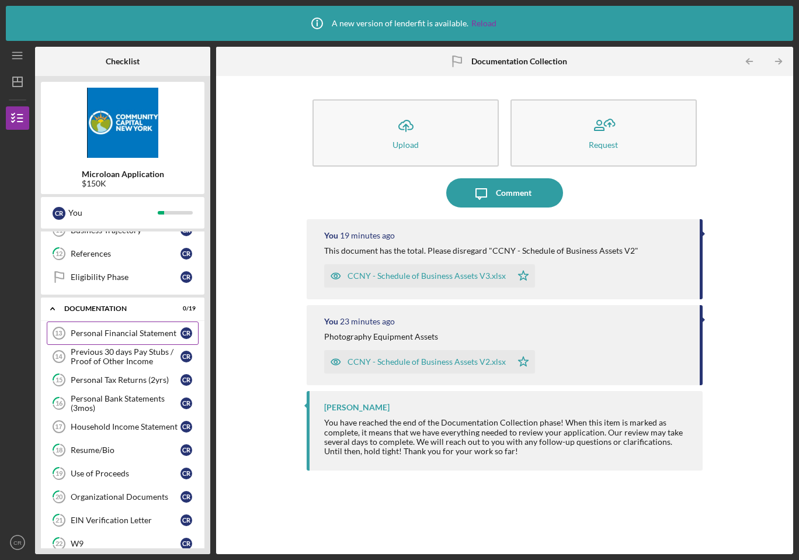
click at [140, 330] on div "Personal Financial Statement" at bounding box center [126, 332] width 110 height 9
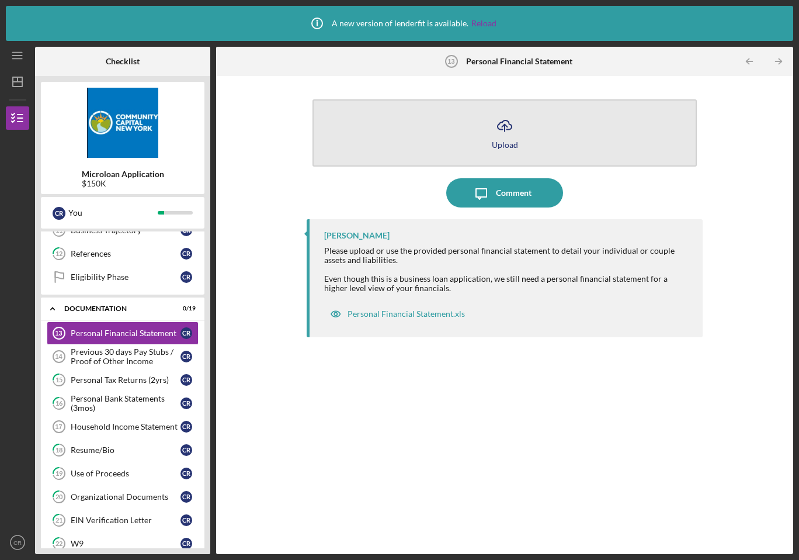
click at [565, 140] on button "Icon/Upload Upload" at bounding box center [505, 132] width 385 height 67
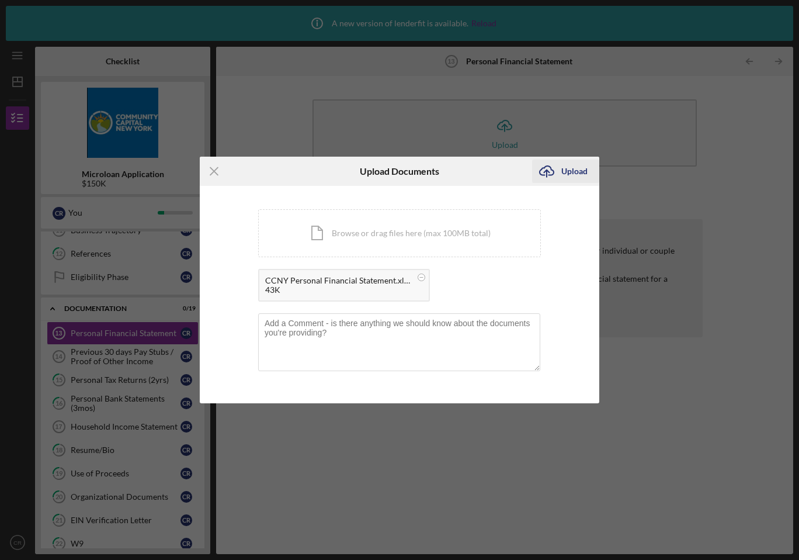
click at [569, 176] on div "Upload" at bounding box center [575, 171] width 26 height 23
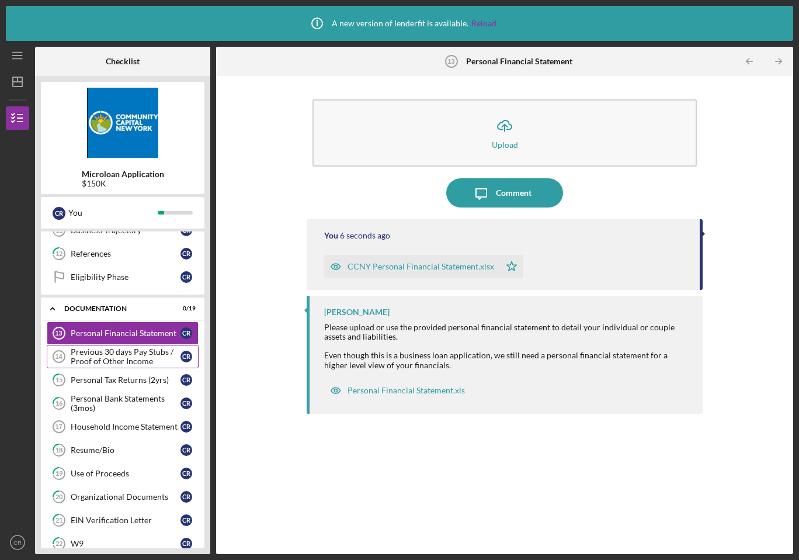
click at [144, 355] on div "Previous 30 days Pay Stubs / Proof of Other Income" at bounding box center [126, 356] width 110 height 19
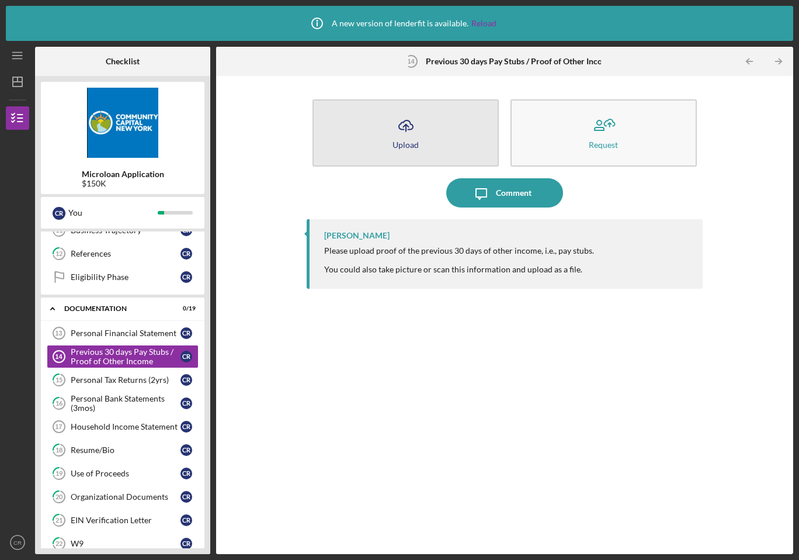
click at [443, 146] on button "Icon/Upload Upload" at bounding box center [406, 132] width 186 height 67
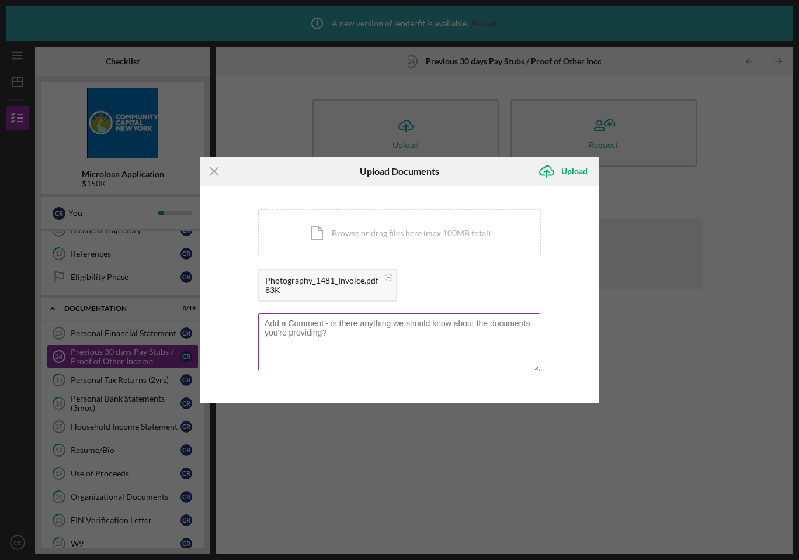
click at [411, 327] on textarea at bounding box center [399, 341] width 282 height 57
paste textarea "gned contract includes two additional shoots, each of equal or greater scope, s…"
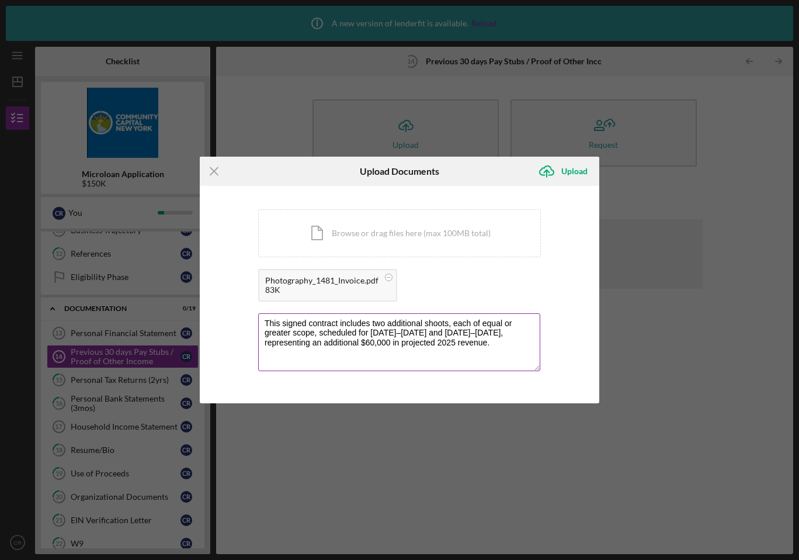
click at [427, 334] on textarea "This signed contract includes two additional shoots, each of equal or greater s…" at bounding box center [399, 341] width 282 height 57
click at [265, 342] on textarea "This signed contract includes two additional shoots, each of equal or greater s…" at bounding box center [399, 341] width 282 height 57
click at [333, 336] on textarea "This signed contract includes two additional shoots, each of equal or greater s…" at bounding box center [399, 341] width 282 height 57
type textarea "This signed contract includes two additional shoots, each of equal or greater s…"
click at [219, 174] on icon "Icon/Menu Close" at bounding box center [214, 171] width 29 height 29
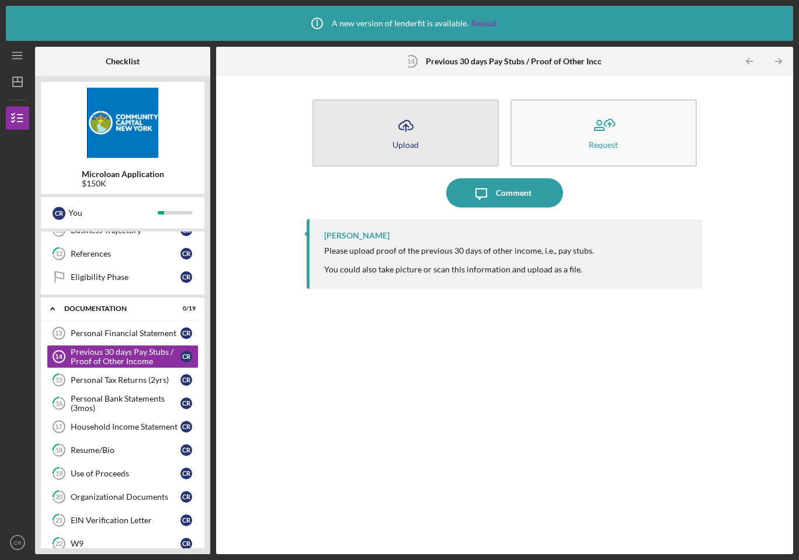
click at [449, 133] on button "Icon/Upload Upload" at bounding box center [406, 132] width 186 height 67
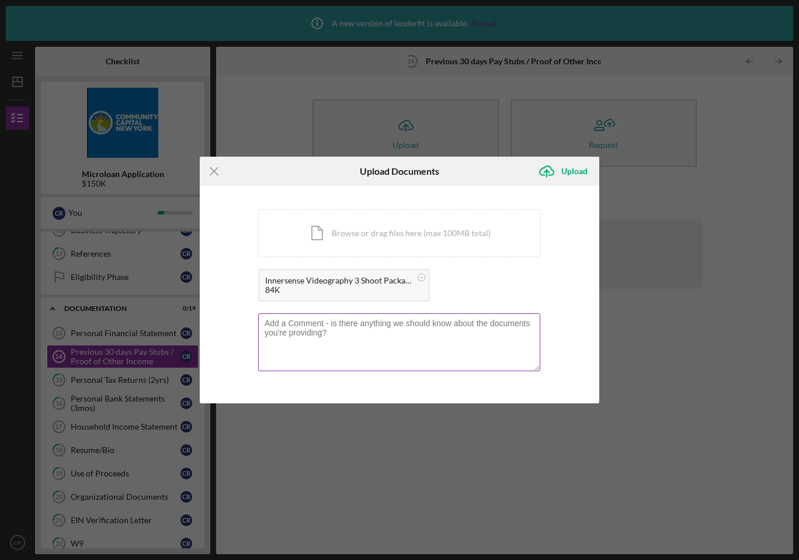
click at [381, 337] on textarea at bounding box center [399, 341] width 282 height 57
paste textarea "This signed contract includes two additional shoots, each of equal or greater s…"
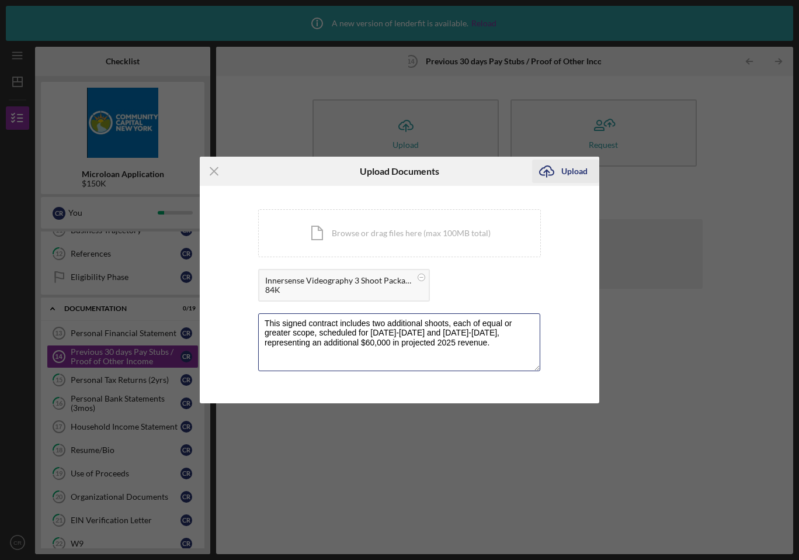
type textarea "This signed contract includes two additional shoots, each of equal or greater s…"
click at [571, 173] on div "Upload" at bounding box center [575, 171] width 26 height 23
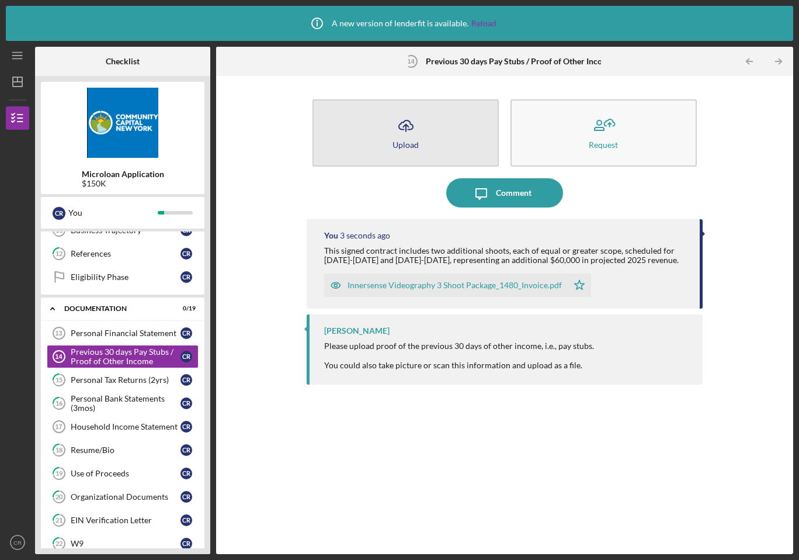
click at [462, 148] on button "Icon/Upload Upload" at bounding box center [406, 132] width 186 height 67
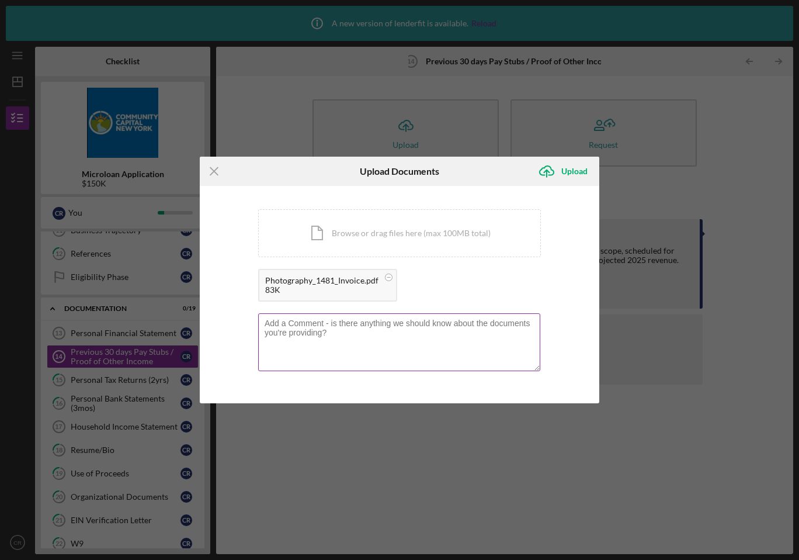
click at [426, 348] on textarea at bounding box center [399, 341] width 282 height 57
paste textarea "This contract has received a $3,500 downpayment, with an outstanding balance of…"
click at [423, 339] on textarea "This contract has received a $3,500 downpayment, with an outstanding balance of…" at bounding box center [399, 341] width 282 height 57
type textarea "This contract has received a $3,500 downpayment, with an outstanding balance of…"
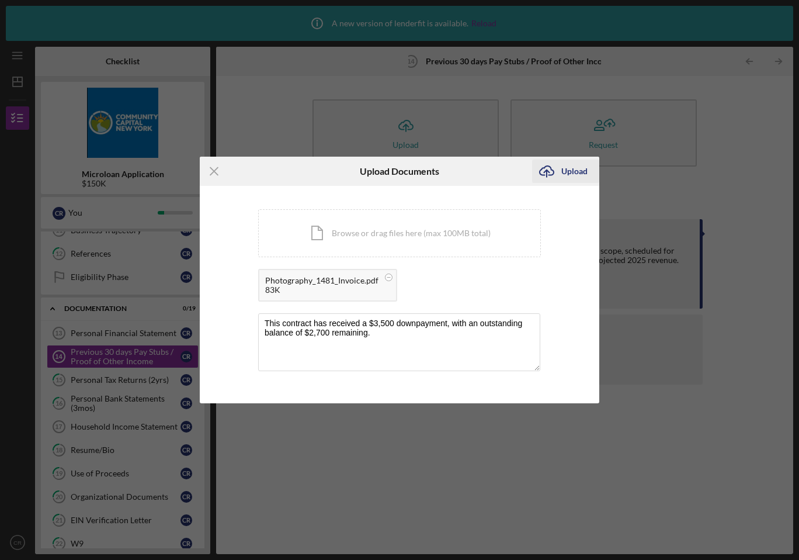
click at [561, 175] on icon "Icon/Upload" at bounding box center [546, 171] width 29 height 29
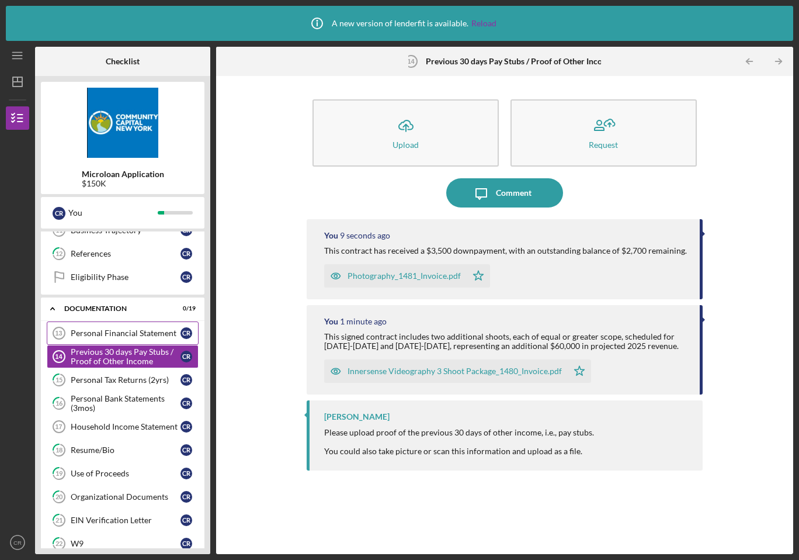
click at [147, 340] on link "Personal Financial Statement 13 Personal Financial Statement C R" at bounding box center [123, 332] width 152 height 23
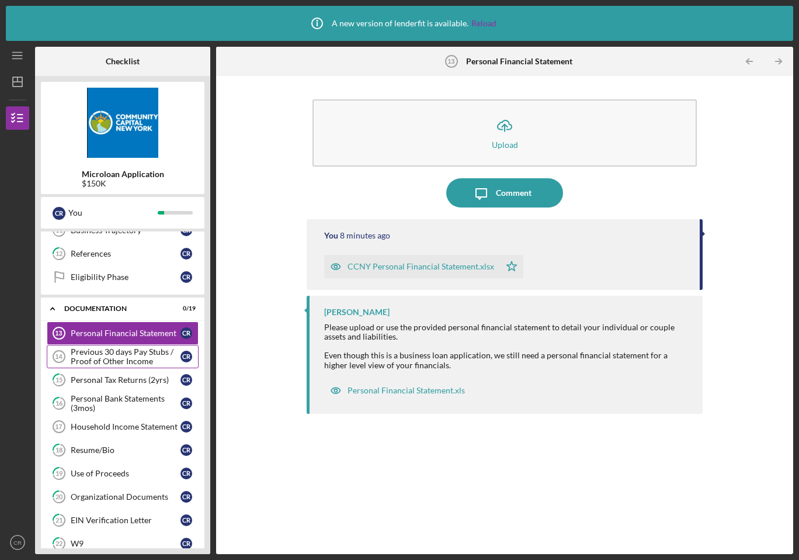
click at [141, 356] on div "Previous 30 days Pay Stubs / Proof of Other Income" at bounding box center [126, 356] width 110 height 19
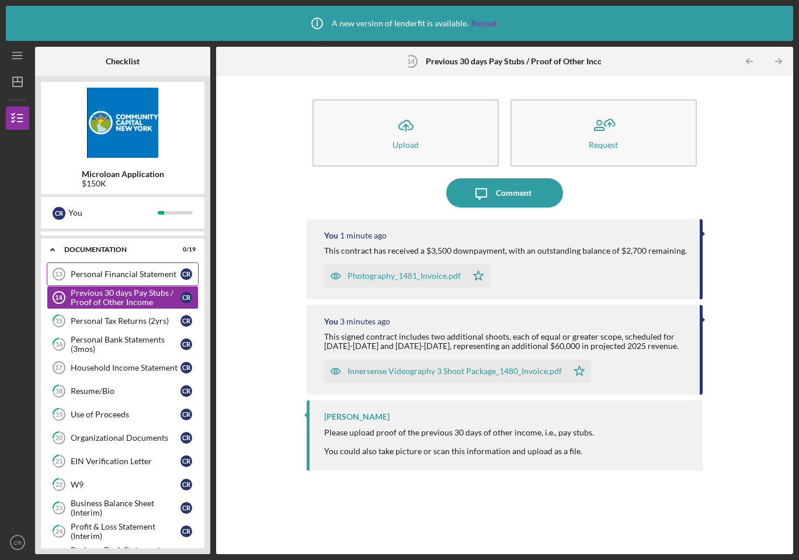
scroll to position [252, 0]
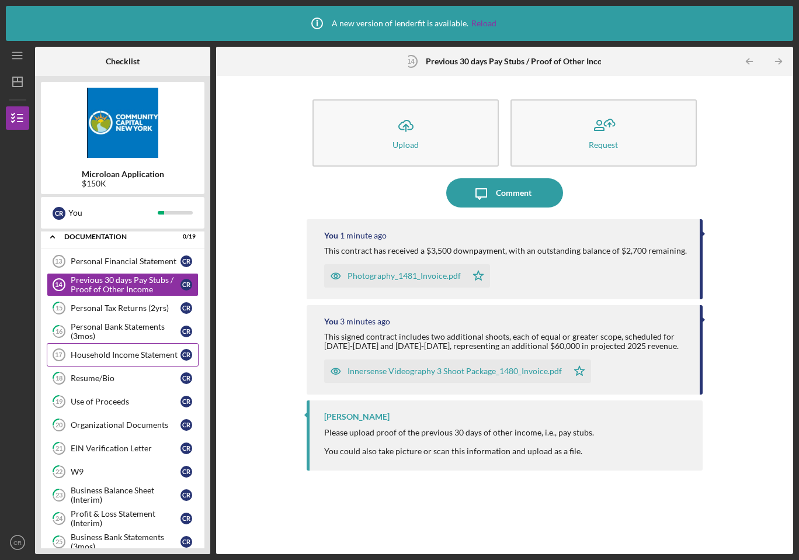
click at [126, 355] on div "Household Income Statement" at bounding box center [126, 354] width 110 height 9
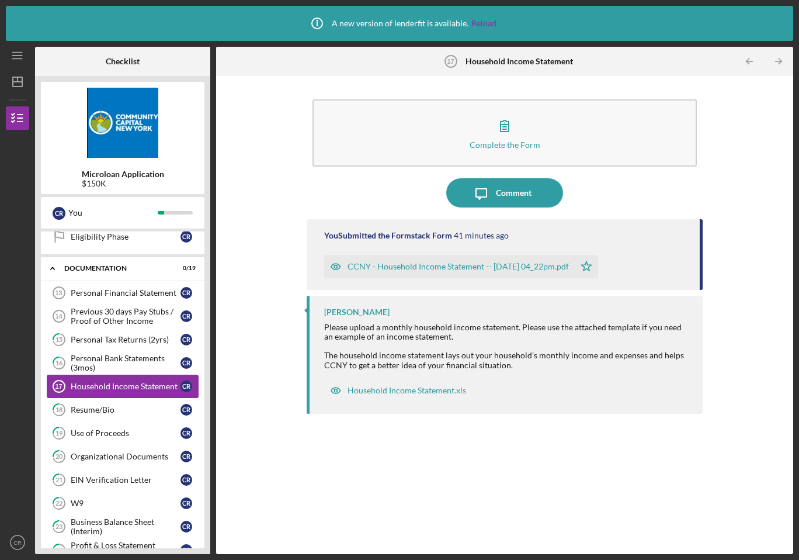
scroll to position [200, 0]
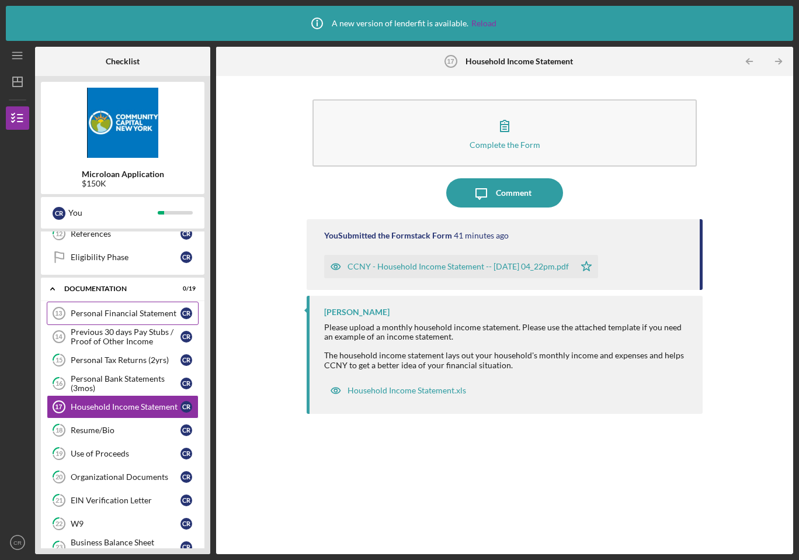
click at [132, 314] on div "Personal Financial Statement" at bounding box center [126, 313] width 110 height 9
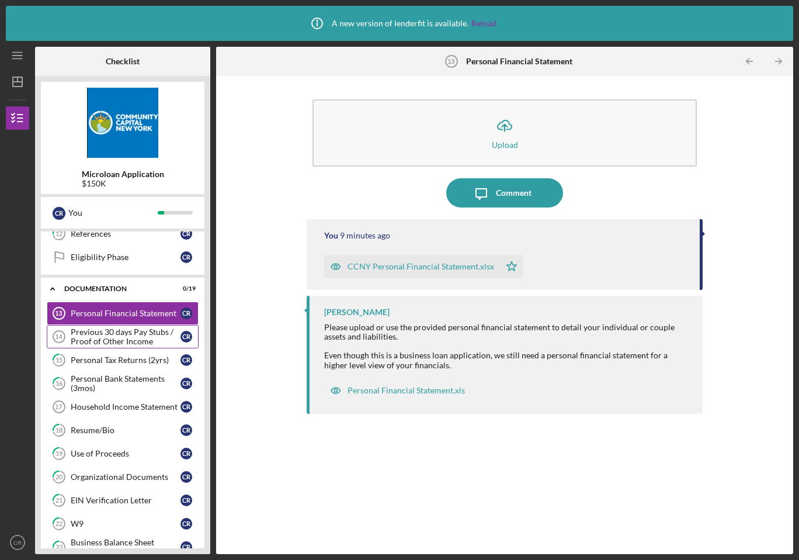
click at [124, 341] on div "Previous 30 days Pay Stubs / Proof of Other Income" at bounding box center [126, 336] width 110 height 19
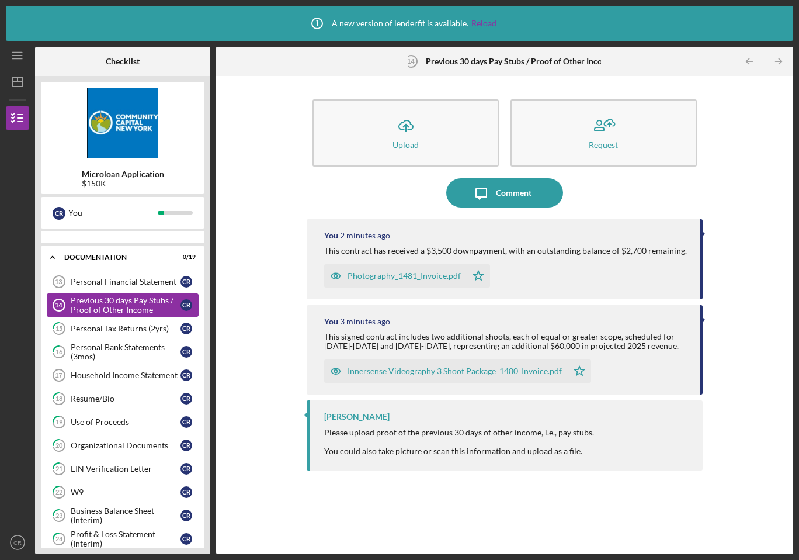
scroll to position [244, 0]
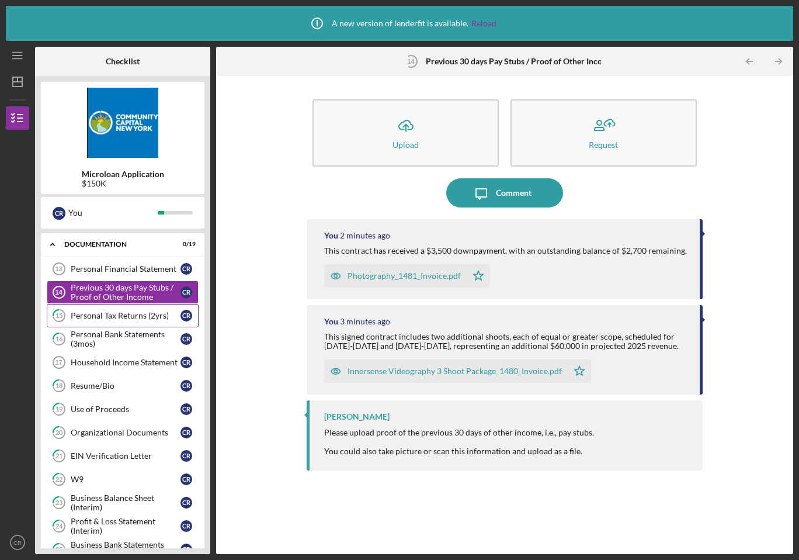
click at [130, 317] on div "Personal Tax Returns (2yrs)" at bounding box center [126, 315] width 110 height 9
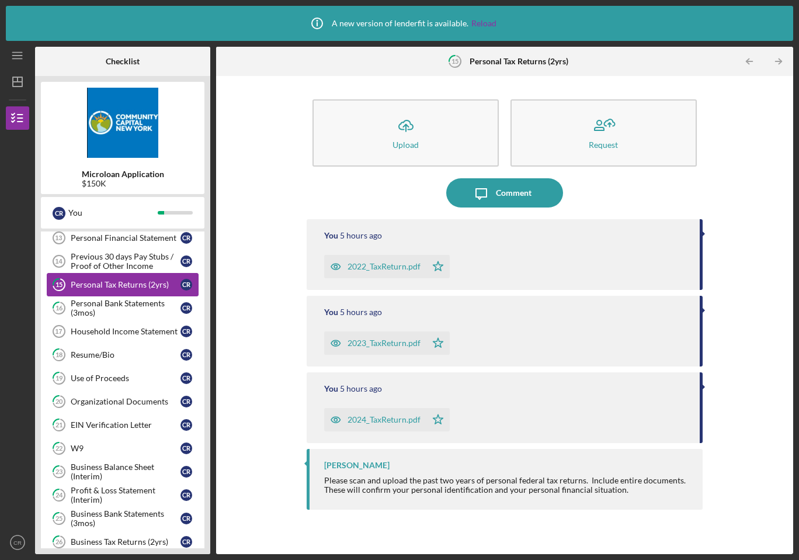
scroll to position [283, 0]
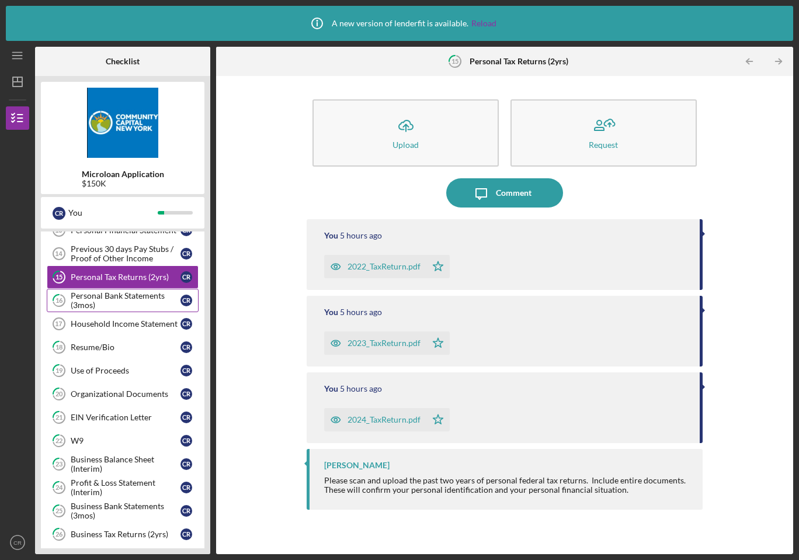
click at [139, 294] on div "Personal Bank Statements (3mos)" at bounding box center [126, 300] width 110 height 19
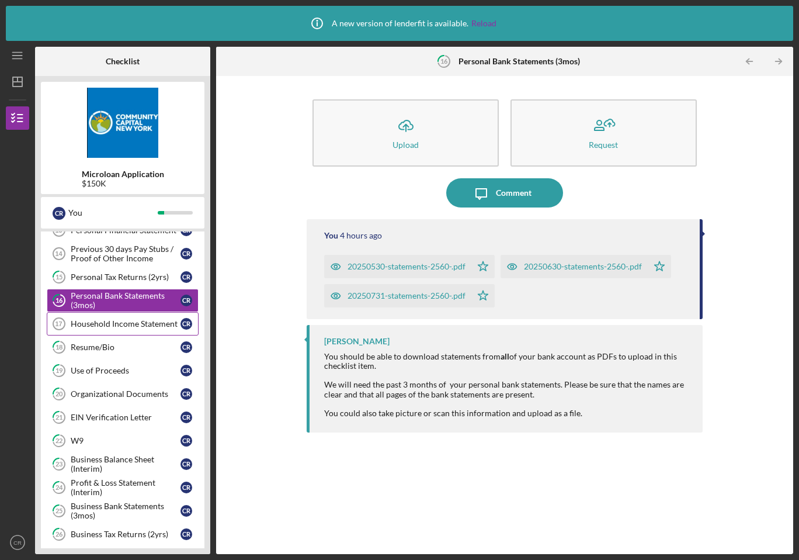
click at [130, 322] on div "Household Income Statement" at bounding box center [126, 323] width 110 height 9
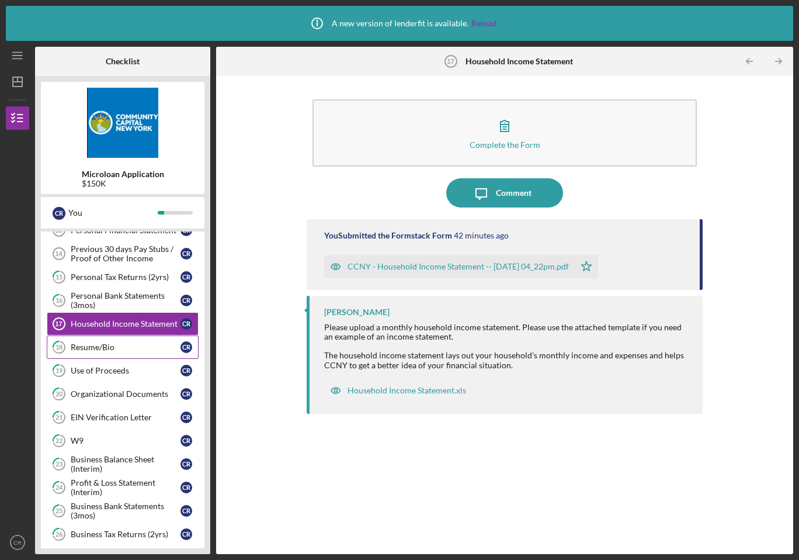
click at [125, 347] on div "Resume/Bio" at bounding box center [126, 346] width 110 height 9
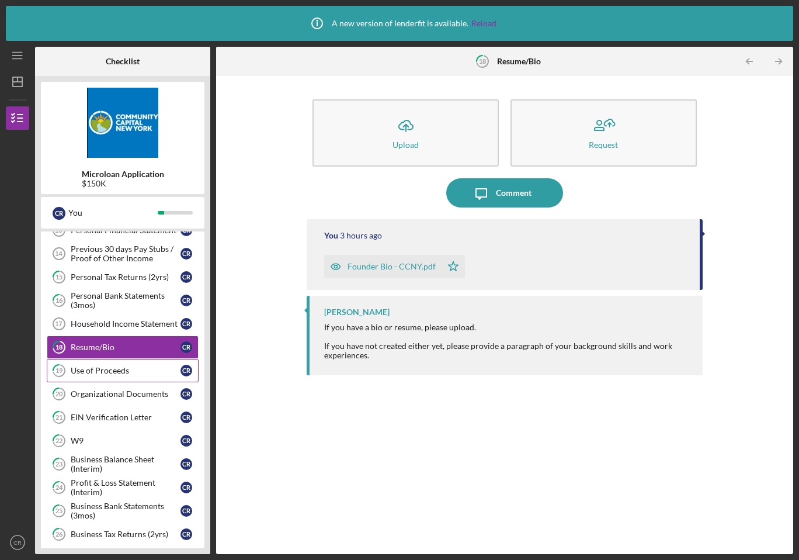
click at [122, 366] on div "Use of Proceeds" at bounding box center [126, 370] width 110 height 9
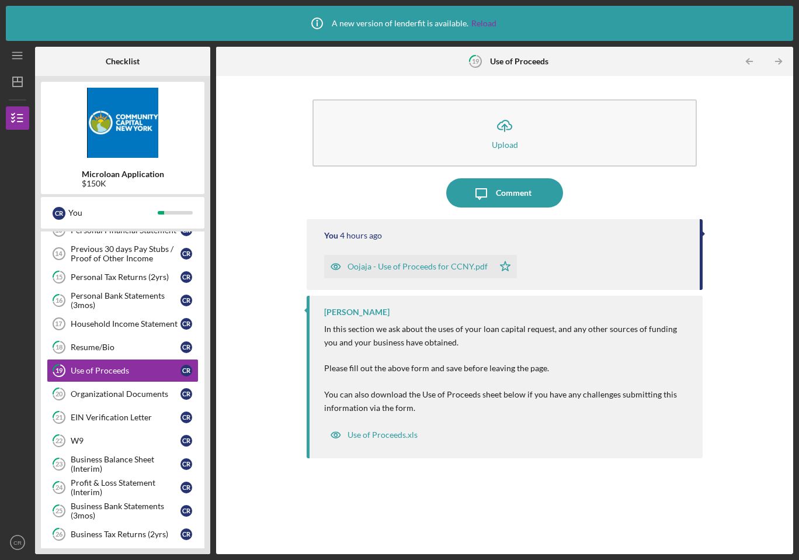
click at [361, 269] on div "Oojaja - Use of Proceeds for CCNY.pdf" at bounding box center [418, 266] width 140 height 9
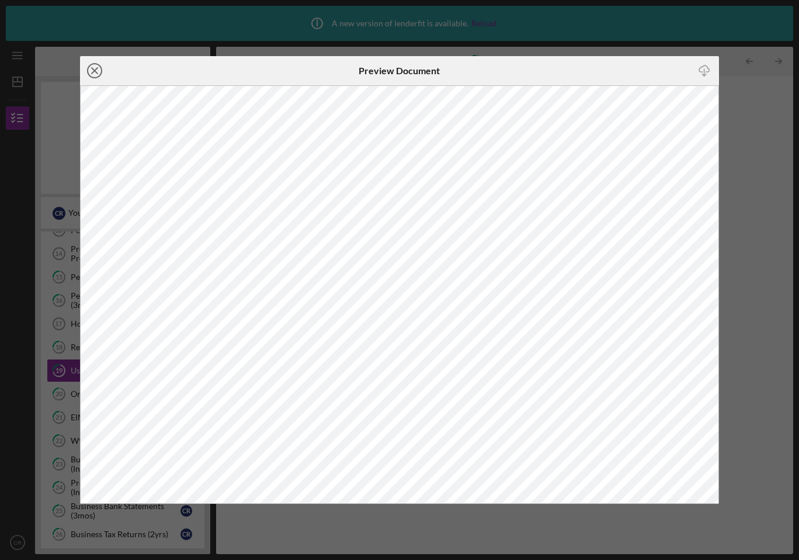
click at [94, 66] on icon "Icon/Close" at bounding box center [94, 70] width 29 height 29
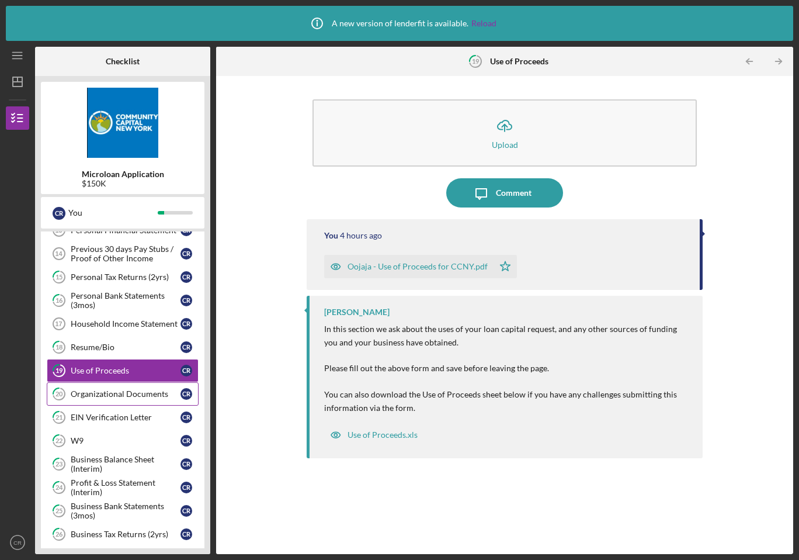
click at [99, 396] on div "Organizational Documents" at bounding box center [126, 393] width 110 height 9
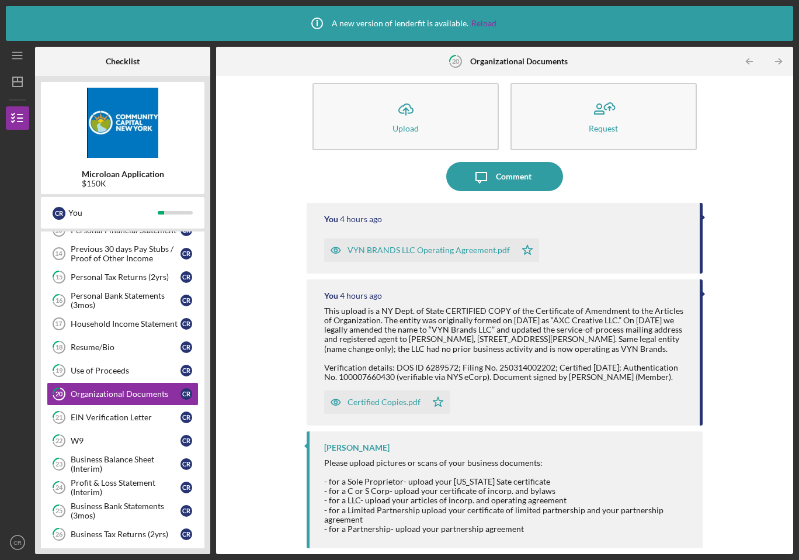
scroll to position [35, 0]
click at [129, 414] on div "EIN Verification Letter" at bounding box center [126, 417] width 110 height 9
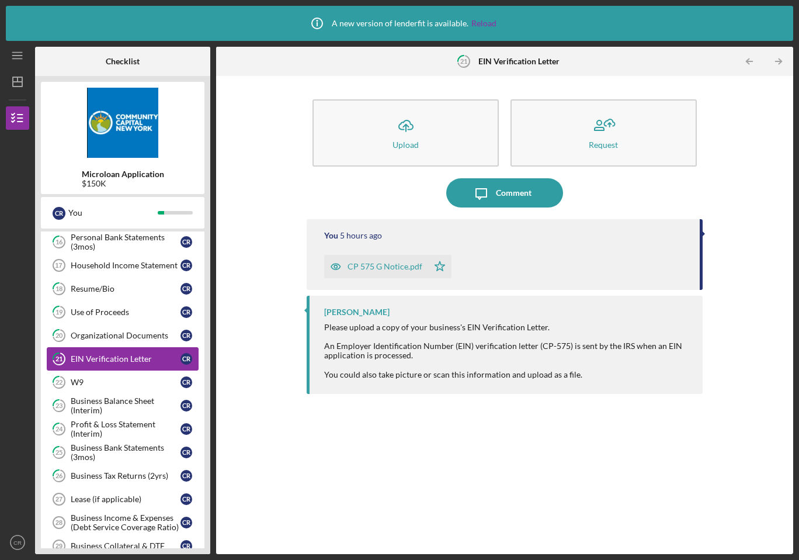
scroll to position [347, 0]
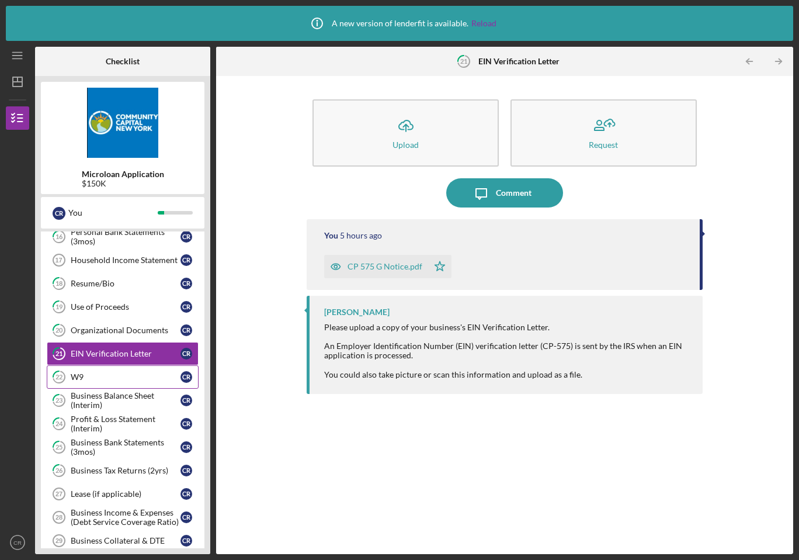
click at [136, 379] on div "W9" at bounding box center [126, 376] width 110 height 9
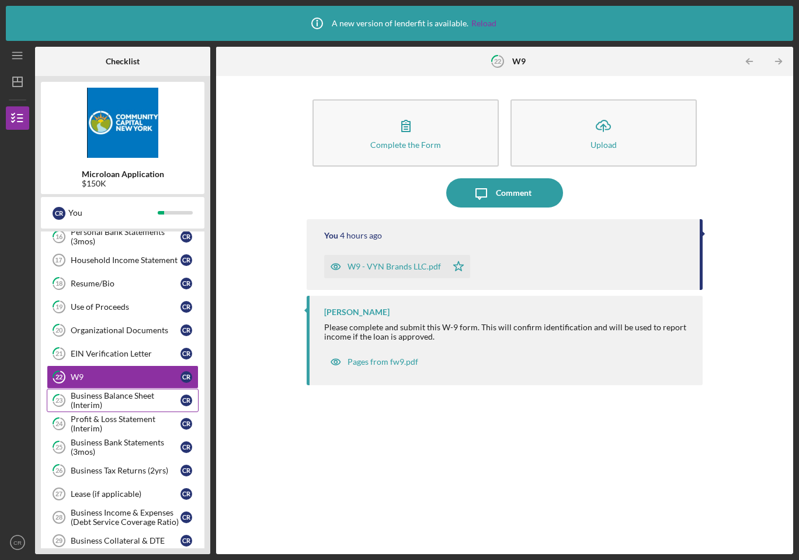
click at [129, 395] on div "Business Balance Sheet (Interim)" at bounding box center [126, 400] width 110 height 19
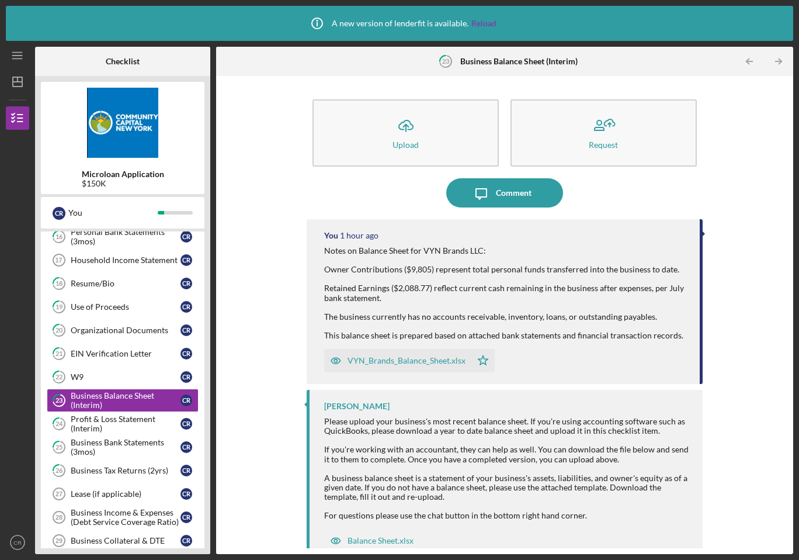
scroll to position [16, 0]
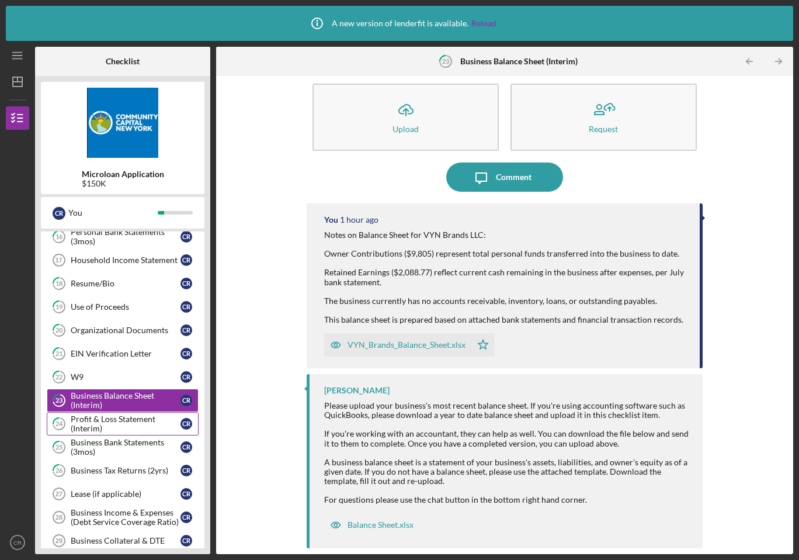
click at [134, 421] on div "Profit & Loss Statement (Interim)" at bounding box center [126, 423] width 110 height 19
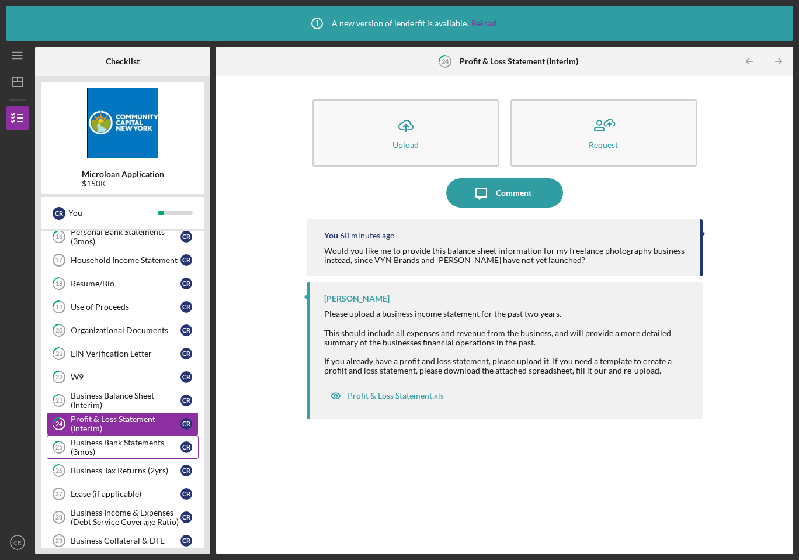
click at [123, 445] on div "Business Bank Statements (3mos)" at bounding box center [126, 447] width 110 height 19
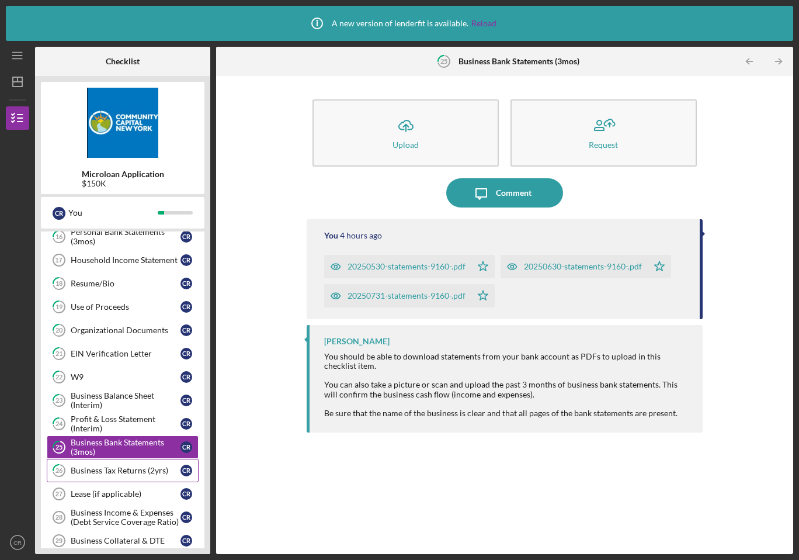
click at [98, 471] on div "Business Tax Returns (2yrs)" at bounding box center [126, 470] width 110 height 9
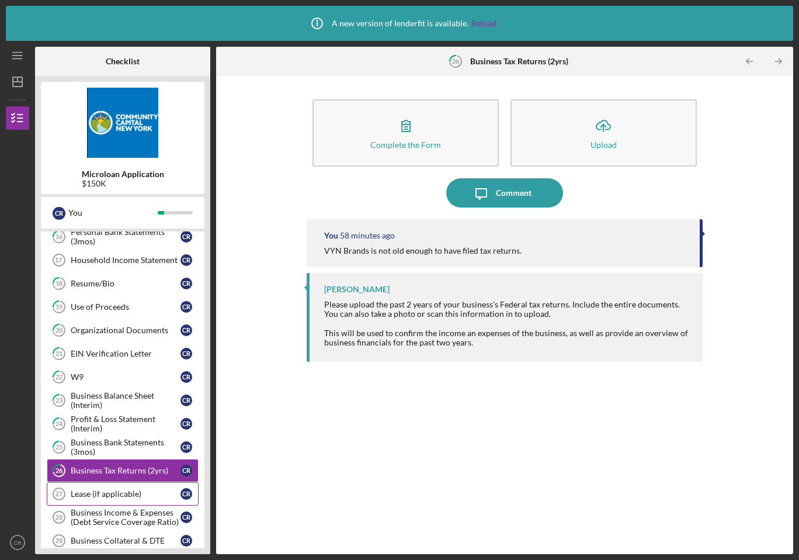
click at [116, 493] on div "Lease (if applicable)" at bounding box center [126, 493] width 110 height 9
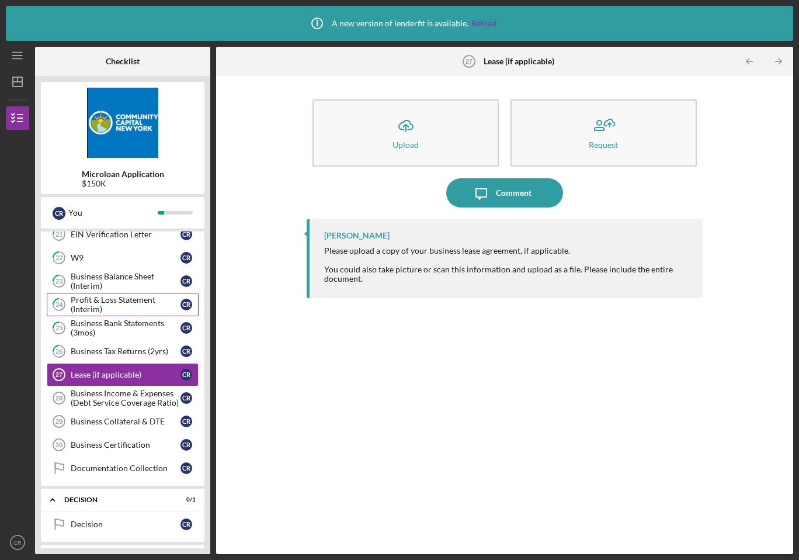
scroll to position [492, 0]
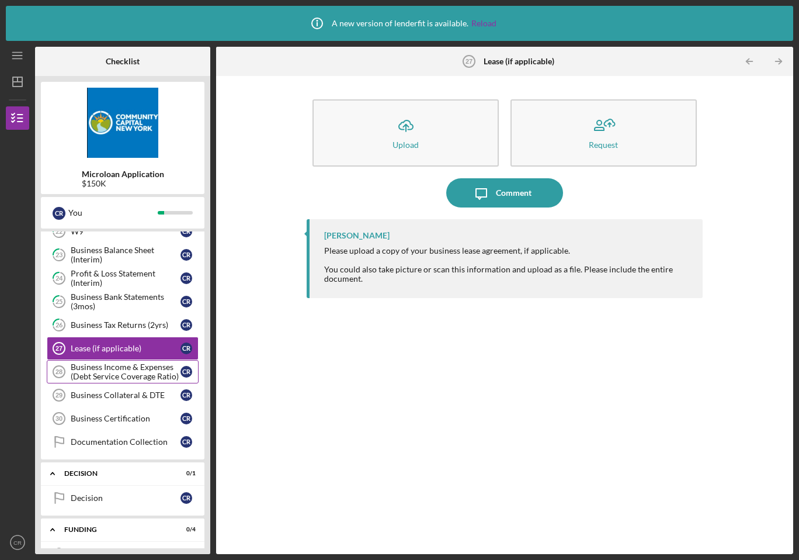
click at [148, 369] on div "Business Income & Expenses (Debt Service Coverage Ratio)" at bounding box center [126, 371] width 110 height 19
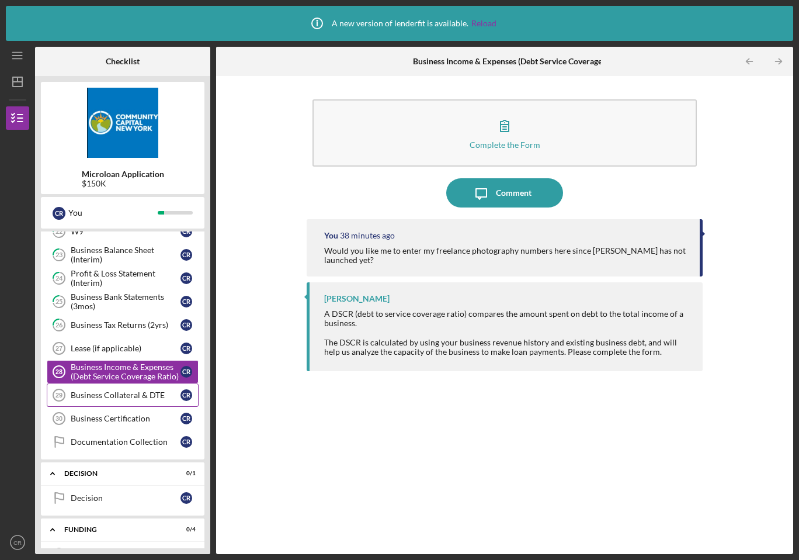
click at [134, 395] on div "Business Collateral & DTE" at bounding box center [126, 394] width 110 height 9
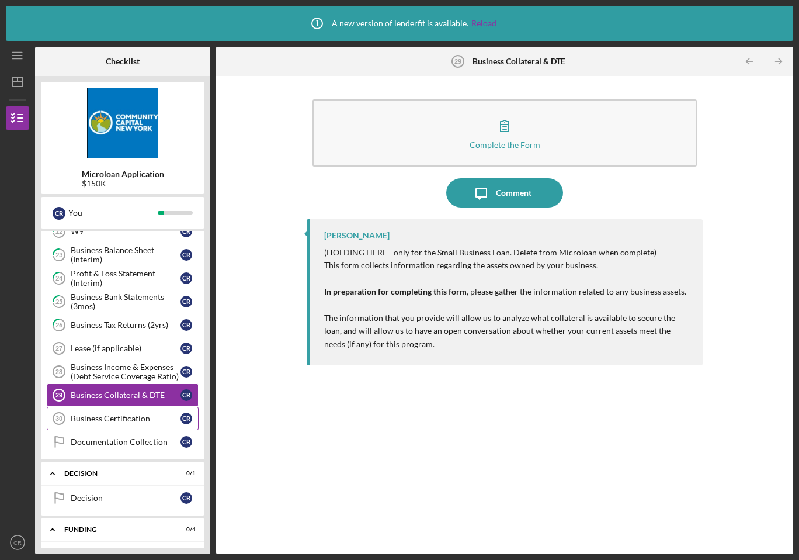
click at [122, 414] on div "Business Certification" at bounding box center [126, 418] width 110 height 9
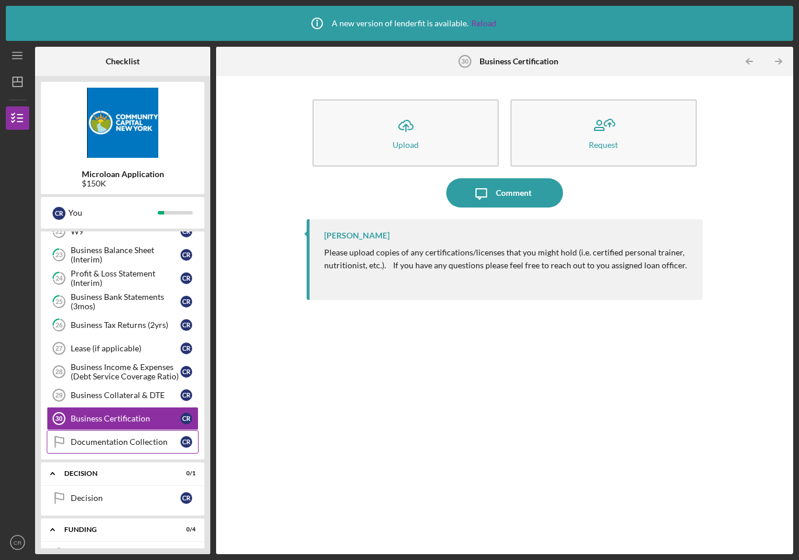
click at [138, 439] on div "Documentation Collection" at bounding box center [126, 441] width 110 height 9
